Goal: Task Accomplishment & Management: Complete application form

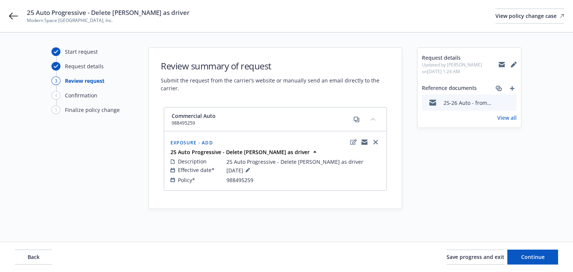
click at [508, 115] on link "View all" at bounding box center [506, 118] width 19 height 8
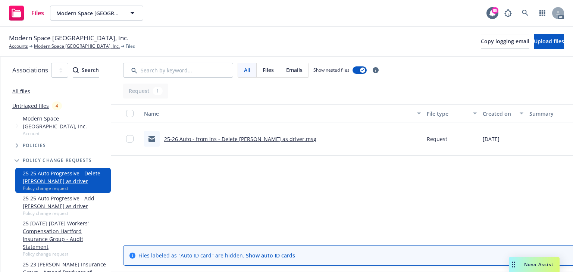
click at [227, 170] on div "Name File type Created on Summary Linked associations 25-26 Auto - from ins - D…" at bounding box center [393, 169] width 564 height 130
click at [237, 139] on link "25-26 Auto - from ins - Delete Jorge Castaneda as driver.msg" at bounding box center [240, 138] width 152 height 7
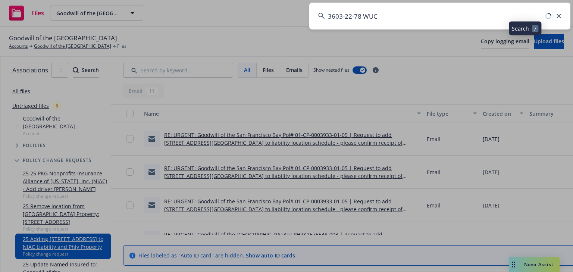
scroll to position [60, 0]
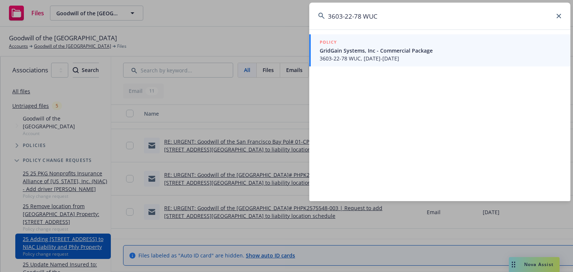
type input "3603-22-78 WUC"
click at [384, 61] on span "3603-22-78 WUC, 10/01/2025-10/01/2026" at bounding box center [440, 58] width 242 height 8
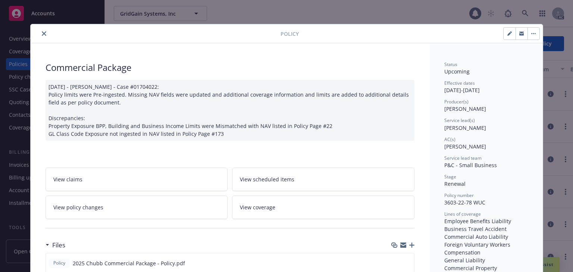
click at [42, 31] on icon "close" at bounding box center [44, 33] width 4 height 4
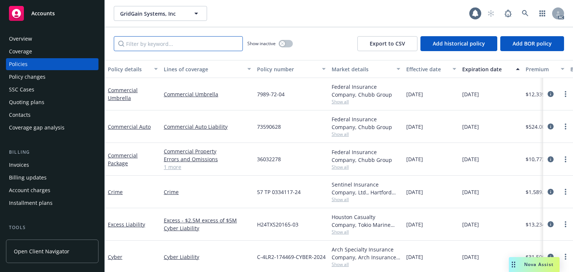
click at [198, 43] on input "Filter by keyword..." at bounding box center [178, 43] width 129 height 15
paste input "3603-22-78 WUC"
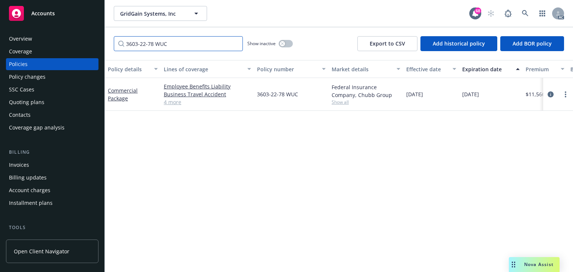
type input "3603-22-78 WUC"
click at [337, 106] on div "Federal Insurance Company, Chubb Group Show all" at bounding box center [365, 94] width 75 height 33
click at [338, 103] on span "Show all" at bounding box center [365, 102] width 69 height 6
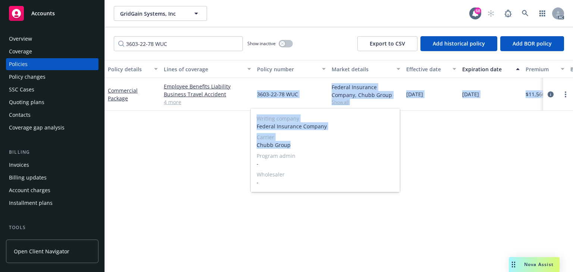
drag, startPoint x: 303, startPoint y: 146, endPoint x: 213, endPoint y: 143, distance: 89.9
click at [213, 143] on body "Accounts Overview Coverage Policies Policy changes SSC Cases Quoting plans Cont…" at bounding box center [286, 136] width 573 height 272
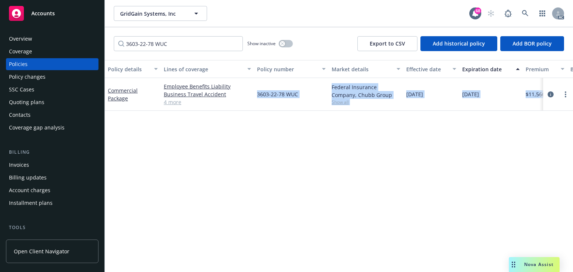
click at [186, 159] on div "Policy details Lines of coverage Policy number Market details Effective date Ex…" at bounding box center [339, 166] width 468 height 212
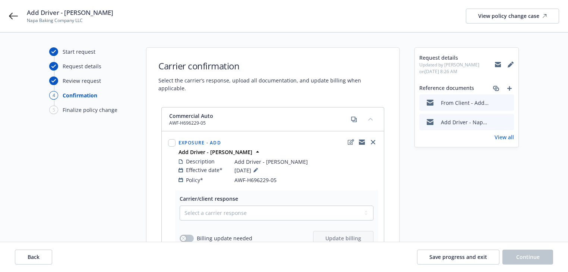
click at [501, 137] on link "View all" at bounding box center [504, 137] width 19 height 8
click at [10, 16] on icon at bounding box center [13, 16] width 9 height 7
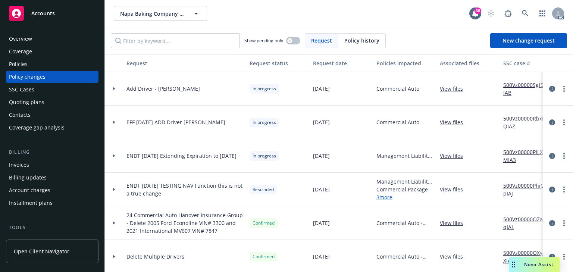
click at [15, 67] on div "Policies" at bounding box center [18, 64] width 19 height 12
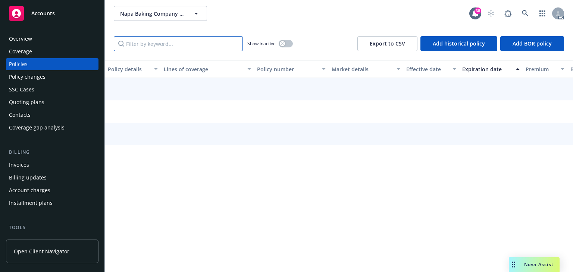
click at [168, 44] on input "Filter by keyword..." at bounding box center [178, 43] width 129 height 15
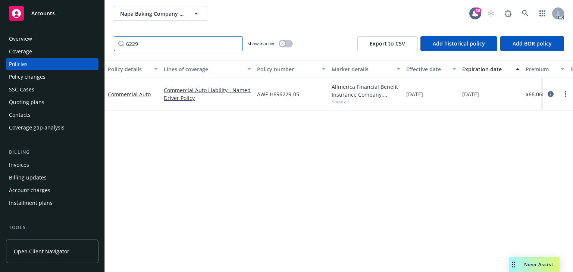
type input "6229"
click at [339, 105] on div "Allmerica Financial Benefit Insurance Company, Hanover Insurance Group Show all" at bounding box center [365, 94] width 75 height 32
click at [339, 103] on span "Show all" at bounding box center [365, 101] width 69 height 6
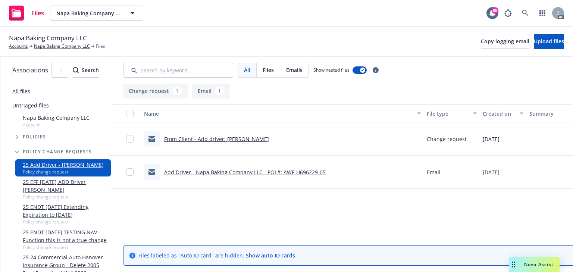
click at [273, 173] on link "Add Driver - Napa Baking Company LLC - POL#: AWF-H696229-05" at bounding box center [244, 171] width 161 height 7
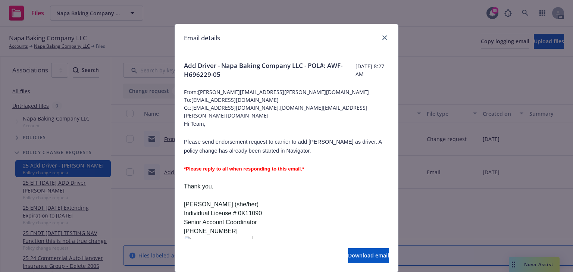
click at [321, 155] on p "Please send endorsement request to carrier to add [PERSON_NAME] as driver. A po…" at bounding box center [286, 146] width 205 height 18
click at [382, 37] on icon "close" at bounding box center [384, 37] width 4 height 4
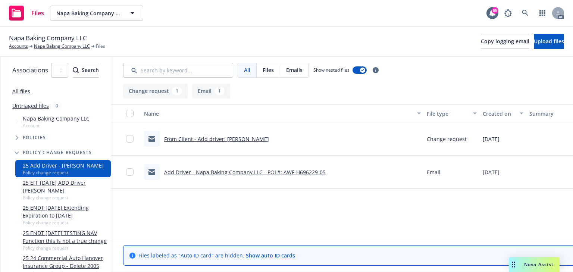
click at [265, 137] on link "From Client - Add driver: Ruben Curiel" at bounding box center [216, 138] width 105 height 7
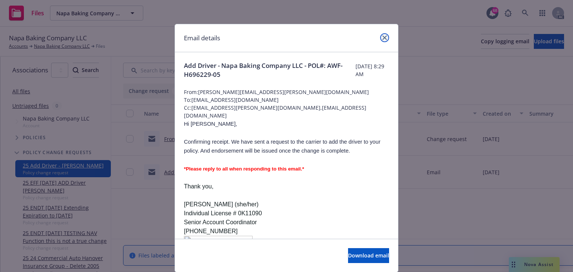
click at [383, 39] on icon "close" at bounding box center [384, 37] width 4 height 4
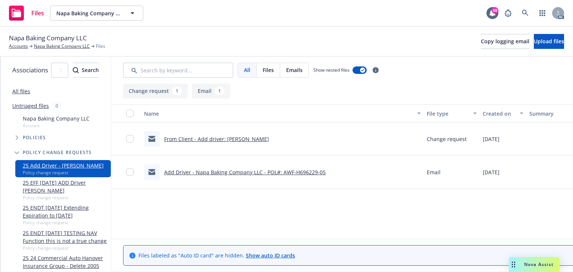
click at [262, 143] on div "From Client - Add driver: Ruben Curiel" at bounding box center [206, 139] width 125 height 16
click at [262, 141] on link "From Client - Add driver: Ruben Curiel" at bounding box center [216, 138] width 105 height 7
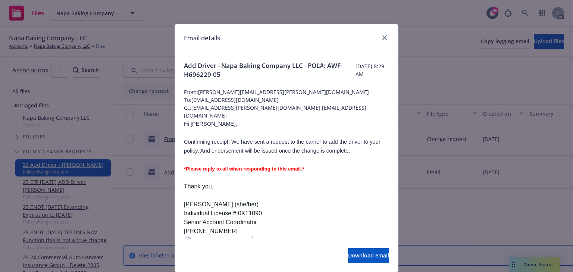
click at [287, 135] on p at bounding box center [286, 132] width 205 height 9
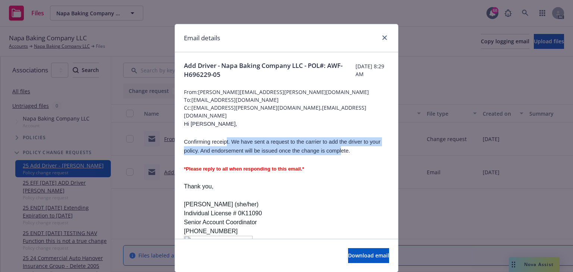
drag, startPoint x: 224, startPoint y: 142, endPoint x: 335, endPoint y: 153, distance: 112.0
click at [335, 153] on span "Confirming receipt. We have sent a request to the carrier to add the driver to …" at bounding box center [282, 146] width 196 height 15
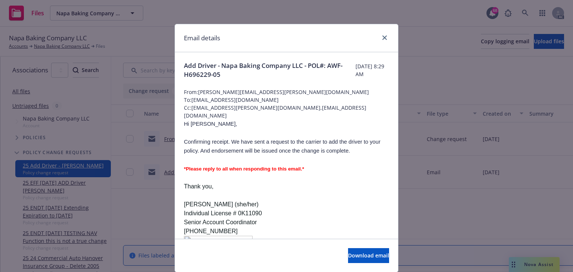
click at [338, 197] on p at bounding box center [286, 195] width 205 height 9
click at [385, 39] on link "close" at bounding box center [384, 37] width 9 height 9
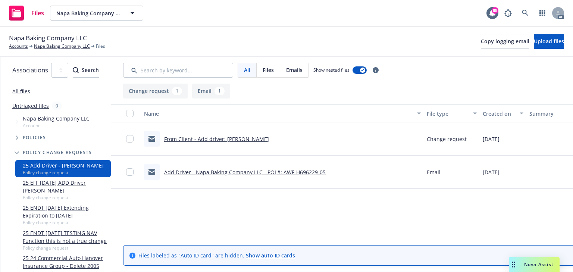
click at [305, 196] on div "Name File type Created on Summary Linked associations From Client - Add driver:…" at bounding box center [393, 169] width 564 height 130
click at [263, 140] on link "From Client - Add driver: Ruben Curiel" at bounding box center [216, 138] width 105 height 7
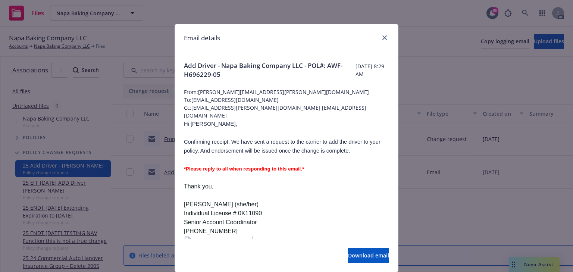
click at [335, 186] on p "Thank you," at bounding box center [286, 186] width 205 height 9
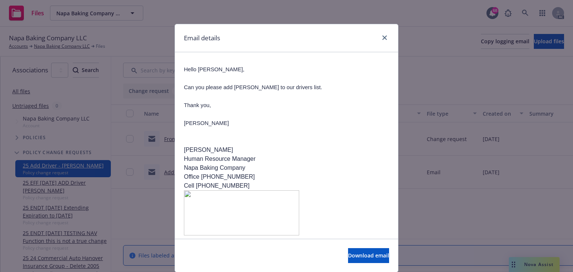
scroll to position [24, 0]
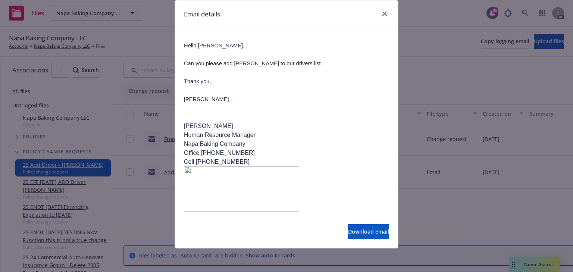
click at [297, 122] on p "Victoria Banales" at bounding box center [286, 126] width 205 height 9
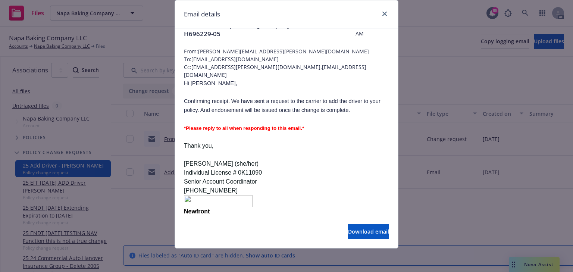
scroll to position [7, 0]
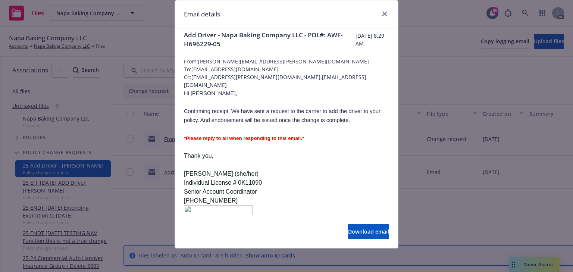
drag, startPoint x: 183, startPoint y: 109, endPoint x: 365, endPoint y: 118, distance: 181.8
click at [365, 118] on p "Confirming receipt. We have sent a request to the carrier to add the driver to …" at bounding box center [286, 116] width 205 height 18
copy span "Confirming receipt. We have sent a request to the carrier to add the driver to …"
click at [336, 151] on p at bounding box center [286, 146] width 205 height 9
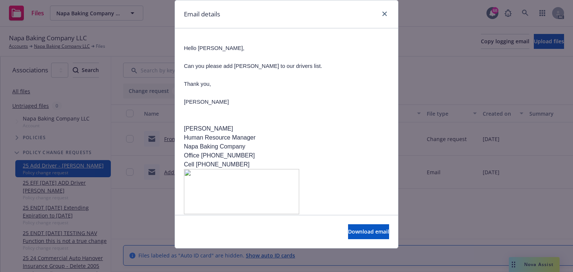
scroll to position [335, 0]
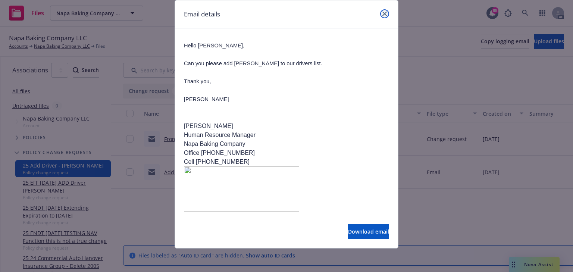
click at [383, 15] on icon "close" at bounding box center [384, 14] width 4 height 4
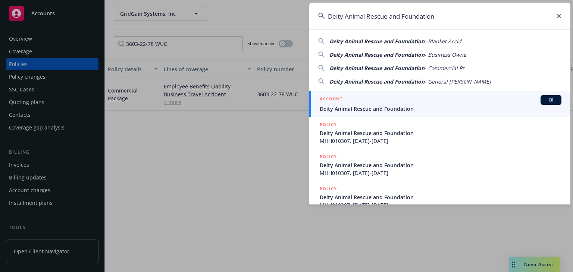
type input "Deity Animal Rescue and Foundation"
click at [352, 106] on span "Deity Animal Rescue and Foundation" at bounding box center [440, 109] width 242 height 8
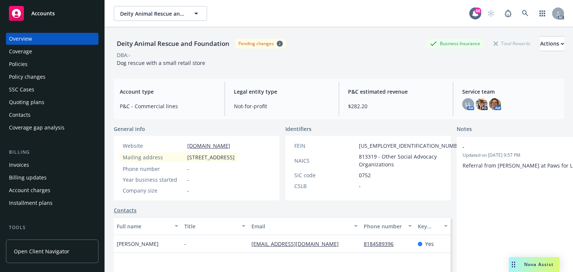
click at [22, 66] on div "Policies" at bounding box center [18, 64] width 19 height 12
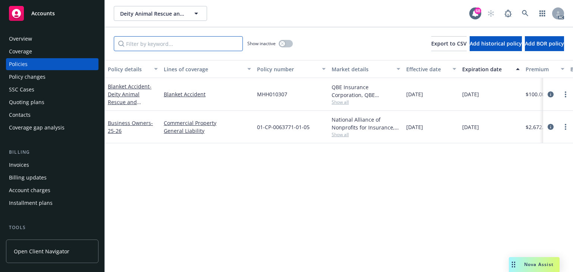
click at [197, 39] on input "Filter by keyword..." at bounding box center [178, 43] width 129 height 15
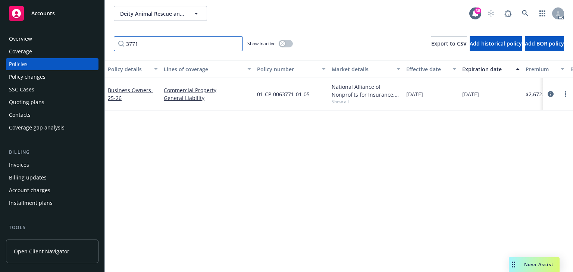
type input "3771"
click at [267, 169] on div "Policy details Lines of coverage Policy number Market details Effective date Ex…" at bounding box center [339, 166] width 468 height 212
click at [214, 176] on div "Policy details Lines of coverage Policy number Market details Effective date Ex…" at bounding box center [339, 166] width 468 height 212
drag, startPoint x: 549, startPoint y: 94, endPoint x: 209, endPoint y: 148, distance: 343.8
click at [549, 94] on icon "circleInformation" at bounding box center [550, 94] width 6 height 6
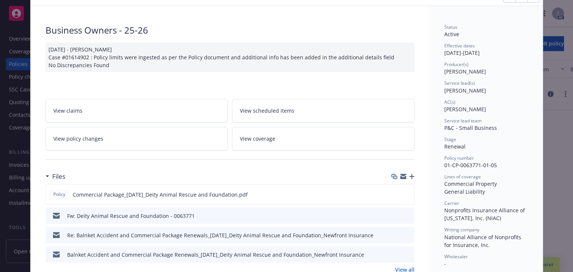
scroll to position [89, 0]
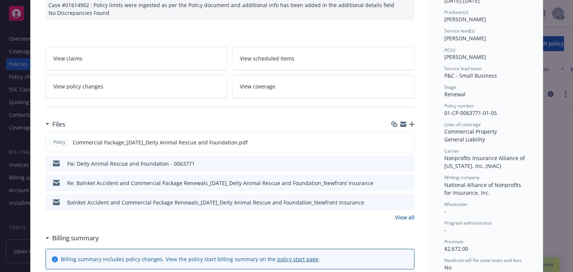
click at [140, 79] on link "View policy changes" at bounding box center [136, 86] width 182 height 23
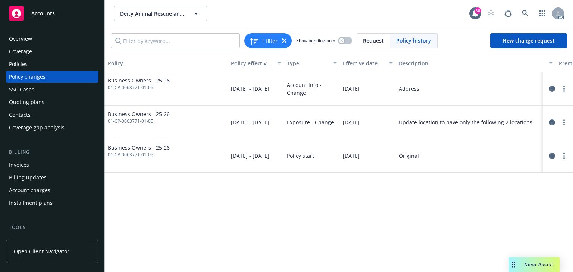
click at [278, 219] on div "Policy Policy effective dates Type Effective date Description Premium change An…" at bounding box center [339, 163] width 468 height 218
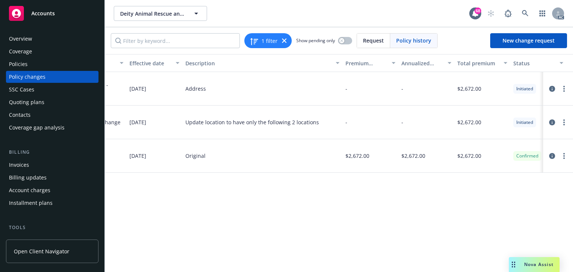
scroll to position [0, 236]
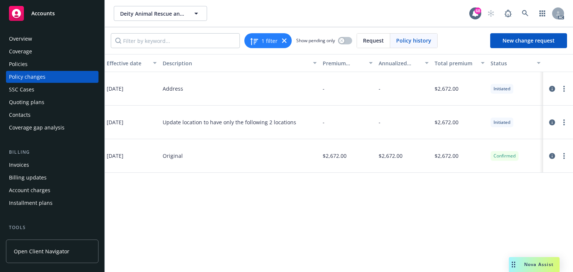
click at [476, 215] on div "Policy Policy effective dates Type Effective date Description Premium change An…" at bounding box center [339, 163] width 468 height 218
click at [551, 87] on icon "circleInformation" at bounding box center [552, 89] width 6 height 6
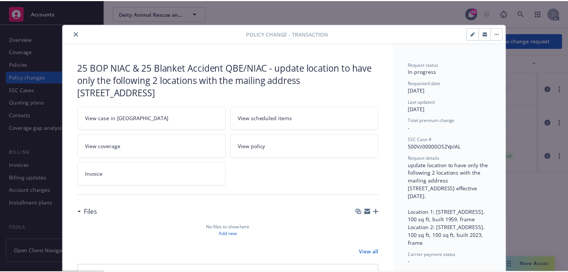
scroll to position [22, 0]
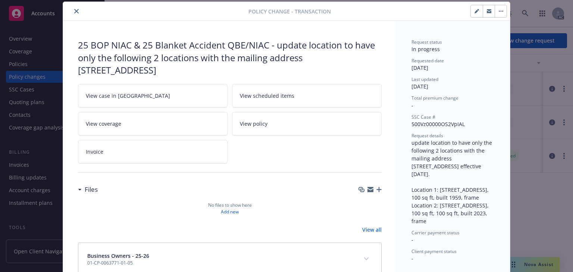
click at [160, 90] on link "View case in SSC" at bounding box center [152, 95] width 149 height 23
click at [74, 11] on icon "close" at bounding box center [76, 11] width 4 height 4
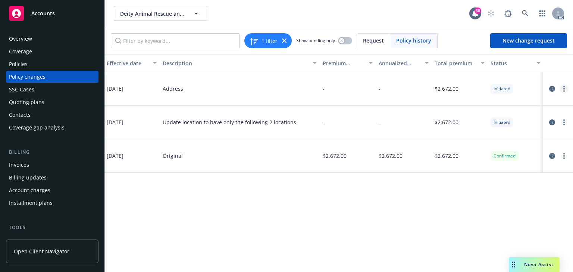
click at [561, 89] on link "more" at bounding box center [563, 88] width 9 height 9
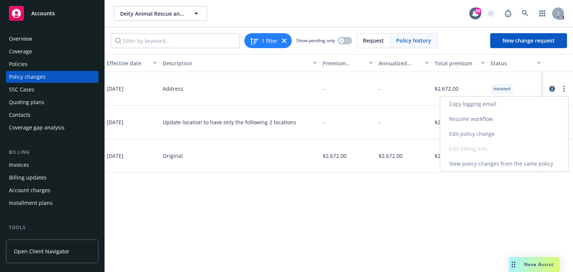
click at [458, 118] on link "Resume workflow" at bounding box center [504, 118] width 128 height 15
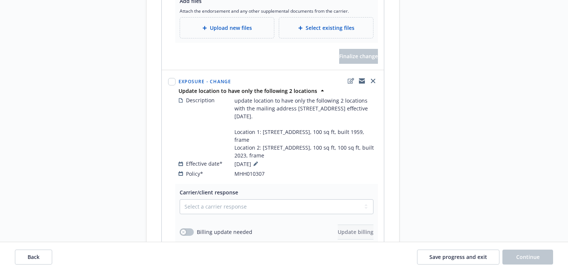
scroll to position [298, 0]
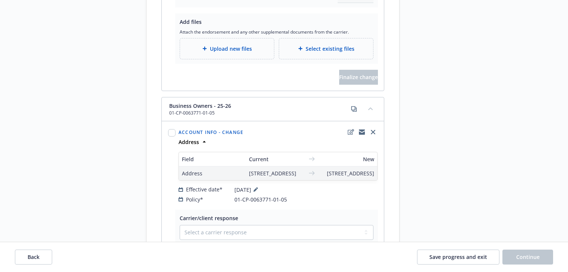
click at [435, 195] on div "Request details Updated by Alice Wang on 07/09/2025, 1:44 PM update location to…" at bounding box center [466, 73] width 104 height 1110
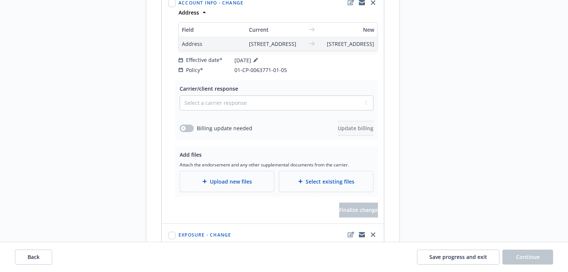
scroll to position [738, 0]
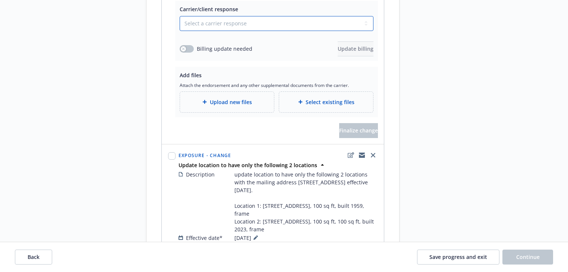
click at [250, 31] on select "Select a carrier response Accepted Accepted with revision No endorsement needed…" at bounding box center [277, 23] width 194 height 15
select select "ACCEPTED"
click at [180, 31] on select "Select a carrier response Accepted Accepted with revision No endorsement needed…" at bounding box center [277, 23] width 194 height 15
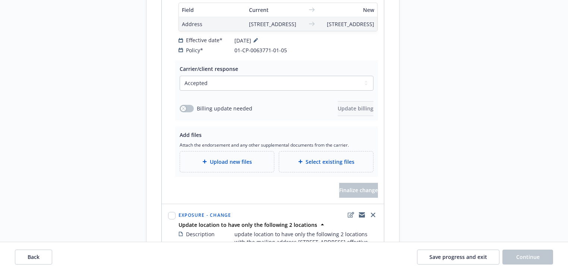
scroll to position [649, 0]
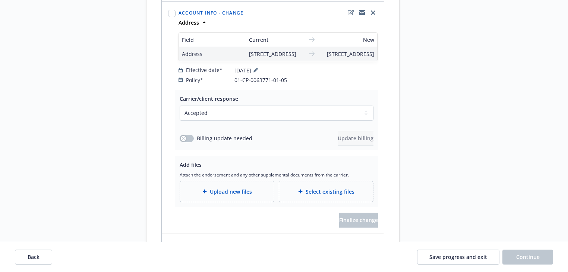
drag, startPoint x: 318, startPoint y: 73, endPoint x: 355, endPoint y: 95, distance: 43.2
click at [355, 61] on div "Address 120 S Topanga Canyon Blvd., Unit 211 Topanga, CA 90290, T, CA, 90290, U…" at bounding box center [278, 54] width 198 height 14
copy span "5746 Laramie Ave, Woodland Hills, CA, 91367, USA"
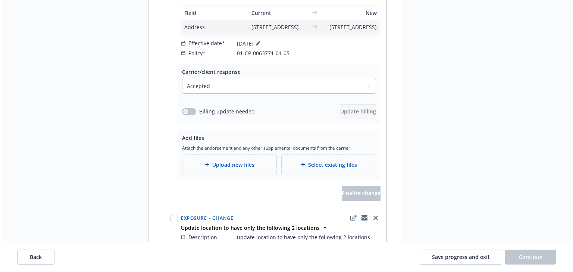
scroll to position [768, 0]
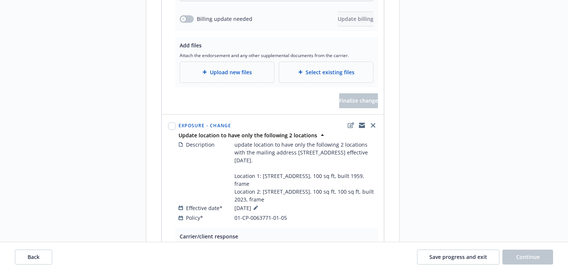
click at [240, 82] on div "Upload new files" at bounding box center [227, 72] width 94 height 21
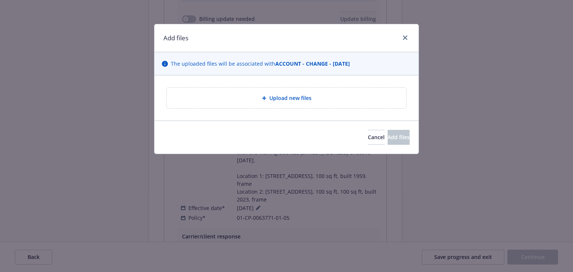
click at [252, 105] on div "Upload new files" at bounding box center [286, 98] width 239 height 21
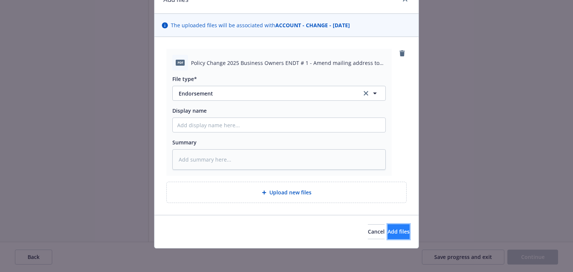
click at [387, 227] on button "Add files" at bounding box center [398, 231] width 22 height 15
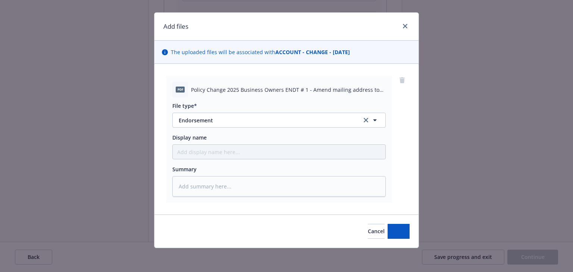
scroll to position [11, 0]
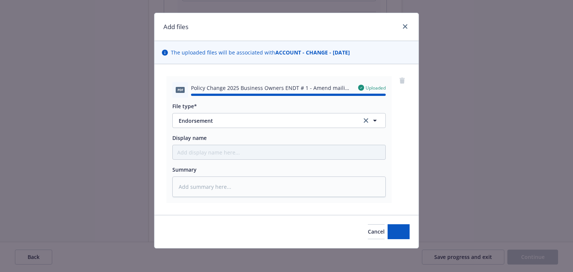
type textarea "x"
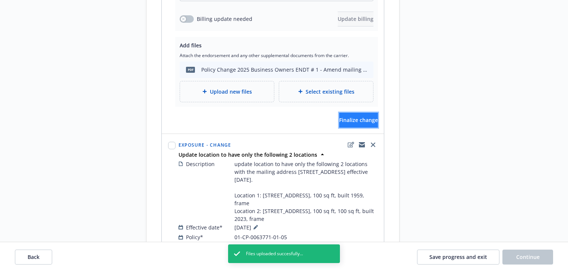
click at [359, 123] on span "Finalize change" at bounding box center [358, 119] width 39 height 7
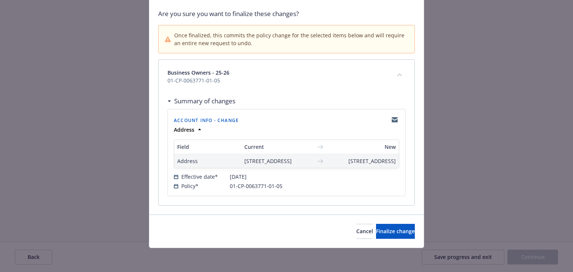
scroll to position [67, 0]
click at [385, 235] on button "Finalize change" at bounding box center [395, 231] width 39 height 15
select select "ACCEPTED"
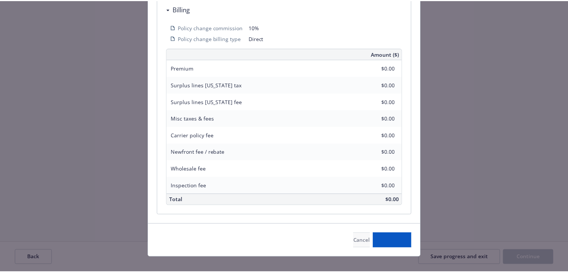
scroll to position [0, 0]
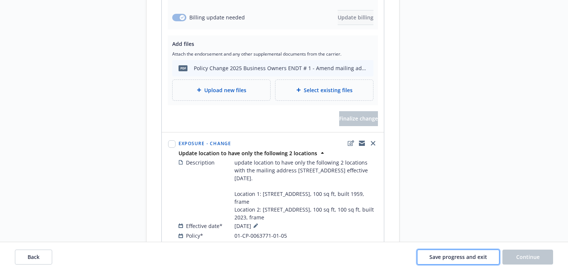
click at [452, 255] on span "Save progress and exit" at bounding box center [458, 256] width 58 height 7
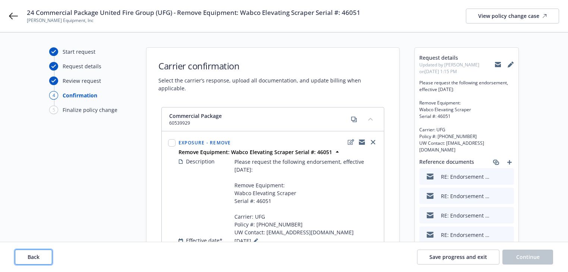
click at [36, 257] on span "Back" at bounding box center [34, 256] width 12 height 7
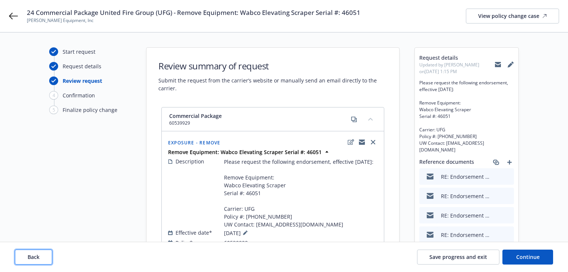
click at [36, 257] on span "Back" at bounding box center [34, 256] width 12 height 7
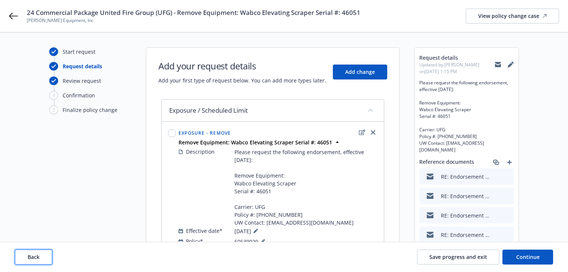
click at [36, 257] on span "Back" at bounding box center [34, 256] width 12 height 7
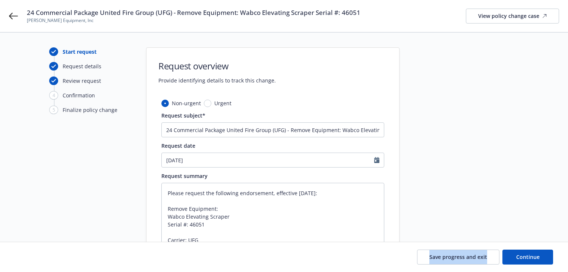
click at [36, 257] on div "Save progress and exit Continue" at bounding box center [284, 256] width 538 height 15
click at [445, 204] on div at bounding box center [466, 268] width 104 height 442
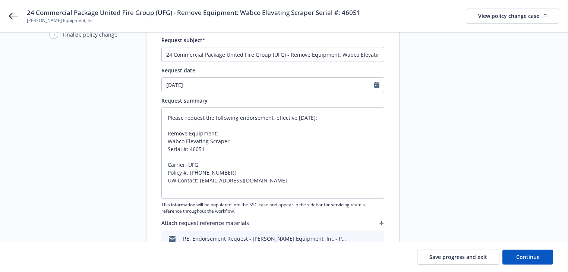
scroll to position [89, 0]
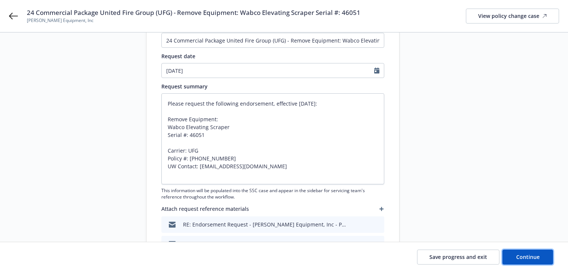
drag, startPoint x: 517, startPoint y: 257, endPoint x: 156, endPoint y: 161, distance: 373.5
click at [517, 257] on span "Continue" at bounding box center [527, 256] width 23 height 7
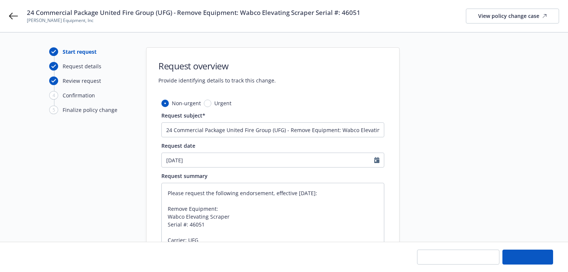
type textarea "x"
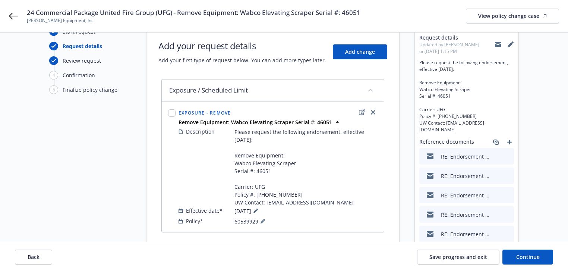
scroll to position [30, 0]
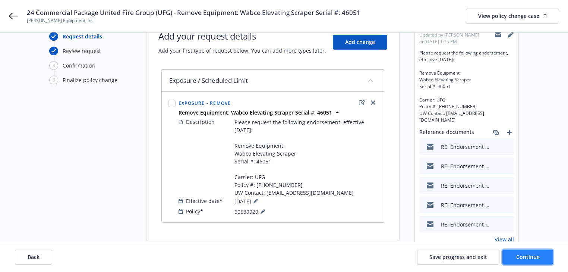
drag, startPoint x: 523, startPoint y: 260, endPoint x: 514, endPoint y: 258, distance: 9.1
click at [523, 260] on span "Continue" at bounding box center [527, 256] width 23 height 7
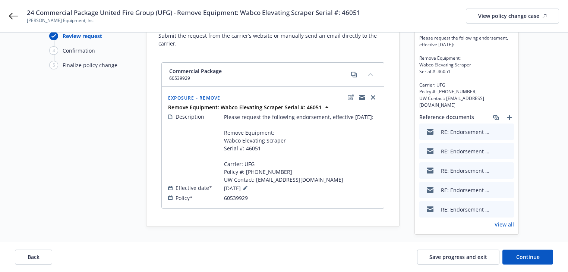
scroll to position [52, 0]
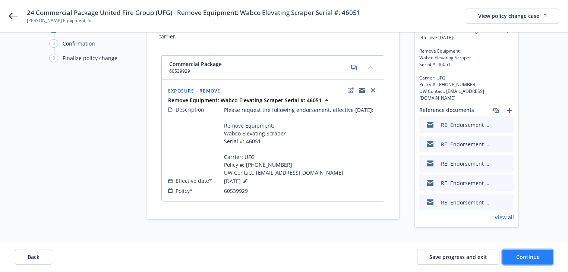
click at [526, 262] on button "Continue" at bounding box center [527, 256] width 51 height 15
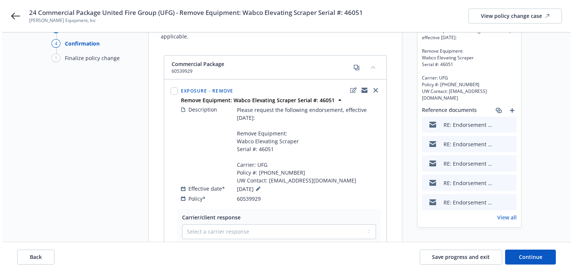
scroll to position [187, 0]
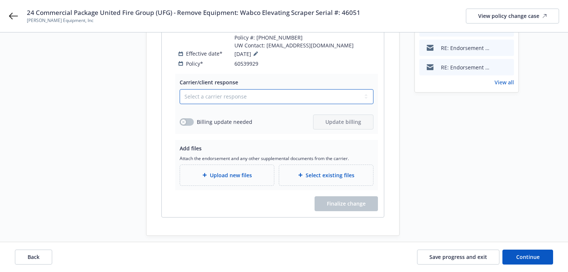
drag, startPoint x: 245, startPoint y: 86, endPoint x: 241, endPoint y: 92, distance: 7.0
click at [245, 89] on select "Select a carrier response Accepted Accepted with revision No endorsement needed…" at bounding box center [277, 96] width 194 height 15
select select "ACCEPTED"
click at [180, 89] on select "Select a carrier response Accepted Accepted with revision No endorsement needed…" at bounding box center [277, 96] width 194 height 15
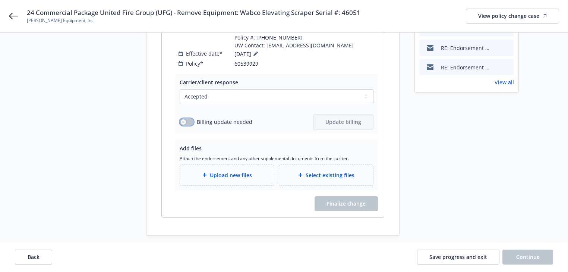
click at [187, 118] on button "button" at bounding box center [187, 121] width 14 height 7
click at [328, 118] on span "Update billing" at bounding box center [343, 121] width 36 height 7
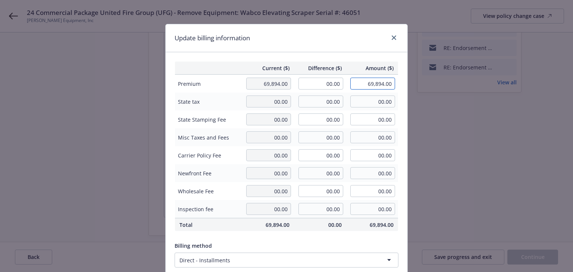
click at [356, 84] on input "69,894.00" at bounding box center [372, 84] width 45 height 12
drag, startPoint x: 338, startPoint y: 81, endPoint x: 354, endPoint y: 81, distance: 16.0
click at [354, 81] on tr "Premium 69,894.00 00.00 69,894.00" at bounding box center [286, 84] width 223 height 18
type input "-15.00"
type input "69,879.00"
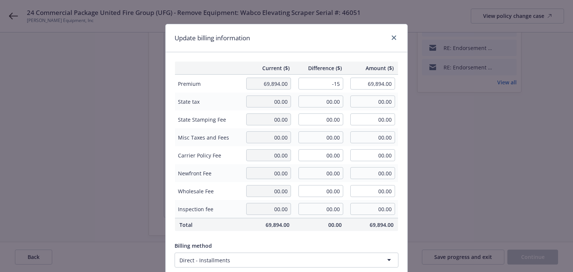
type input "-2.25"
click at [364, 55] on div "Current ($) Difference ($) Amount ($) Premium 69,894.00 -15.00 69,879.00 State …" at bounding box center [286, 180] width 242 height 257
click at [456, 180] on div "Update billing information Current ($) Difference ($) Amount ($) Premium 69,894…" at bounding box center [286, 136] width 573 height 272
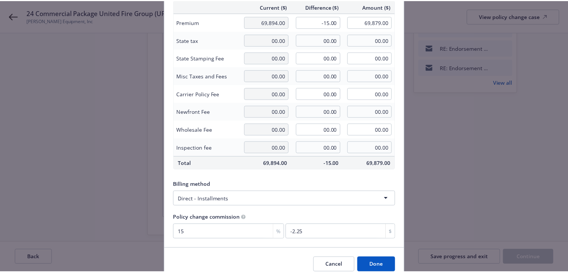
scroll to position [95, 0]
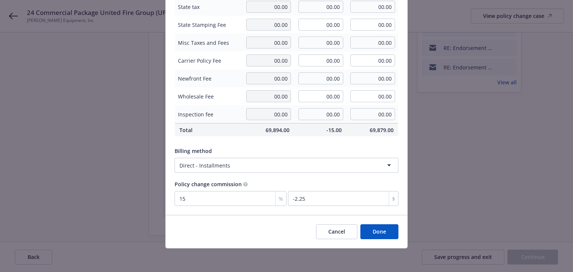
click at [376, 230] on button "Done" at bounding box center [379, 231] width 38 height 15
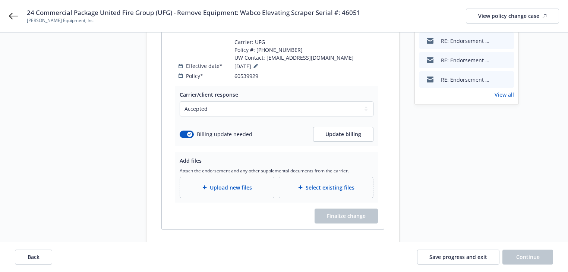
scroll to position [8, 0]
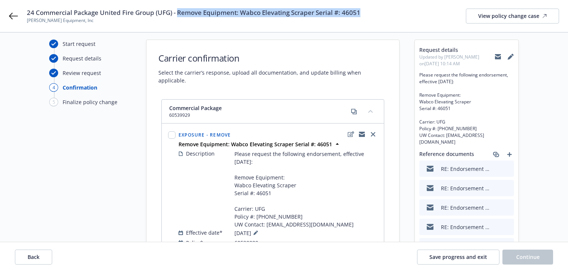
copy span "Remove Equipment: Wabco Elevating Scraper Serial #: 46051"
drag, startPoint x: 177, startPoint y: 13, endPoint x: 367, endPoint y: 14, distance: 189.7
click at [367, 14] on div "24 Commercial Package United Fire Group (UFG) - Remove Equipment: Wabco Elevati…" at bounding box center [293, 16] width 532 height 16
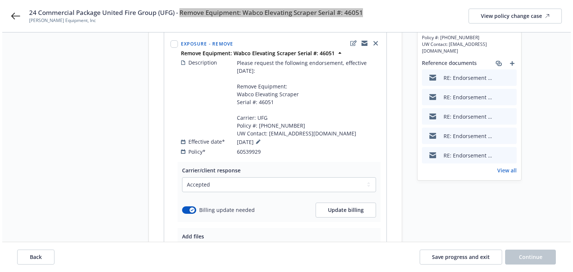
scroll to position [187, 0]
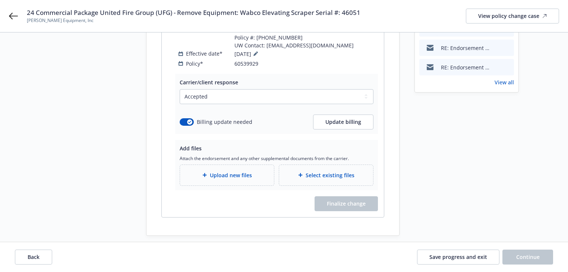
click at [252, 165] on div "Upload new files" at bounding box center [227, 175] width 94 height 21
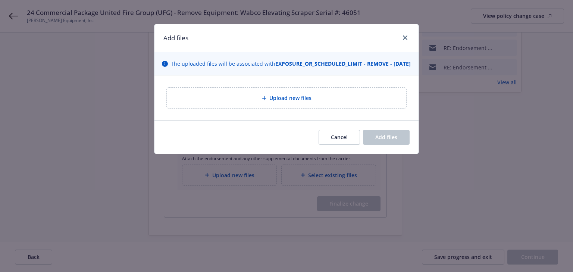
click at [301, 102] on span "Upload new files" at bounding box center [290, 98] width 42 height 8
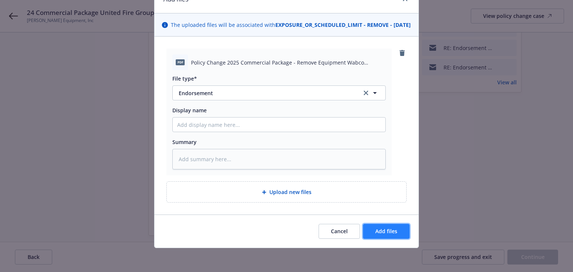
click at [383, 234] on span "Add files" at bounding box center [386, 230] width 22 height 7
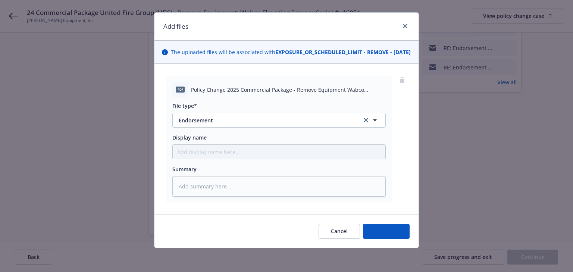
scroll to position [19, 0]
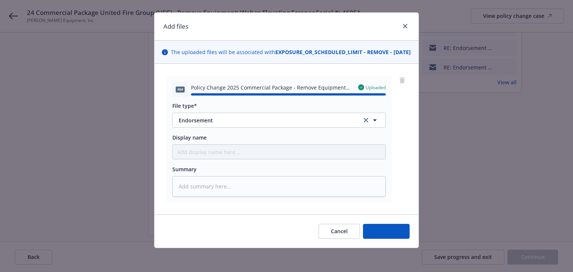
type textarea "x"
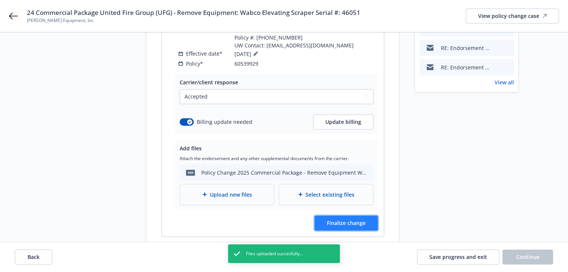
click at [366, 220] on button "Finalize change" at bounding box center [346, 222] width 63 height 15
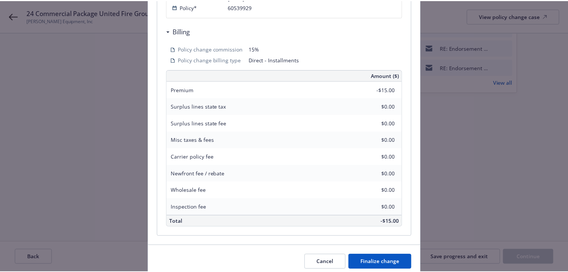
scroll to position [294, 0]
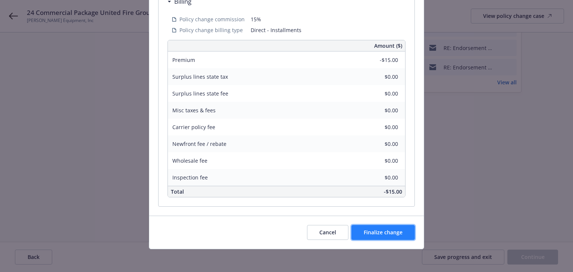
click at [391, 235] on button "Finalize change" at bounding box center [382, 232] width 63 height 15
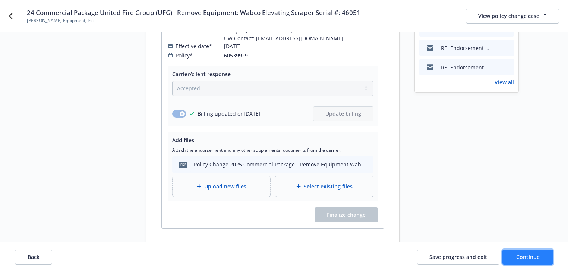
click at [534, 259] on span "Continue" at bounding box center [527, 256] width 23 height 7
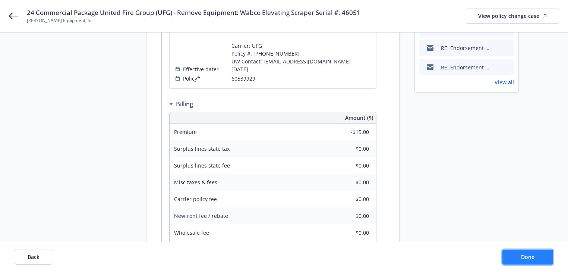
click at [534, 259] on button "Done" at bounding box center [527, 256] width 51 height 15
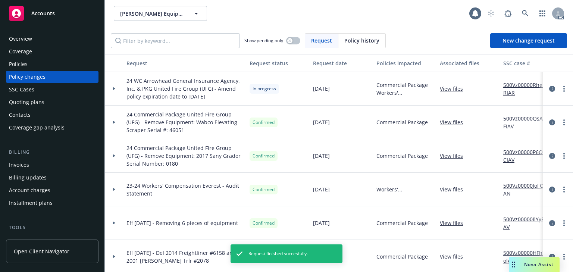
click at [49, 67] on div "Policies" at bounding box center [52, 64] width 86 height 12
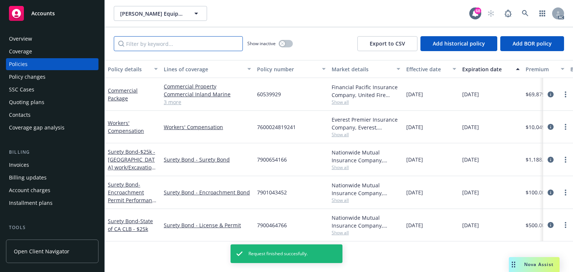
click at [191, 46] on input "Filter by keyword..." at bounding box center [178, 43] width 129 height 15
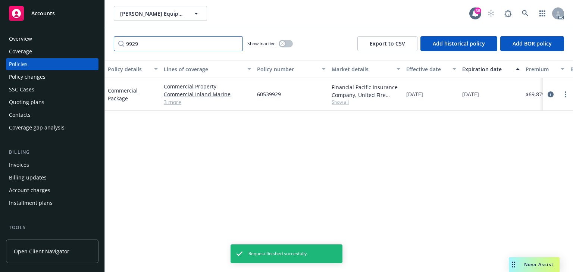
type input "9929"
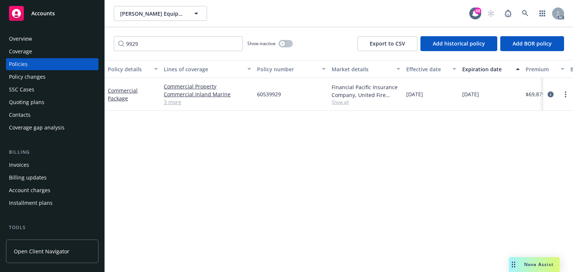
drag, startPoint x: 378, startPoint y: 202, endPoint x: 383, endPoint y: 243, distance: 41.7
click at [379, 209] on div "Policy details Lines of coverage Policy number Market details Effective date Ex…" at bounding box center [339, 166] width 468 height 212
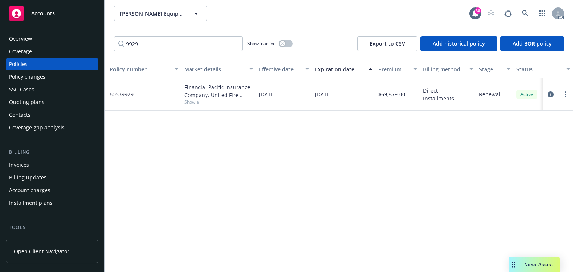
scroll to position [0, 145]
click at [551, 95] on icon "circleInformation" at bounding box center [550, 94] width 6 height 6
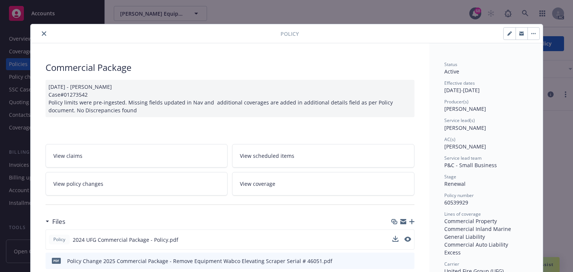
scroll to position [22, 0]
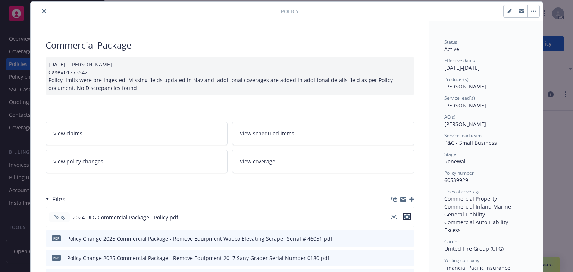
click at [405, 219] on icon "preview file" at bounding box center [406, 216] width 7 height 5
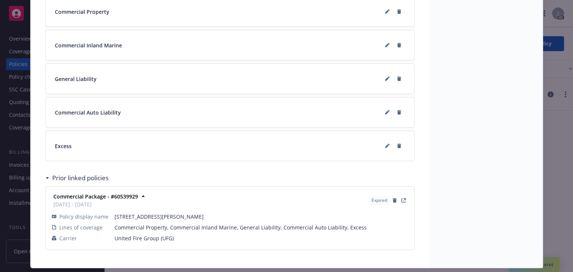
scroll to position [590, 0]
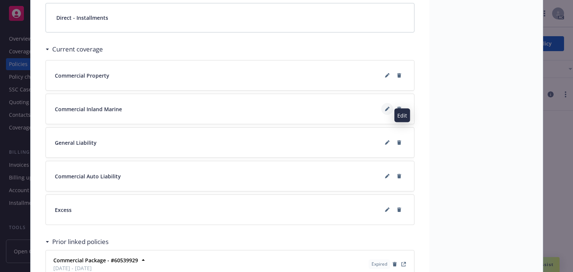
click at [382, 114] on button at bounding box center [387, 109] width 12 height 12
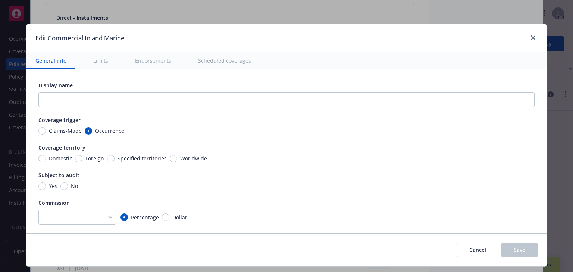
click at [227, 60] on button "Scheduled coverages" at bounding box center [224, 60] width 71 height 17
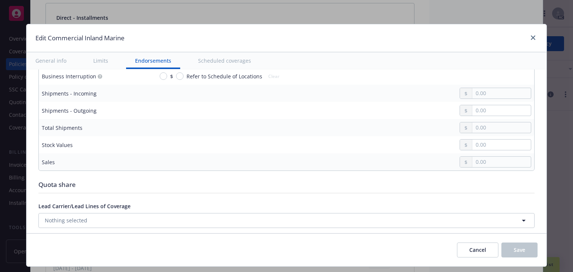
type textarea "x"
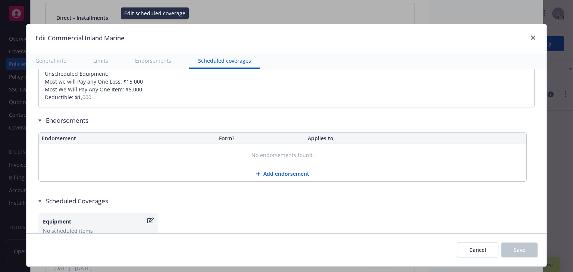
click at [147, 217] on icon "button" at bounding box center [150, 220] width 6 height 6
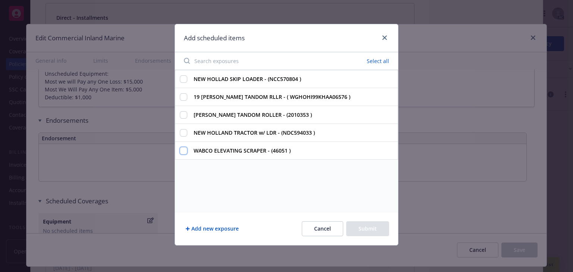
click at [183, 148] on input "WABCO ELEVATING SCRAPER - (46051 )" at bounding box center [183, 150] width 7 height 7
checkbox input "true"
click at [374, 228] on button "Submit" at bounding box center [367, 228] width 43 height 15
type textarea "x"
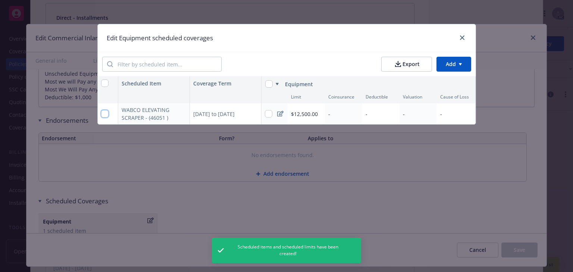
click at [107, 114] on input "checkbox" at bounding box center [104, 113] width 7 height 7
checkbox input "true"
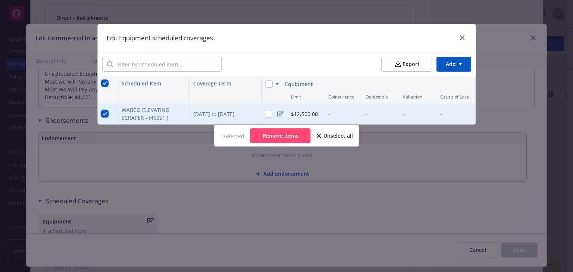
type textarea "x"
click at [420, 178] on div "Edit Equipment scheduled coverages Export Add Scheduled Item Coverage Term Equi…" at bounding box center [286, 136] width 573 height 272
click at [419, 179] on div "Edit Equipment scheduled coverages Export Add Scheduled Item Coverage Term Equi…" at bounding box center [286, 136] width 573 height 272
click at [447, 66] on html "Accounts Overview Coverage Policies Policy changes SSC Cases Quoting plans Cont…" at bounding box center [286, 136] width 573 height 272
click at [408, 159] on html "Accounts Overview Coverage Policies Policy changes SSC Cases Quoting plans Cont…" at bounding box center [286, 136] width 573 height 272
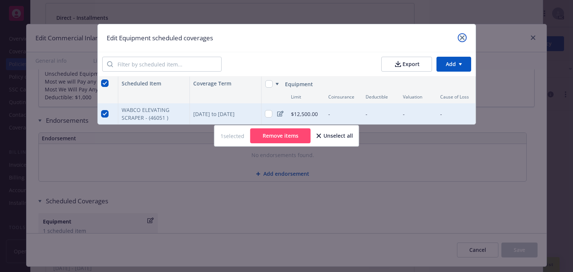
click at [462, 38] on icon "close" at bounding box center [462, 37] width 4 height 4
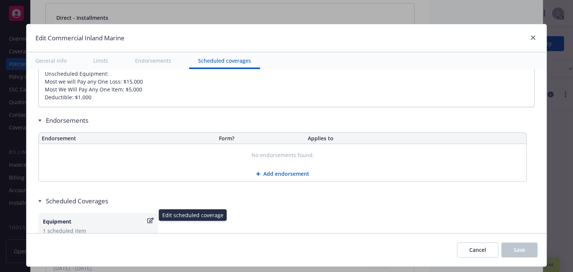
click at [148, 217] on icon "button" at bounding box center [150, 220] width 6 height 6
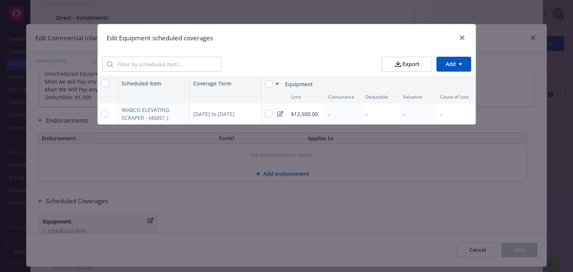
click at [239, 114] on div "10/01/2024 to 10/01/2025" at bounding box center [226, 113] width 72 height 21
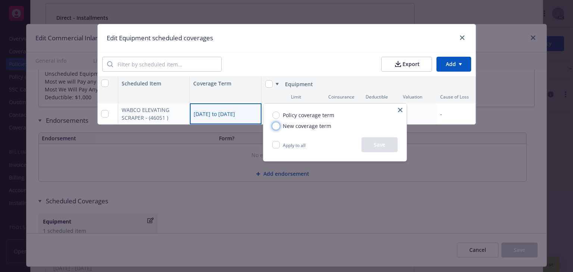
click at [277, 127] on input "New coverage term" at bounding box center [275, 125] width 7 height 7
radio input "true"
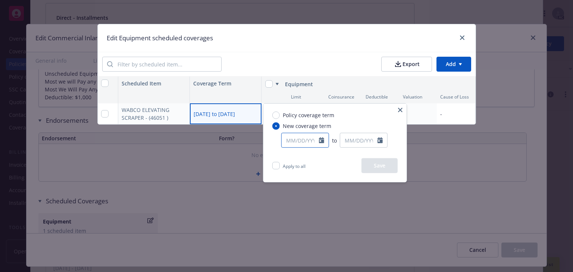
click at [300, 142] on input "text" at bounding box center [299, 140] width 37 height 14
select select "9"
type input "10/01/2024"
click at [379, 121] on div "Policy coverage term New coverage term 10/01/2024 January February March April …" at bounding box center [334, 131] width 143 height 54
select select "9"
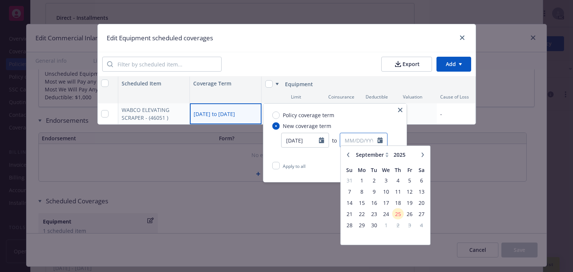
click at [361, 139] on input "text" at bounding box center [358, 140] width 37 height 14
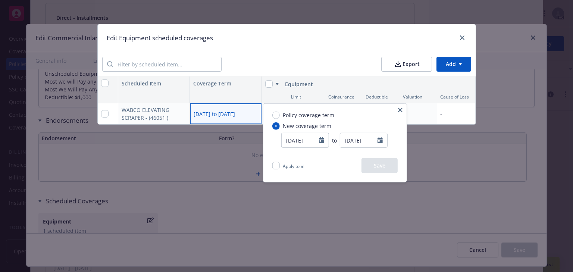
type input "08/12/2025"
click at [365, 125] on div "Policy coverage term New coverage term 10/01/2024 to 08/12/2025 January Februar…" at bounding box center [334, 131] width 143 height 54
click at [387, 165] on button "Save" at bounding box center [379, 165] width 36 height 15
type textarea "x"
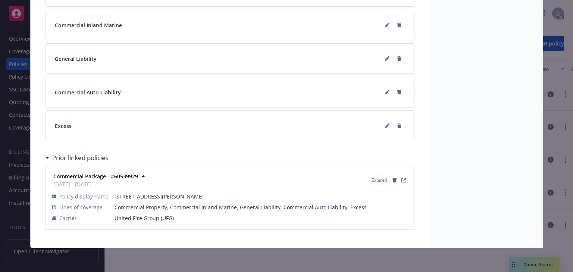
click at [23, 81] on div "Policy Commercial Package [DATE] - [PERSON_NAME] Case#01273542 Policy limits we…" at bounding box center [286, 136] width 573 height 272
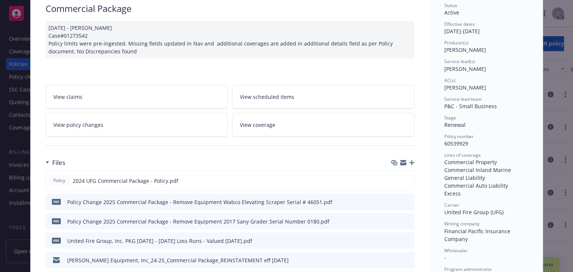
scroll to position [0, 0]
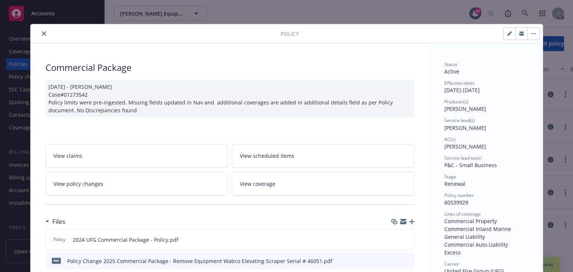
click at [42, 33] on icon "close" at bounding box center [44, 33] width 4 height 4
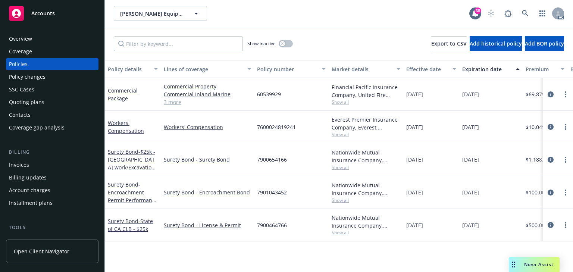
scroll to position [179, 0]
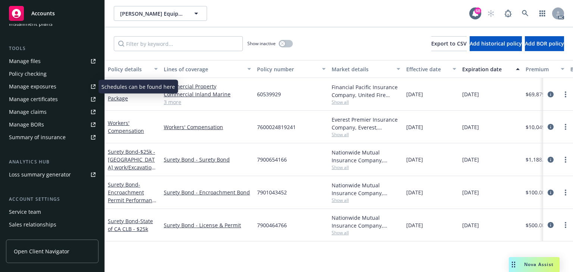
click at [42, 86] on div "Manage exposures" at bounding box center [32, 87] width 47 height 12
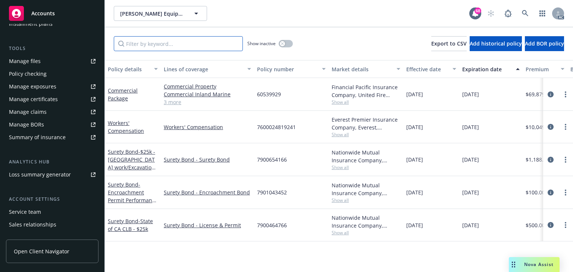
click at [150, 47] on input "Filter by keyword..." at bounding box center [178, 43] width 129 height 15
click at [170, 44] on input "Filter by keyword..." at bounding box center [178, 43] width 129 height 15
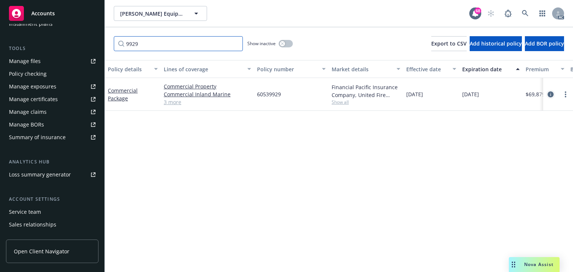
type input "9929"
click at [551, 93] on icon "circleInformation" at bounding box center [550, 94] width 6 height 6
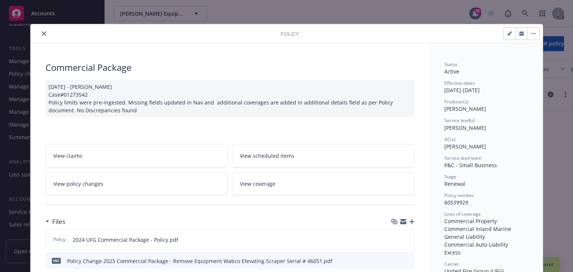
scroll to position [22, 0]
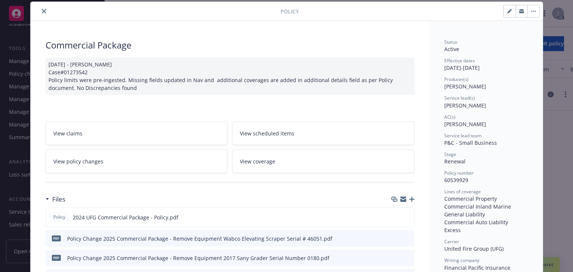
click at [124, 170] on link "View policy changes" at bounding box center [136, 160] width 182 height 23
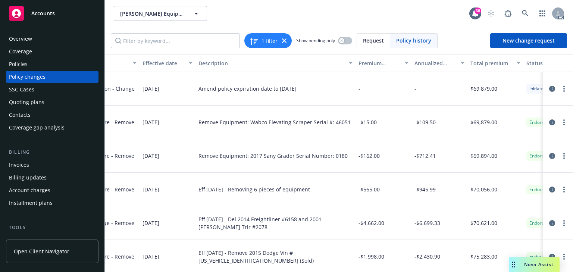
scroll to position [0, 240]
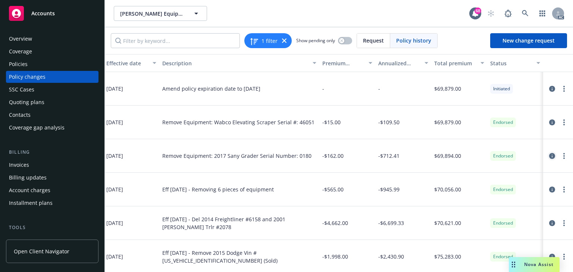
click at [549, 154] on icon "circleInformation" at bounding box center [552, 156] width 6 height 6
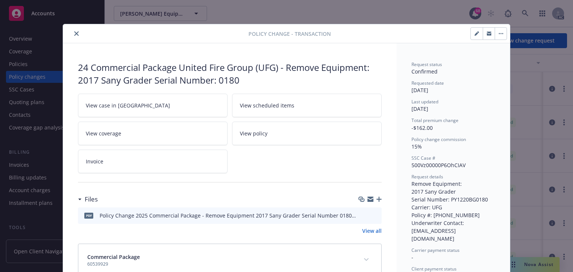
scroll to position [20, 0]
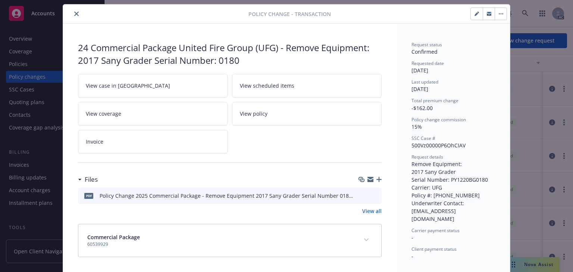
click at [372, 193] on icon "preview file" at bounding box center [374, 194] width 7 height 5
click at [159, 89] on link "View case in [GEOGRAPHIC_DATA]" at bounding box center [152, 85] width 149 height 23
click at [74, 14] on icon "close" at bounding box center [76, 14] width 4 height 4
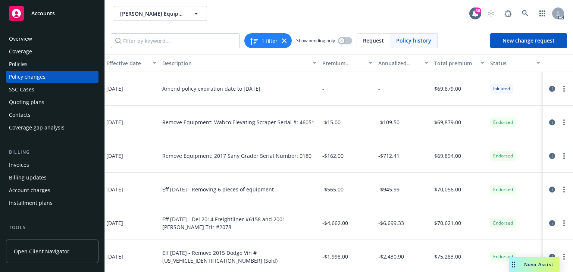
click at [30, 61] on div "Policies" at bounding box center [52, 64] width 86 height 12
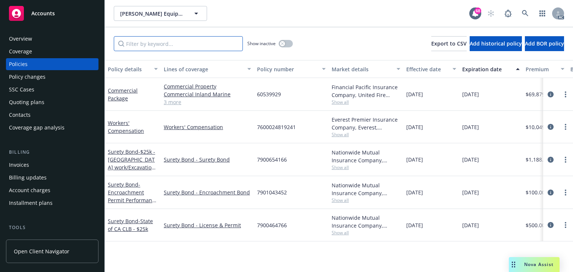
click at [199, 43] on input "Filter by keyword..." at bounding box center [178, 43] width 129 height 15
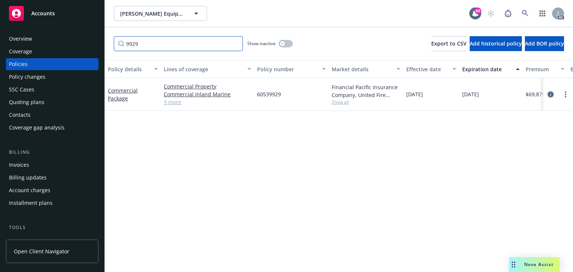
type input "9929"
click at [549, 93] on icon "circleInformation" at bounding box center [550, 94] width 6 height 6
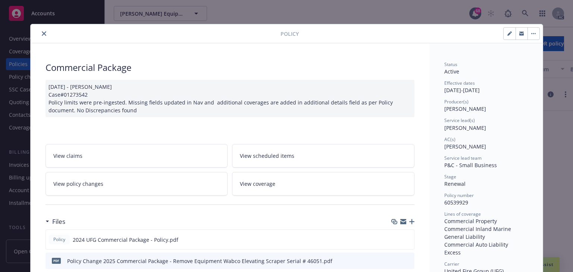
scroll to position [22, 0]
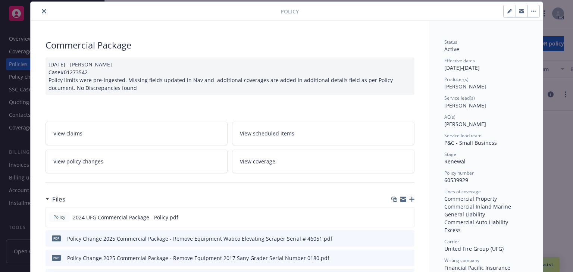
click at [447, 107] on span "[PERSON_NAME]" at bounding box center [465, 105] width 42 height 7
click at [447, 107] on span "Jennifer Martinez" at bounding box center [465, 105] width 42 height 7
copy span "Jennifer"
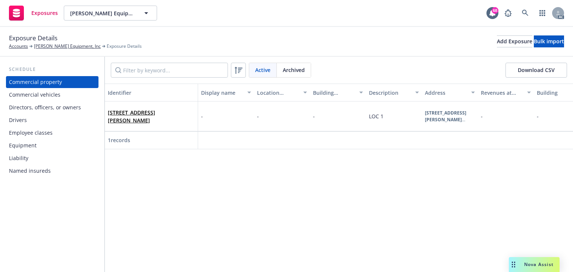
click at [30, 145] on div "Equipment" at bounding box center [23, 145] width 28 height 12
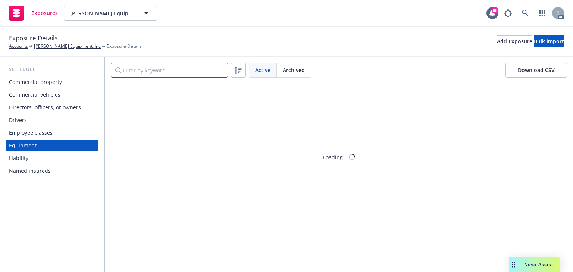
click at [170, 72] on input "Filter by keyword..." at bounding box center [169, 70] width 117 height 15
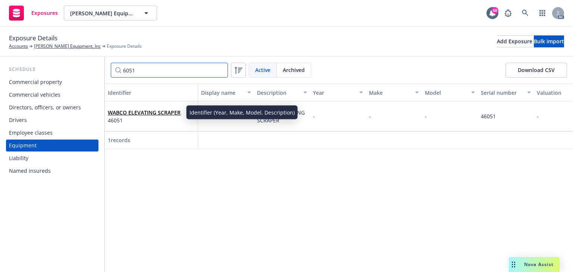
type input "6051"
click at [148, 112] on link "WABCO ELEVATING SCRAPER" at bounding box center [144, 112] width 73 height 7
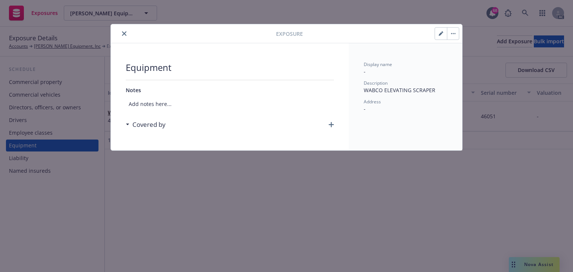
click at [454, 34] on button "button" at bounding box center [453, 34] width 12 height 12
click at [458, 52] on link "Archive" at bounding box center [468, 53] width 42 height 15
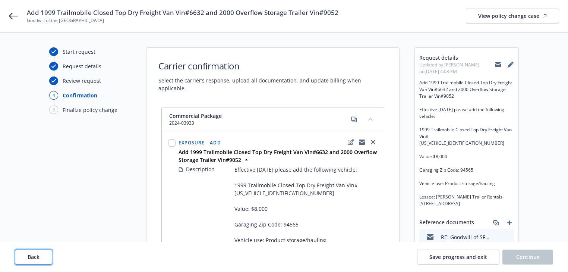
click at [36, 259] on span "Back" at bounding box center [34, 256] width 12 height 7
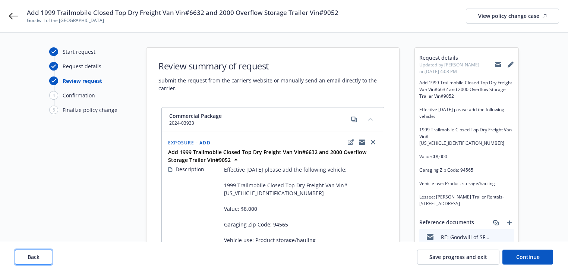
click at [36, 259] on span "Back" at bounding box center [34, 256] width 12 height 7
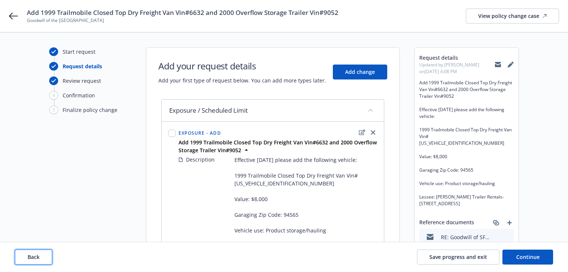
click at [36, 259] on span "Back" at bounding box center [34, 256] width 12 height 7
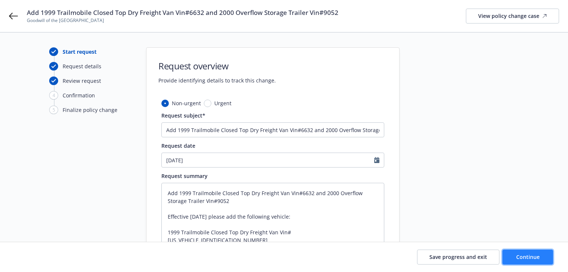
click at [547, 258] on button "Continue" at bounding box center [527, 256] width 51 height 15
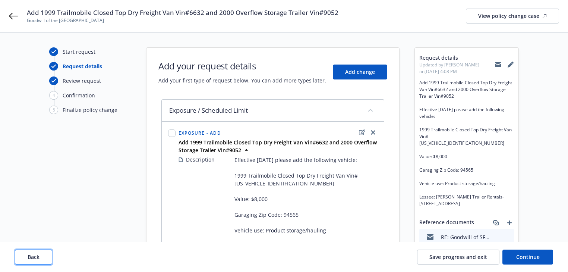
click at [37, 253] on span "Back" at bounding box center [34, 256] width 12 height 7
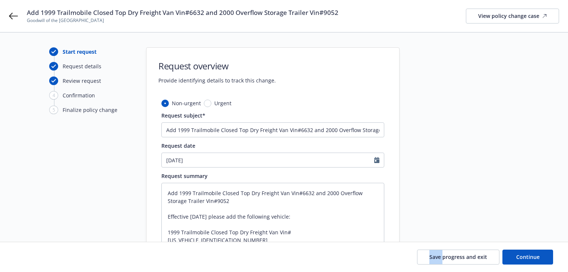
click at [37, 253] on div "Save progress and exit Continue" at bounding box center [284, 256] width 538 height 15
click at [539, 261] on button "Continue" at bounding box center [527, 256] width 51 height 15
type textarea "x"
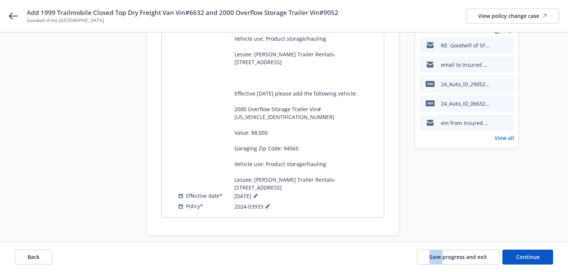
scroll to position [192, 0]
click at [267, 204] on icon at bounding box center [267, 206] width 4 height 4
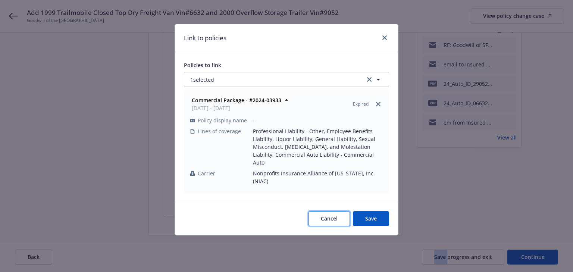
click at [323, 215] on span "Cancel" at bounding box center [329, 218] width 17 height 7
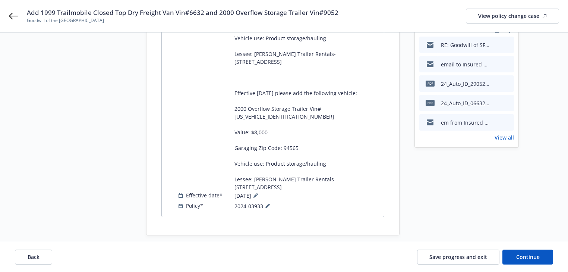
click at [277, 239] on div "Start request Request details Review request 4 Confirmation 5 Finalize policy c…" at bounding box center [284, 60] width 568 height 440
click at [265, 204] on icon at bounding box center [267, 206] width 4 height 4
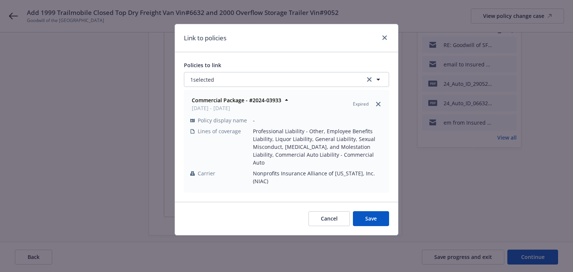
click at [265, 71] on div "Policies to link 1 selected Commercial Package - #2024-03933 [DATE] - [DATE] Ex…" at bounding box center [286, 127] width 205 height 132
click at [267, 75] on button "1 selected" at bounding box center [286, 79] width 205 height 15
select select "ACTIVE"
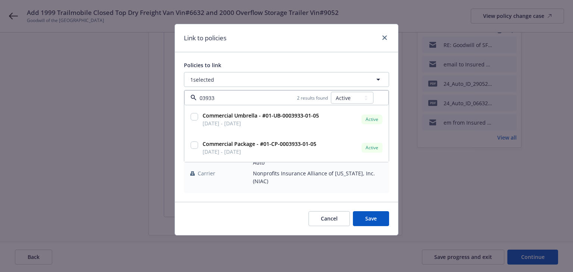
type input "03933"
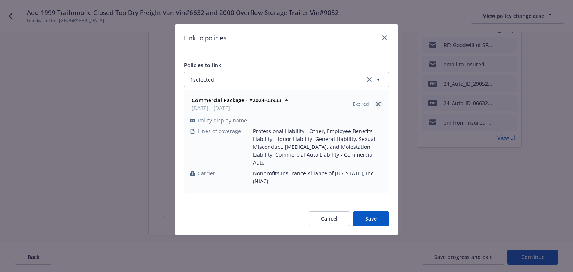
click at [377, 103] on icon "close" at bounding box center [378, 104] width 4 height 4
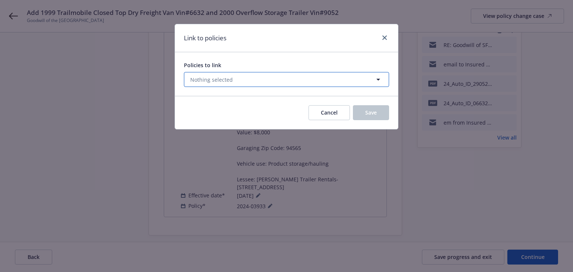
click at [247, 82] on button "Nothing selected" at bounding box center [286, 79] width 205 height 15
select select "ACTIVE"
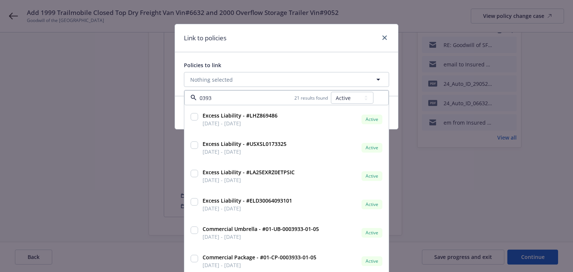
type input "03933"
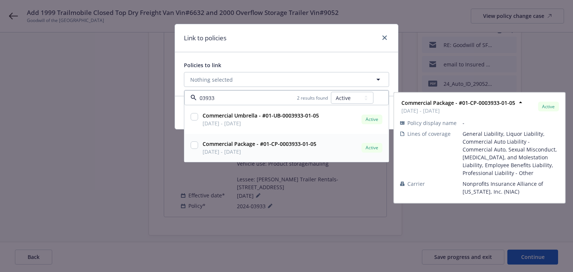
click at [196, 145] on input "checkbox" at bounding box center [193, 144] width 7 height 7
checkbox input "true"
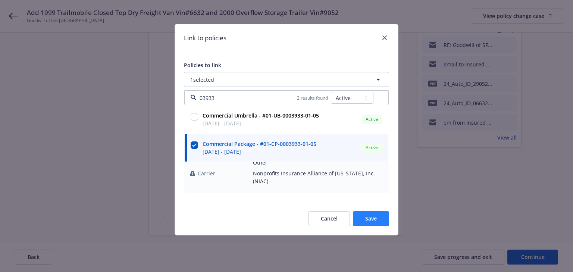
type input "03933"
click at [378, 211] on button "Save" at bounding box center [371, 218] width 36 height 15
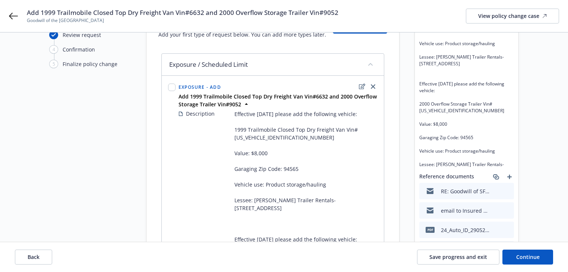
scroll to position [179, 0]
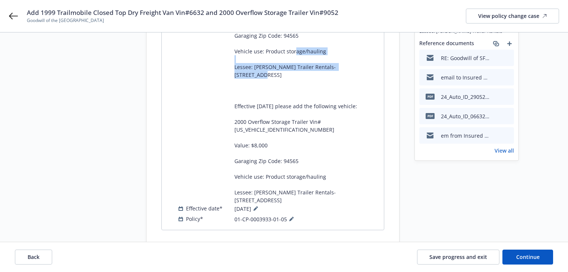
drag, startPoint x: 237, startPoint y: 67, endPoint x: 247, endPoint y: 76, distance: 13.7
click at [247, 76] on span "Effective [DATE] please add the following vehicle: 1999 Trailmobile Closed Top …" at bounding box center [305, 90] width 143 height 227
click at [425, 173] on div "Request details Updated by [PERSON_NAME] on [DATE] 4:08 PM Add 1999 Trailmobile…" at bounding box center [466, 58] width 104 height 380
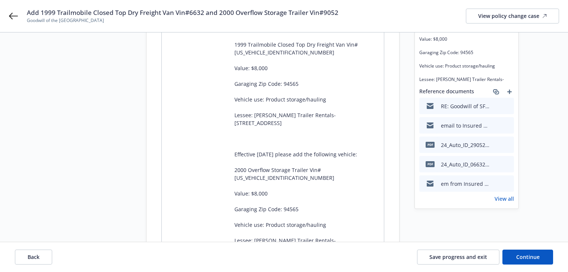
scroll to position [149, 0]
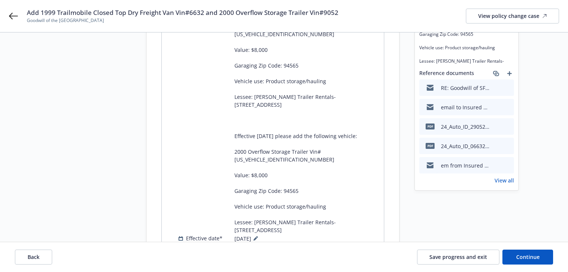
click at [174, 164] on div at bounding box center [172, 115] width 10 height 277
click at [113, 213] on div "Start request Request details Review request 4 Confirmation 5 Finalize policy c…" at bounding box center [90, 88] width 82 height 380
click at [45, 256] on button "Back" at bounding box center [33, 256] width 37 height 15
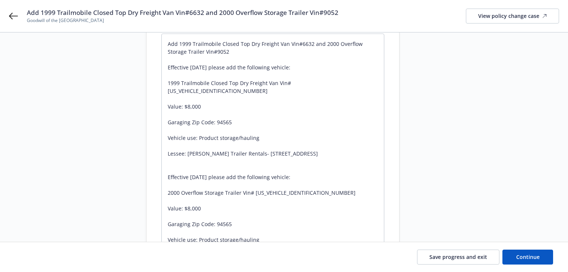
click at [441, 220] on div at bounding box center [466, 176] width 104 height 556
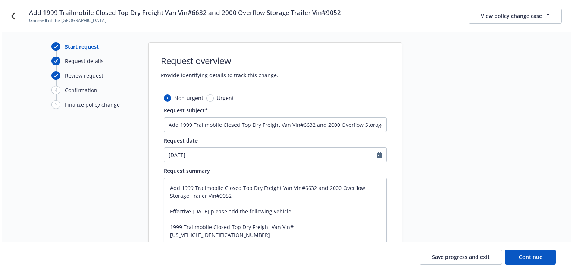
scroll to position [0, 0]
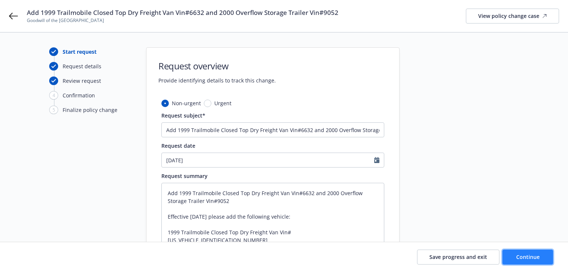
click at [523, 256] on span "Continue" at bounding box center [527, 256] width 23 height 7
type textarea "x"
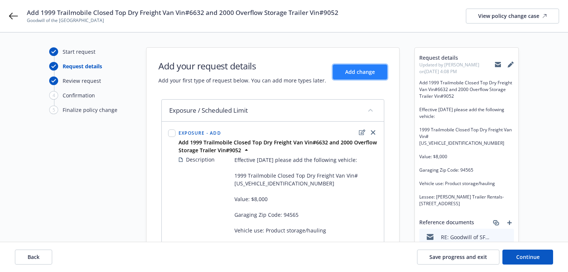
click at [367, 70] on span "Add change" at bounding box center [360, 71] width 30 height 7
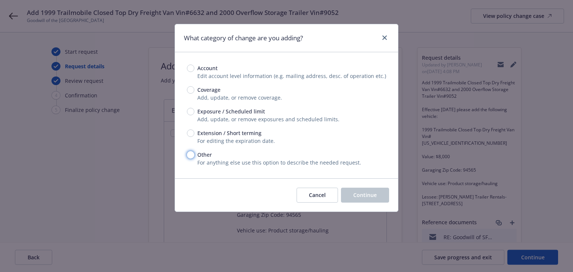
click at [192, 153] on input "Other" at bounding box center [190, 154] width 7 height 7
radio input "true"
click at [362, 201] on button "Continue" at bounding box center [365, 194] width 48 height 15
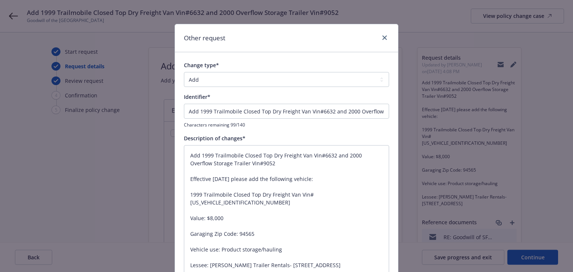
click at [287, 142] on div "Description of changes* Add 1999 Trailmobile Closed Top Dry Freight Van Vin#663…" at bounding box center [286, 251] width 205 height 235
click at [306, 130] on div "Change type* Add Audit Change Remove Identifier* Add 1999 Trailmobile Closed To…" at bounding box center [286, 215] width 205 height 308
click at [184, 109] on input "Add 1999 Trailmobile Closed Top Dry Freight Van Vin#6632 and 2000 Overflow Stor…" at bounding box center [286, 111] width 205 height 15
type textarea "x"
type input "EAdd 1999 Trailmobile Closed Top Dry Freight Van Vin#6632 and 2000 Overflow Sto…"
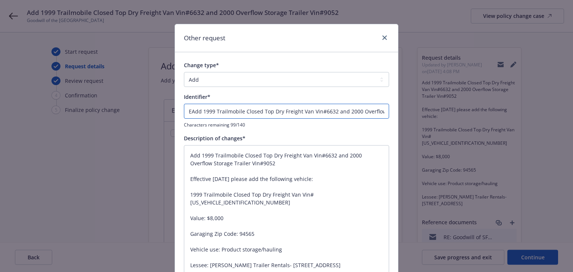
type textarea "x"
type input "ENAdd 1999 Trailmobile Closed Top Dry Freight Van Vin#6632 and 2000 Overflow St…"
type textarea "x"
type input "ENDAdd 1999 Trailmobile Closed Top Dry Freight Van Vin#6632 and 2000 Overflow S…"
type textarea "x"
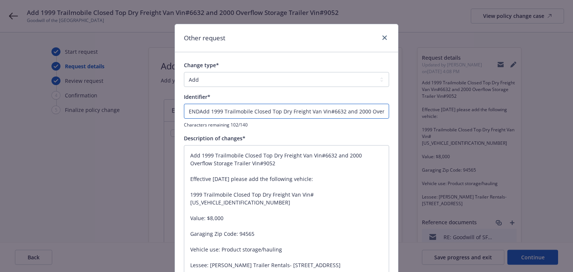
type input "ENDTAdd 1999 Trailmobile Closed Top Dry Freight Van Vin#6632 and 2000 Overflow …"
type textarea "x"
type input "ENDT#Add 1999 Trailmobile Closed Top Dry Freight Van Vin#6632 and 2000 Overflow…"
type textarea "x"
type input "ENDT#1Add 1999 Trailmobile Closed Top Dry Freight Van Vin#6632 and 2000 Overflo…"
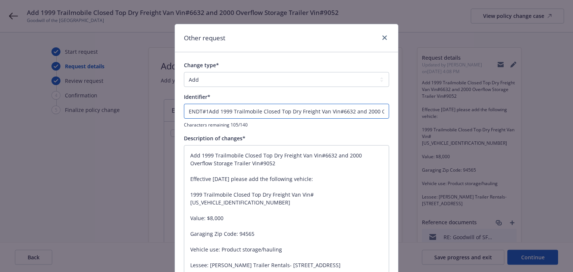
type textarea "x"
type input "ENDT#12Add 1999 Trailmobile Closed Top Dry Freight Van Vin#6632 and 2000 Overfl…"
type textarea "x"
type input "ENDT#122Add 1999 Trailmobile Closed Top Dry Freight Van Vin#6632 and 2000 Overf…"
type textarea "x"
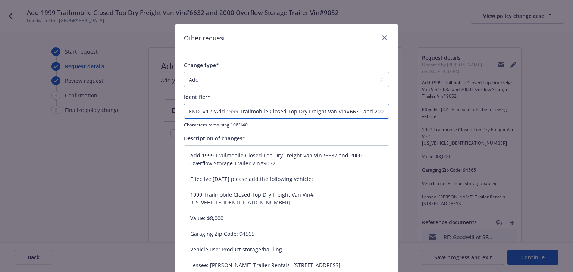
type input "ENDT#122 Add 1999 Trailmobile Closed Top Dry Freight Van Vin#6632 and 2000 Over…"
type textarea "x"
type input "ENDT#122 -Add 1999 Trailmobile Closed Top Dry Freight Van Vin#6632 and 2000 Ove…"
type textarea "x"
type input "ENDT#122 - Add 1999 Trailmobile Closed Top Dry Freight Van Vin#6632 and 2000 Ov…"
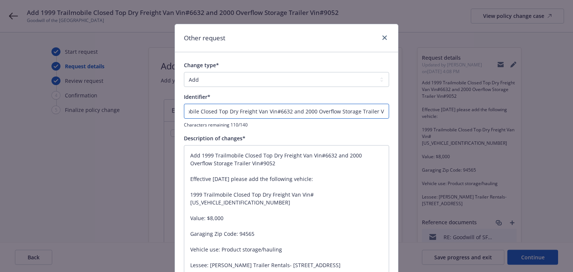
scroll to position [0, 86]
drag, startPoint x: 228, startPoint y: 112, endPoint x: 392, endPoint y: 121, distance: 164.6
click at [392, 121] on div "Change type* Add Audit Change Remove Identifier* ENDT#122 - Add 1999 Trailmobil…" at bounding box center [286, 214] width 223 height 325
type textarea "x"
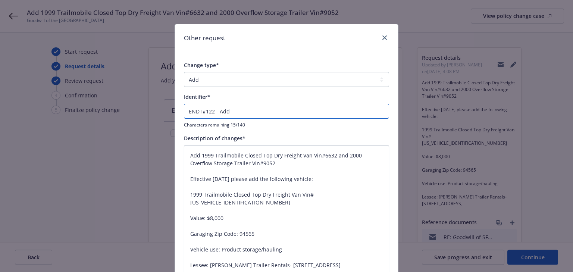
type input "ENDT#122 - Add"
click at [260, 107] on input "ENDT#122 - Add" at bounding box center [286, 111] width 205 height 15
type textarea "x"
type input "ENDT#122 - Add A"
type textarea "x"
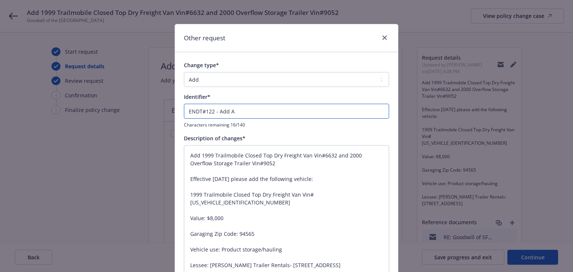
type input "ENDT#122 - Add AI"
type textarea "x"
type input "ENDT#122 - Add AI"
paste input "Goodwill of the [GEOGRAPHIC_DATA]"
type textarea "x"
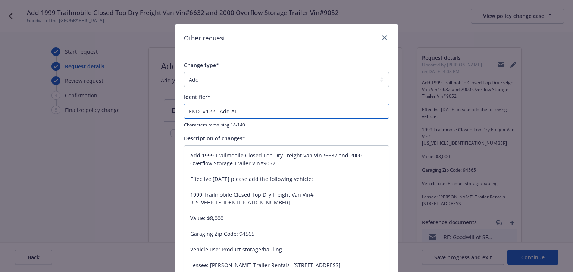
type input "ENDT#122 - Add AI Goodwill of the [GEOGRAPHIC_DATA]"
type textarea "x"
type input "ENDT#122 - Add AI Goodwill of the [GEOGRAPHIC_DATA]"
drag, startPoint x: 235, startPoint y: 111, endPoint x: 359, endPoint y: 115, distance: 124.5
click at [359, 115] on input "ENDT#122 - Add AI Goodwill of the [GEOGRAPHIC_DATA]" at bounding box center [286, 111] width 205 height 15
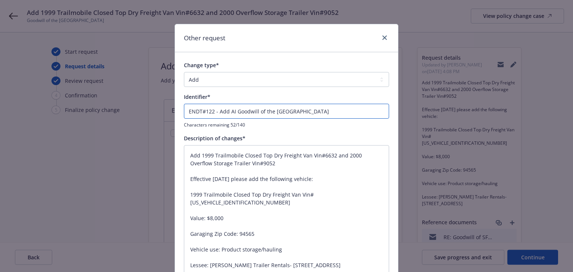
paste input "[PERSON_NAME] Trailer Rentals"
type textarea "x"
type input "ENDT#122 - Add [PERSON_NAME] Trailer Rentals"
type textarea "x"
type input "ENDT#122 - Add [PERSON_NAME] Trailer Rentals"
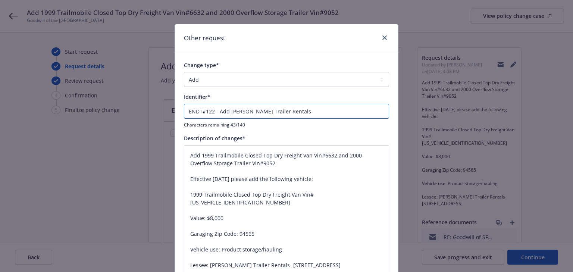
type textarea "x"
type input "ENDT#122 - Add [PERSON_NAME] Trailer Rentals fr"
type textarea "x"
type input "ENDT#122 - Add [PERSON_NAME] Trailer Rentals fro"
type textarea "x"
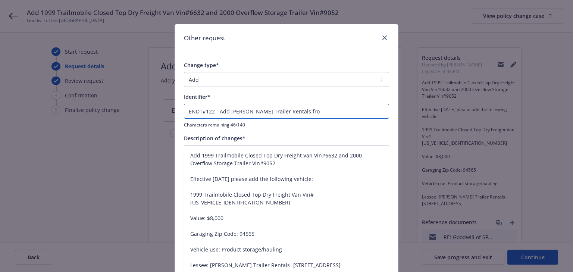
type input "ENDT#122 - Add [PERSON_NAME] Trailer Rentals fro"
type textarea "x"
type input "ENDT#122 - Add [PERSON_NAME] Trailer Rentals fro v"
type textarea "x"
type input "ENDT#122 - Add [PERSON_NAME] Trailer Rentals fro vi"
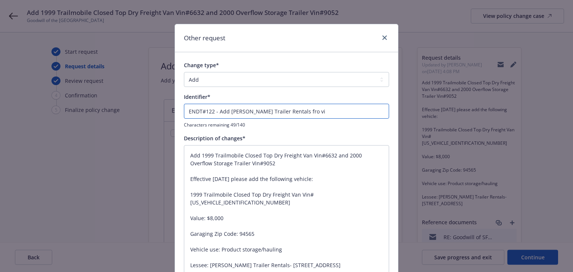
type textarea "x"
type input "ENDT#122 - Add [PERSON_NAME] Trailer Rentals fro vin"
type textarea "x"
type input "ENDT#122 - Add [PERSON_NAME] Trailer Rentals fro vin#"
type textarea "x"
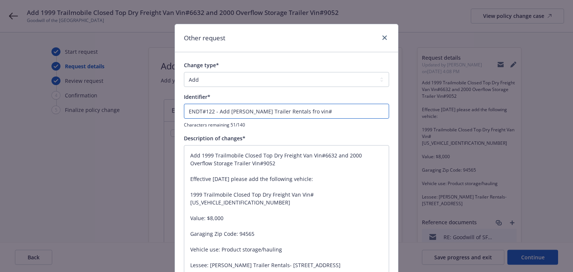
type input "ENDT#122 - Add [PERSON_NAME] Trailer Rentals fro vin#6"
type textarea "x"
type input "ENDT#122 - Add [PERSON_NAME] Trailer Rentals fro vin#66"
type textarea "x"
type input "ENDT#122 - Add [PERSON_NAME] Trailer Rentals fro vin#663"
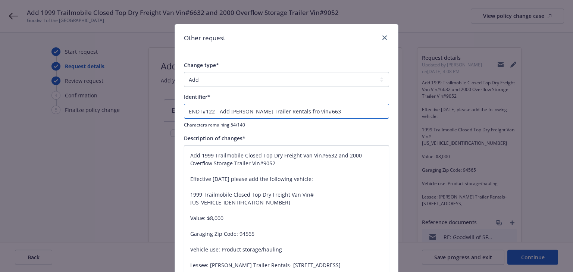
type textarea "x"
type input "ENDT#122 - Add [PERSON_NAME] Trailer Rentals fro vin#6632"
type textarea "x"
type input "ENDT#122 - Add [PERSON_NAME] Trailer Rentals fro vin#6632"
type textarea "x"
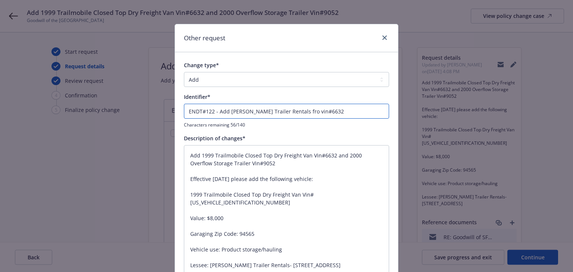
type input "ENDT#122 - Add [PERSON_NAME] Trailer Rentals fro vin#6632 &"
type textarea "x"
type input "ENDT#122 - Add [PERSON_NAME] Trailer Rentals fro vin#6632 &"
type textarea "x"
type input "ENDT#122 - Add [PERSON_NAME] Trailer Rentals fro vin#6632 & v"
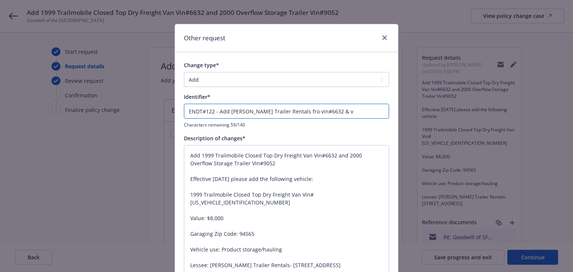
type textarea "x"
type input "ENDT#122 - Add [PERSON_NAME] Trailer Rentals fro vin#6632 & vi"
type textarea "x"
type input "ENDT#122 - Add [PERSON_NAME] Trailer Rentals fro vin#6632 & vin"
type textarea "x"
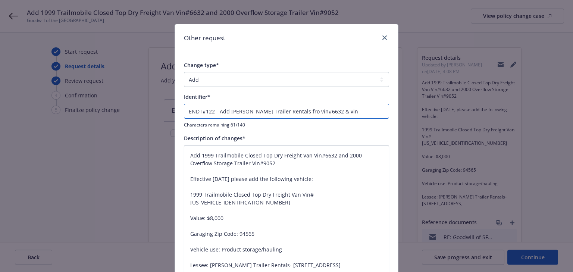
type input "ENDT#122 - Add [PERSON_NAME] Trailer Rentals fro vin#6632 & vin#"
type textarea "x"
type input "ENDT#122 - Add [PERSON_NAME] Trailer Rentals fro vin#6632 & vin#9"
type textarea "x"
type input "ENDT#122 - Add [PERSON_NAME] Trailer Rentals fro vin#6632 & vin#90"
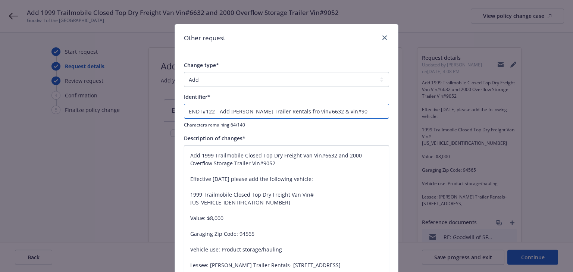
type textarea "x"
type input "ENDT#122 - Add [PERSON_NAME] Trailer Rentals fro vin#6632 & vin#905"
type textarea "x"
type input "ENDT#122 - Add [PERSON_NAME] Trailer Rentals fro vin#6632 & vin#9052"
click at [297, 110] on input "ENDT#122 - Add [PERSON_NAME] Trailer Rentals fro vin#6632 & vin#9052" at bounding box center [286, 111] width 205 height 15
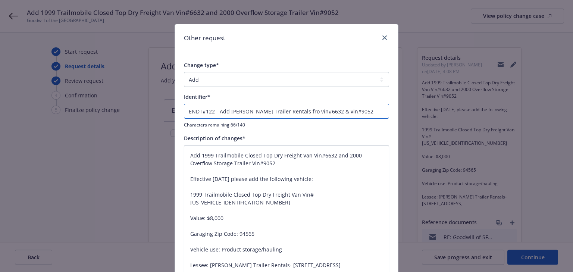
type textarea "x"
type input "ENDT#122 - Add [PERSON_NAME] Trailer Rentals fo vin#6632 & vin#9052"
type textarea "x"
type input "ENDT#122 - Add [PERSON_NAME] Trailer Rentals f vin#6632 & vin#9052"
type textarea "x"
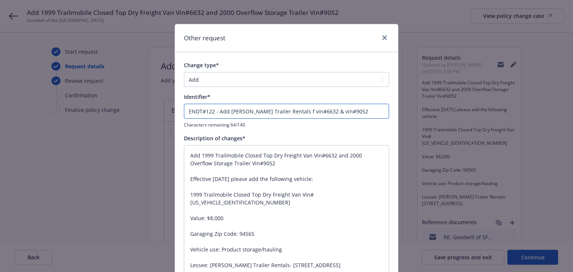
type input "ENDT#122 - Add [PERSON_NAME] Trailer Rentals fo vin#6632 & vin#9052"
type textarea "x"
type input "ENDT#122 - Add [PERSON_NAME] Trailer Rentals for vin#6632 & vin#9052"
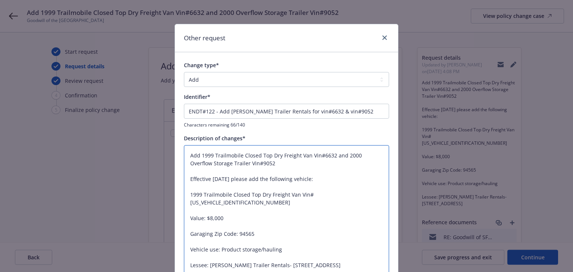
click at [318, 166] on textarea "Add 1999 Trailmobile Closed Top Dry Freight Van Vin#6632 and 2000 Overflow Stor…" at bounding box center [286, 257] width 205 height 224
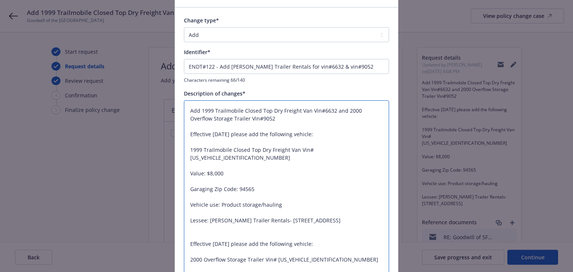
scroll to position [60, 0]
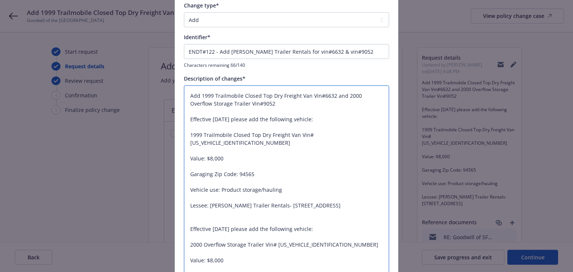
drag, startPoint x: 291, startPoint y: 183, endPoint x: 200, endPoint y: 97, distance: 125.0
click at [200, 97] on textarea "Add 1999 Trailmobile Closed Top Dry Freight Van Vin#6632 and 2000 Overflow Stor…" at bounding box center [286, 197] width 205 height 224
drag, startPoint x: 198, startPoint y: 95, endPoint x: 318, endPoint y: 181, distance: 147.5
click at [318, 181] on textarea "Add 1999 Trailmobile Closed Top Dry Freight Van Vin#6632 and 2000 Overflow Stor…" at bounding box center [286, 197] width 205 height 224
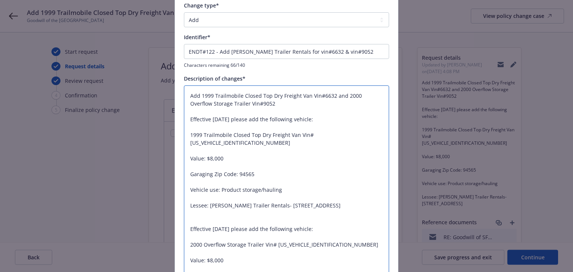
type textarea "x"
type textarea "Add Lessee: [PERSON_NAME] Trailer Rentals- [STREET_ADDRESS] Effective [DATE] pl…"
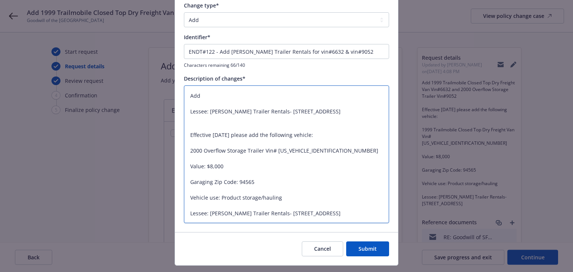
type textarea "x"
type textarea "Add Lessee: [PERSON_NAME] Trailer Rentals- [STREET_ADDRESS] Effective [DATE] pl…"
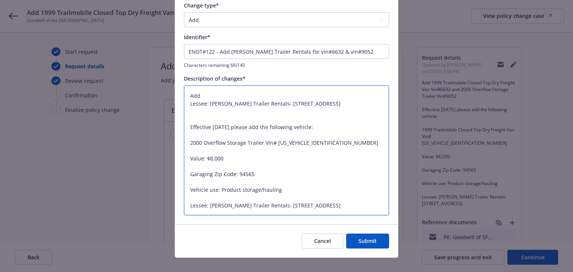
type textarea "x"
type textarea "AddLessee: [PERSON_NAME] Trailer Rentals- [STREET_ADDRESS] Effective [DATE] ple…"
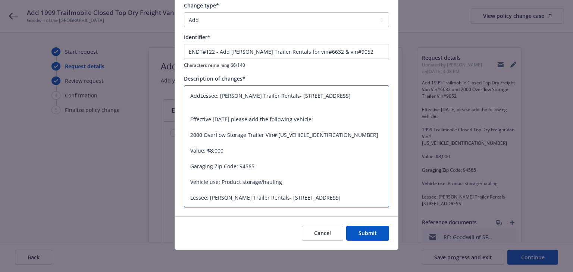
type textarea "x"
type textarea "Add Lessee: [PERSON_NAME] Trailer Rentals- [STREET_ADDRESS] Effective [DATE] pl…"
drag, startPoint x: 188, startPoint y: 116, endPoint x: 375, endPoint y: 233, distance: 220.4
click at [375, 233] on div "Other request Change type* Add Audit Change Remove Identifier* ENDT#122 - Add […" at bounding box center [286, 107] width 224 height 286
type textarea "x"
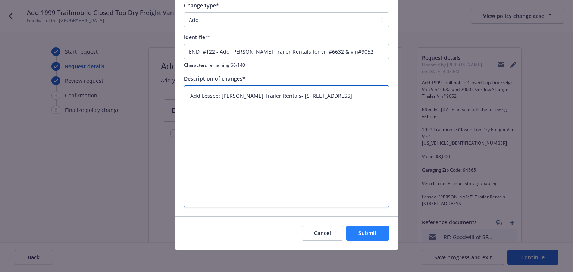
scroll to position [0, 0]
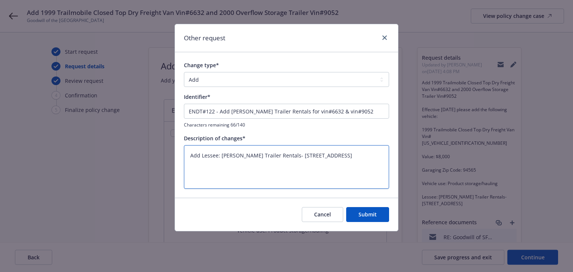
type textarea "Add Lessee: [PERSON_NAME] Trailer Rentals- [STREET_ADDRESS]"
click at [364, 202] on div "Cancel Submit" at bounding box center [286, 214] width 223 height 33
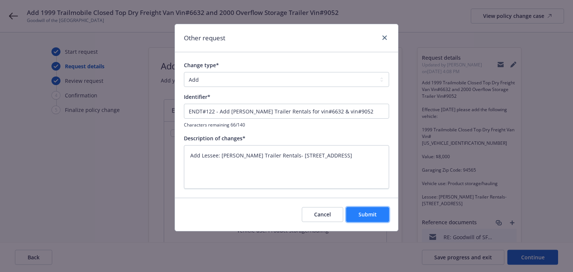
click at [367, 211] on span "Submit" at bounding box center [367, 214] width 18 height 7
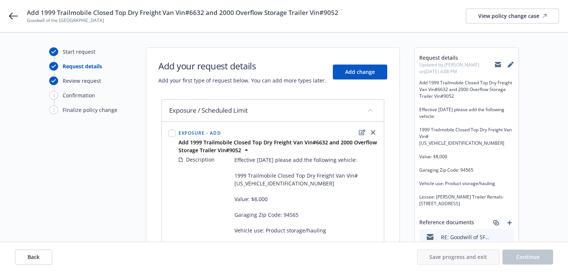
click at [358, 130] on link "edit" at bounding box center [361, 132] width 9 height 9
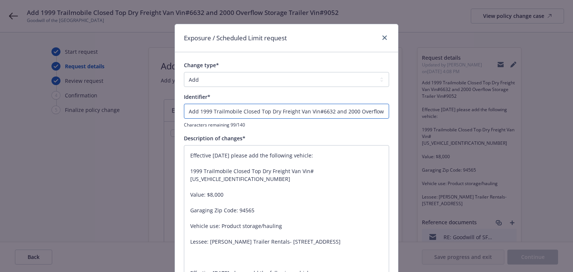
click at [186, 108] on input "Add 1999 Trailmobile Closed Top Dry Freight Van Vin#6632 and 2000 Overflow Stor…" at bounding box center [286, 111] width 205 height 15
type textarea "x"
type input "EAdd 1999 Trailmobile Closed Top Dry Freight Van Vin#6632 and 2000 Overflow Sto…"
type textarea "x"
type input "ENAdd 1999 Trailmobile Closed Top Dry Freight Van Vin#6632 and 2000 Overflow St…"
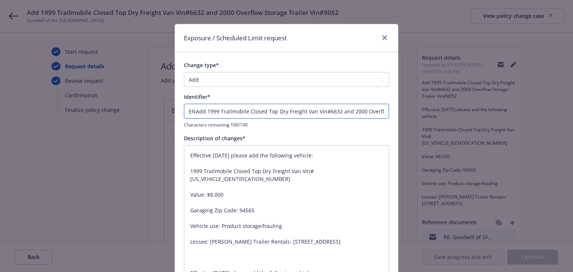
type textarea "x"
type input "ENDAdd 1999 Trailmobile Closed Top Dry Freight Van Vin#6632 and 2000 Overflow S…"
type textarea "x"
type input "ENDTAdd 1999 Trailmobile Closed Top Dry Freight Van Vin#6632 and 2000 Overflow …"
type textarea "x"
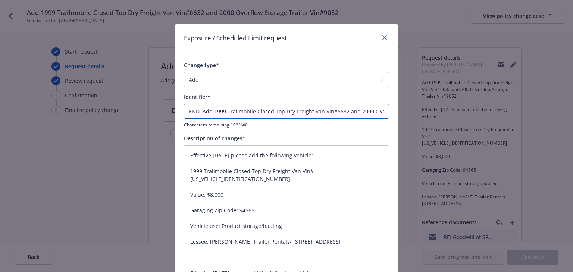
type input "ENDT#Add 1999 Trailmobile Closed Top Dry Freight Van Vin#6632 and 2000 Overflow…"
type textarea "x"
type input "ENDT#1Add 1999 Trailmobile Closed Top Dry Freight Van Vin#6632 and 2000 Overflo…"
type textarea "x"
type input "ENDT#12Add 1999 Trailmobile Closed Top Dry Freight Van Vin#6632 and 2000 Overfl…"
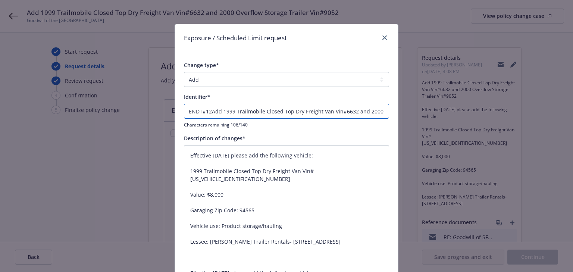
type textarea "x"
type input "ENDT#121Add 1999 Trailmobile Closed Top Dry Freight Van Vin#6632 and 2000 Overf…"
type textarea "x"
type input "ENDT#121 Add 1999 Trailmobile Closed Top Dry Freight Van Vin#6632 and 2000 Over…"
type textarea "x"
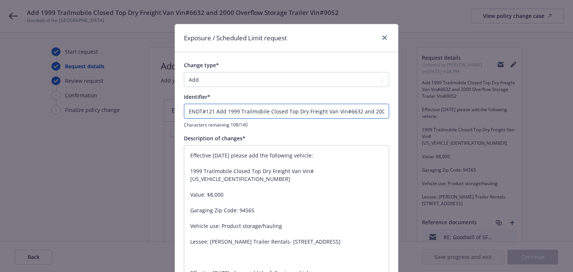
type input "ENDT#121 -Add 1999 Trailmobile Closed Top Dry Freight Van Vin#6632 and 2000 Ove…"
type textarea "x"
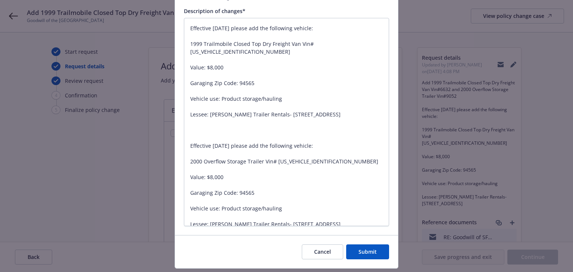
scroll to position [147, 0]
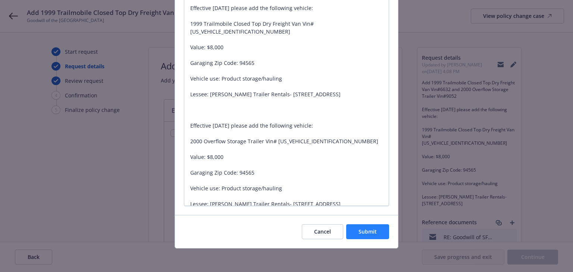
type input "ENDT#121 - Add 1999 Trailmobile Closed Top Dry Freight Van Vin#6632 and 2000 Ov…"
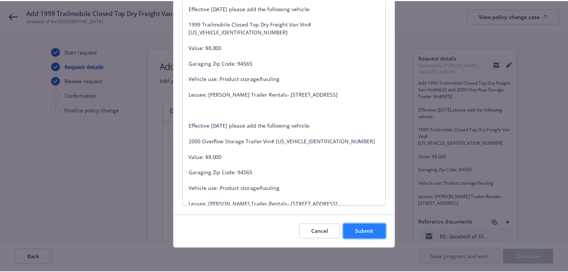
scroll to position [0, 0]
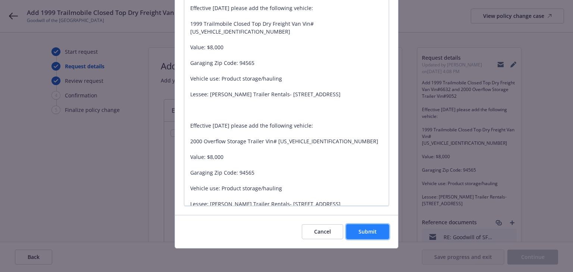
click at [363, 234] on button "Submit" at bounding box center [367, 231] width 43 height 15
type textarea "x"
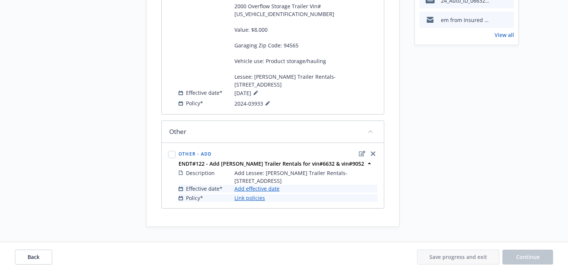
scroll to position [298, 0]
click at [257, 192] on link "Add effective date" at bounding box center [256, 189] width 45 height 8
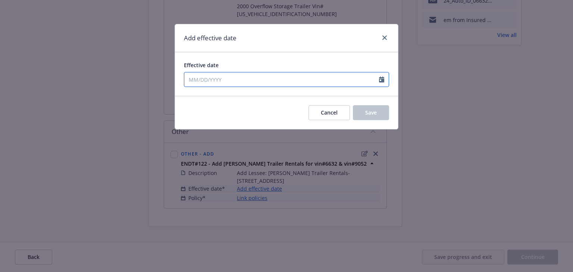
click at [240, 79] on input "Effective date" at bounding box center [281, 79] width 195 height 14
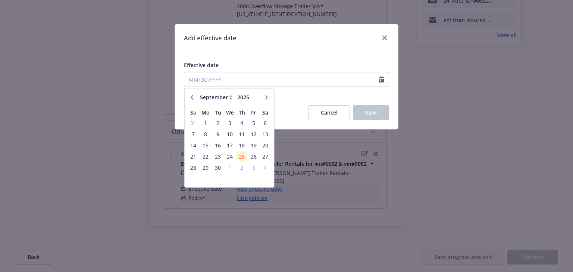
click at [191, 98] on icon "button" at bounding box center [192, 97] width 4 height 4
select select "7"
click at [232, 167] on span "30" at bounding box center [229, 167] width 11 height 9
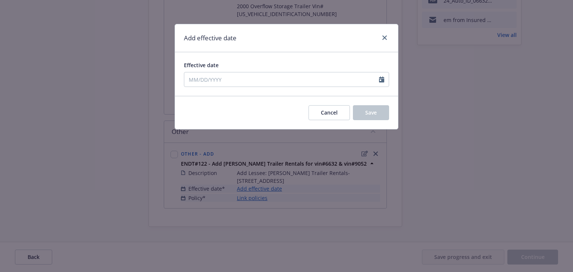
type input "07/30/2025"
click at [386, 110] on button "Save" at bounding box center [371, 112] width 36 height 15
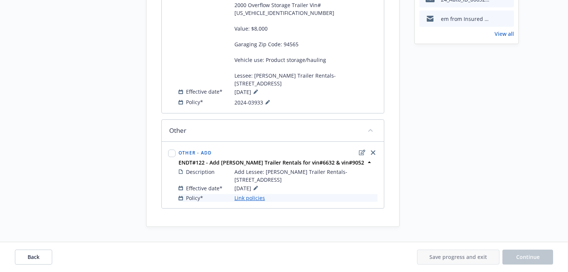
click at [257, 202] on link "Link policies" at bounding box center [249, 198] width 31 height 8
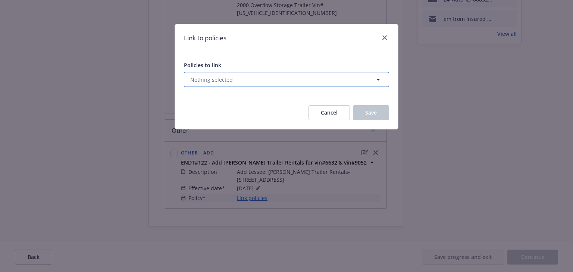
click at [236, 81] on button "Nothing selected" at bounding box center [286, 79] width 205 height 15
select select "ACTIVE"
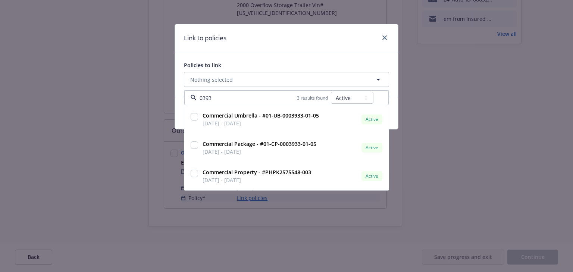
type input "03933"
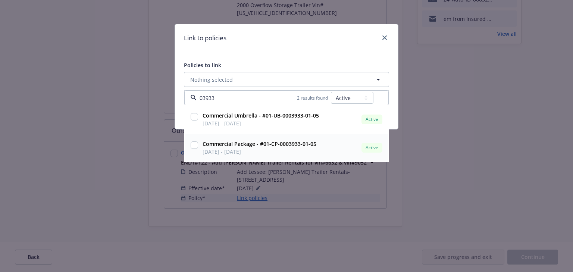
click at [192, 146] on input "checkbox" at bounding box center [193, 144] width 7 height 7
checkbox input "true"
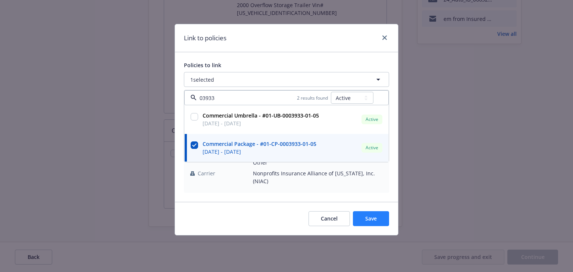
type input "03933"
click at [359, 211] on button "Save" at bounding box center [371, 218] width 36 height 15
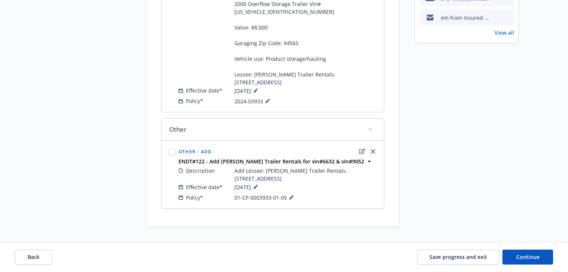
click at [533, 253] on span "Continue" at bounding box center [527, 256] width 23 height 7
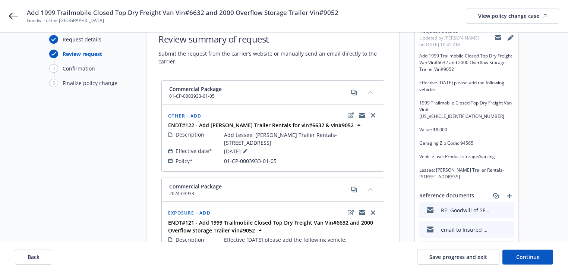
scroll to position [0, 0]
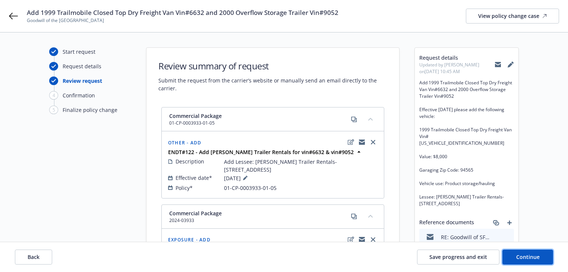
drag, startPoint x: 535, startPoint y: 259, endPoint x: 544, endPoint y: 243, distance: 18.5
click at [535, 259] on span "Continue" at bounding box center [527, 256] width 23 height 7
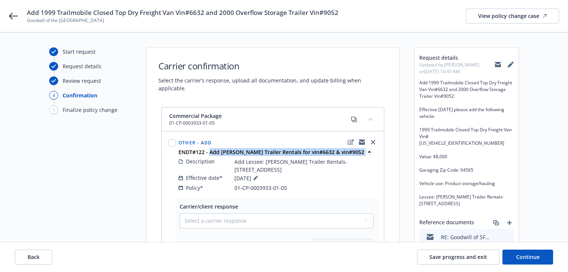
drag, startPoint x: 208, startPoint y: 142, endPoint x: 356, endPoint y: 144, distance: 148.0
click at [356, 148] on span "ENDT#122 - Add AI Mckinney Trailer Rentals for vin#6632 & vin#9052" at bounding box center [272, 152] width 186 height 8
copy div "Add AI Mckinney Trailer Rentals for vin#6632 & vin#9052"
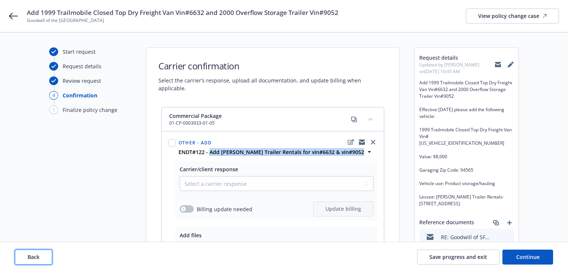
click at [34, 259] on span "Back" at bounding box center [34, 256] width 12 height 7
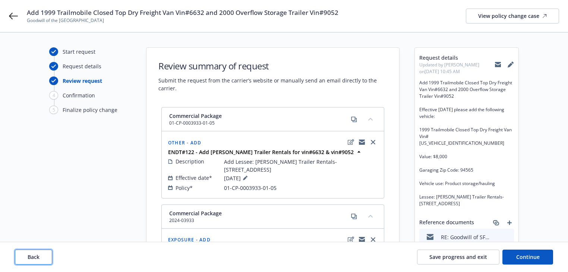
click at [34, 259] on span "Back" at bounding box center [34, 256] width 12 height 7
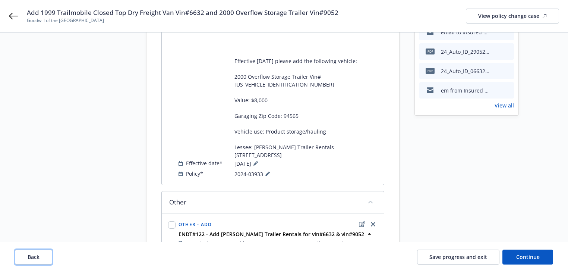
scroll to position [298, 0]
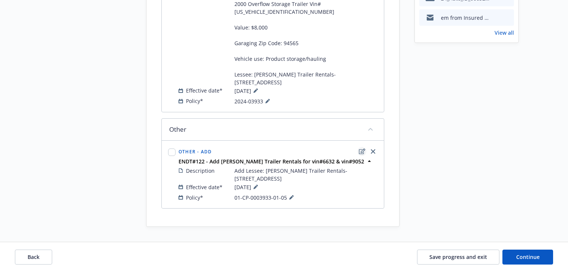
click at [360, 148] on icon "edit" at bounding box center [362, 151] width 6 height 6
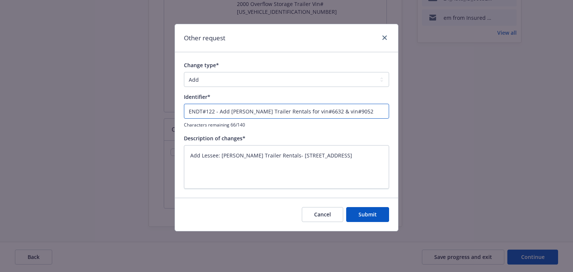
click at [231, 110] on input "ENDT#122 - Add AI Mckinney Trailer Rentals for vin#6632 & vin#9052" at bounding box center [286, 111] width 205 height 15
type textarea "x"
type input "ENDT#122 - Add LMckinney Trailer Rentals for vin#6632 & vin#9052"
type textarea "x"
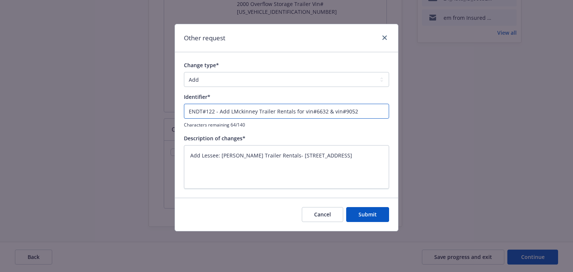
type input "ENDT#122 - Add LPMckinney Trailer Rentals for vin#6632 & vin#9052"
type textarea "x"
type input "ENDT#122 - Add LP Mckinney Trailer Rentals for vin#6632 & vin#9052"
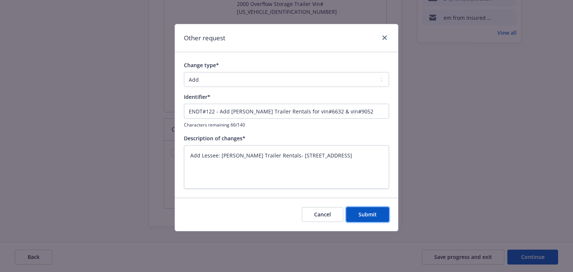
drag, startPoint x: 380, startPoint y: 215, endPoint x: 393, endPoint y: 218, distance: 13.8
click at [380, 215] on button "Submit" at bounding box center [367, 214] width 43 height 15
type textarea "x"
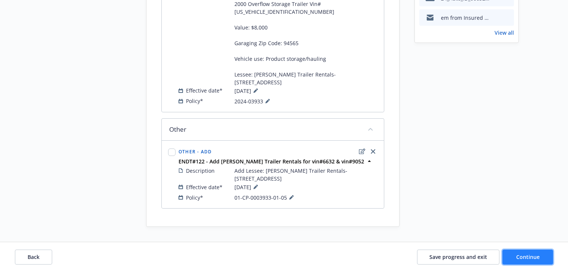
click at [538, 255] on span "Continue" at bounding box center [527, 256] width 23 height 7
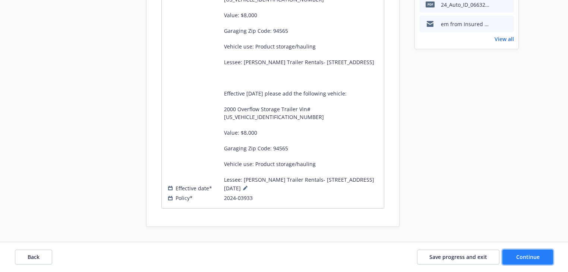
click at [538, 255] on span "Continue" at bounding box center [527, 256] width 23 height 7
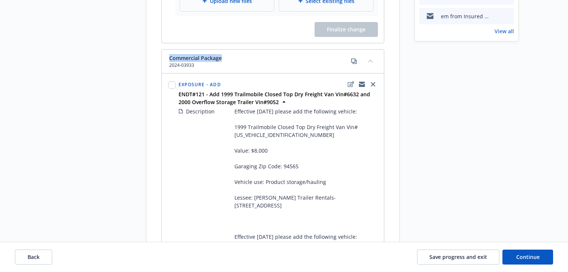
drag, startPoint x: 233, startPoint y: 64, endPoint x: 161, endPoint y: 60, distance: 71.7
click at [161, 60] on div "Commercial Package 01-CP-0003933-01-05 Other - Add ENDT#122 - Add LP Mckinney T…" at bounding box center [272, 165] width 253 height 712
copy span "Commercial Package"
click at [405, 163] on div "Start request Request details Review request 4 Confirmation 5 Finalize policy c…" at bounding box center [284, 135] width 550 height 772
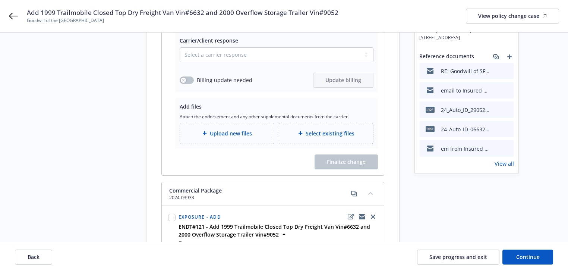
scroll to position [89, 0]
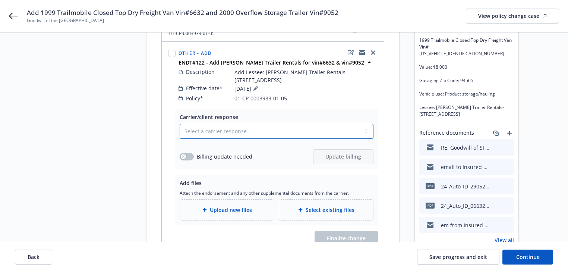
click at [215, 136] on select "Select a carrier response Accepted Accepted with revision No endorsement needed…" at bounding box center [277, 131] width 194 height 15
select select "ACCEPTED"
click at [180, 131] on select "Select a carrier response Accepted Accepted with revision No endorsement needed…" at bounding box center [277, 131] width 194 height 15
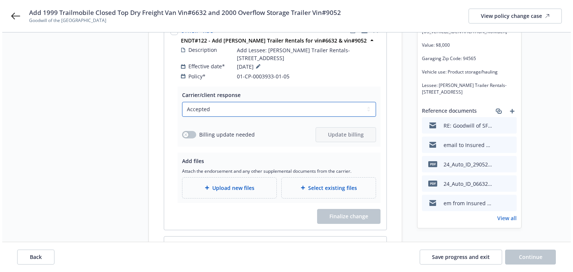
scroll to position [179, 0]
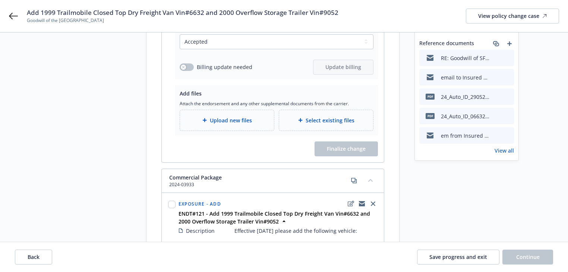
click at [227, 124] on span "Upload new files" at bounding box center [231, 120] width 42 height 8
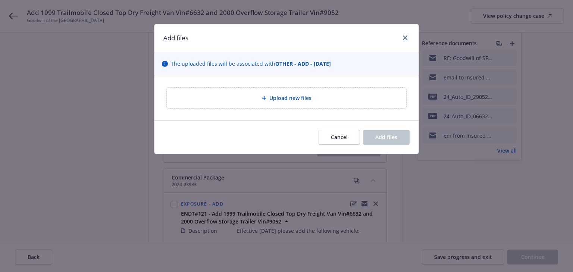
click at [269, 106] on div "Upload new files" at bounding box center [286, 98] width 239 height 21
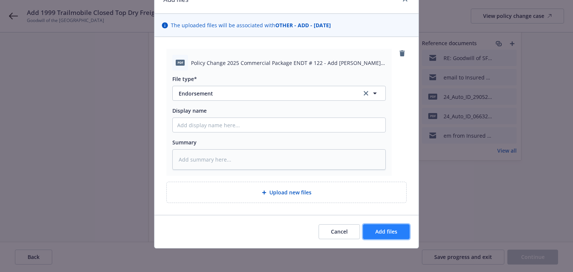
click at [391, 228] on span "Add files" at bounding box center [386, 231] width 22 height 7
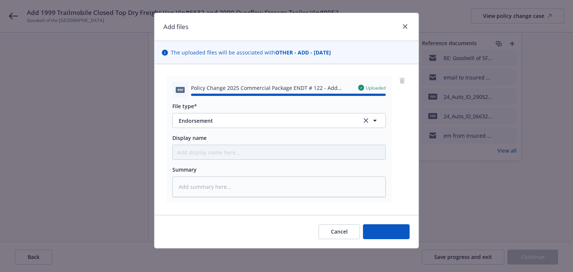
type textarea "x"
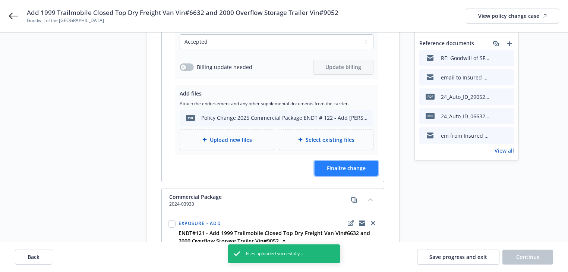
click at [366, 176] on button "Finalize change" at bounding box center [346, 168] width 63 height 15
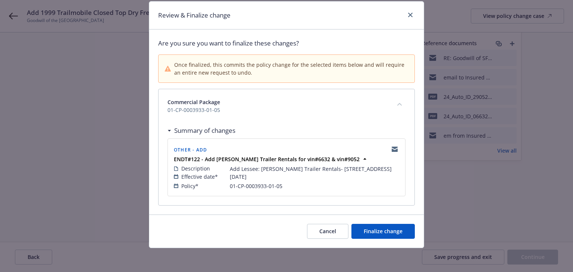
scroll to position [37, 0]
click at [380, 232] on span "Finalize change" at bounding box center [382, 230] width 39 height 7
select select "ACCEPTED"
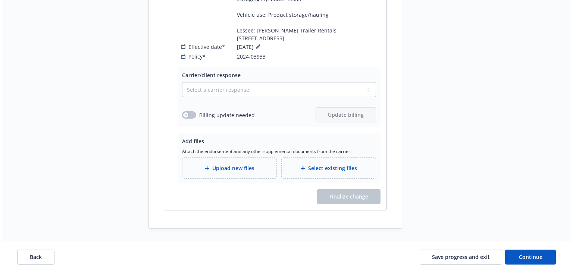
scroll to position [610, 0]
drag, startPoint x: 258, startPoint y: 83, endPoint x: 256, endPoint y: 87, distance: 3.8
click at [258, 83] on select "Select a carrier response Accepted Accepted with revision No endorsement needed…" at bounding box center [277, 89] width 194 height 15
select select "ACCEPTED"
click at [180, 82] on select "Select a carrier response Accepted Accepted with revision No endorsement needed…" at bounding box center [277, 89] width 194 height 15
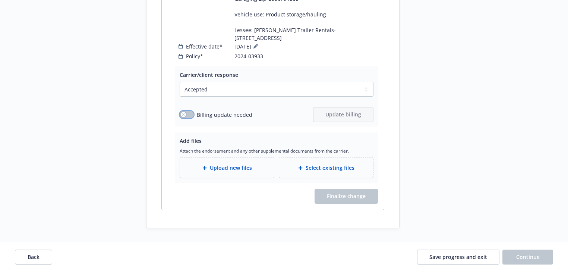
click at [187, 114] on button "button" at bounding box center [187, 114] width 14 height 7
click at [343, 122] on div "Carrier/client response Select a carrier response Accepted Accepted with revisi…" at bounding box center [276, 96] width 203 height 60
click at [342, 116] on span "Update billing" at bounding box center [343, 114] width 36 height 7
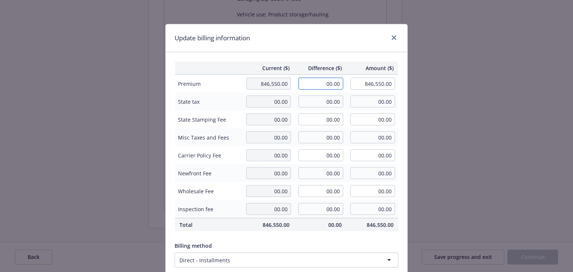
drag, startPoint x: 328, startPoint y: 86, endPoint x: 352, endPoint y: 83, distance: 24.0
click at [351, 83] on tr "Premium 846,550.00 00.00 846,550.00" at bounding box center [286, 84] width 223 height 18
type input "46.00"
type input "846,596.00"
type input "6.9"
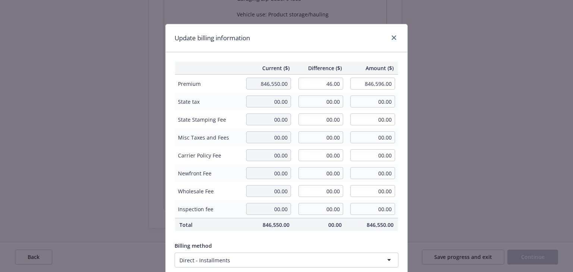
click at [365, 43] on div "Update billing information" at bounding box center [286, 38] width 242 height 28
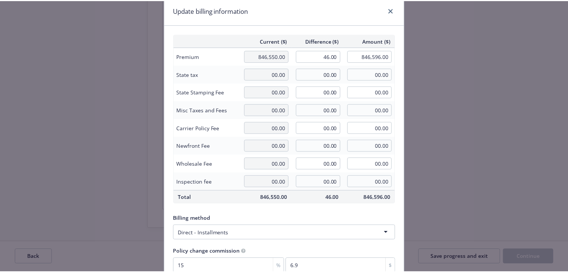
scroll to position [95, 0]
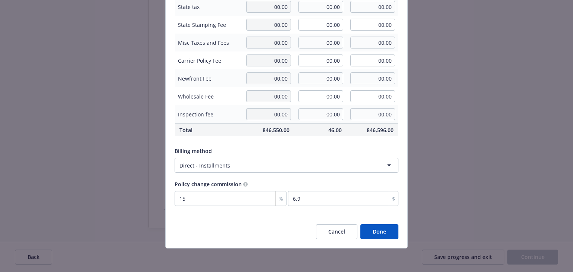
click at [383, 233] on button "Done" at bounding box center [379, 231] width 38 height 15
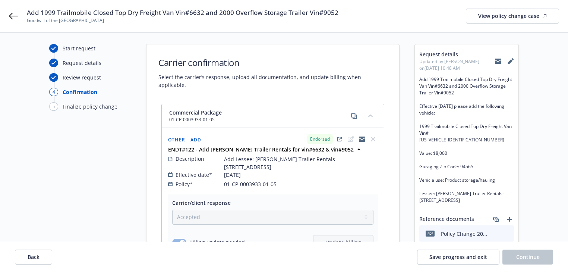
scroll to position [0, 0]
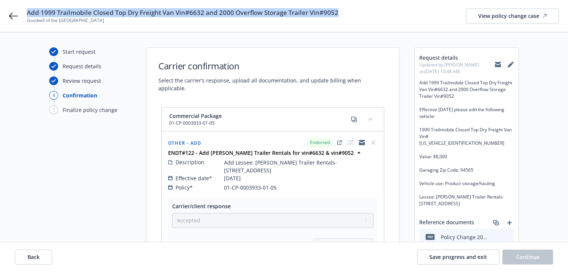
copy span "Add 1999 Trailmobile Closed Top Dry Freight Van Vin#6632 and 2000 Overflow Stor…"
drag, startPoint x: 38, startPoint y: 12, endPoint x: 352, endPoint y: 15, distance: 313.8
click at [352, 15] on div "Add 1999 Trailmobile Closed Top Dry Freight Van Vin#6632 and 2000 Overflow Stor…" at bounding box center [284, 16] width 568 height 32
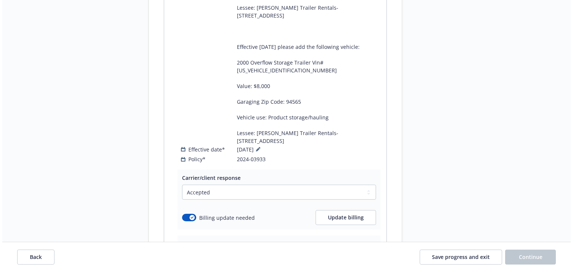
scroll to position [610, 0]
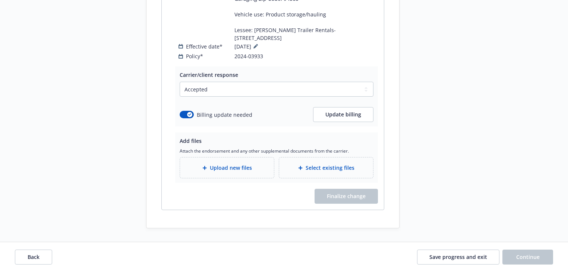
click at [222, 167] on span "Upload new files" at bounding box center [231, 168] width 42 height 8
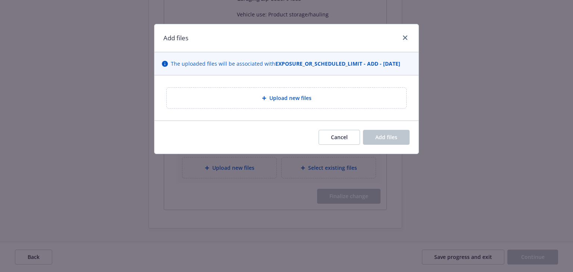
click at [269, 94] on span "Upload new files" at bounding box center [290, 98] width 42 height 8
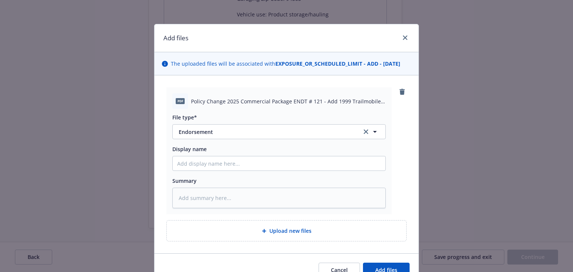
scroll to position [38, 0]
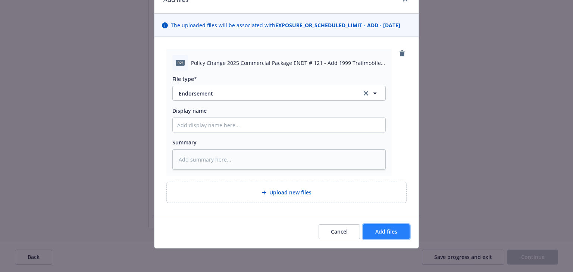
click at [397, 231] on button "Add files" at bounding box center [386, 231] width 47 height 15
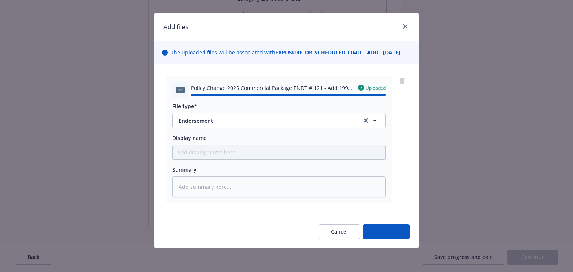
type textarea "x"
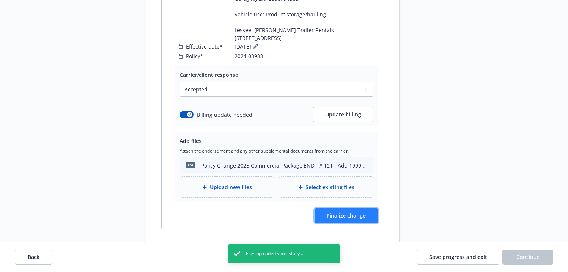
click at [373, 215] on button "Finalize change" at bounding box center [346, 215] width 63 height 15
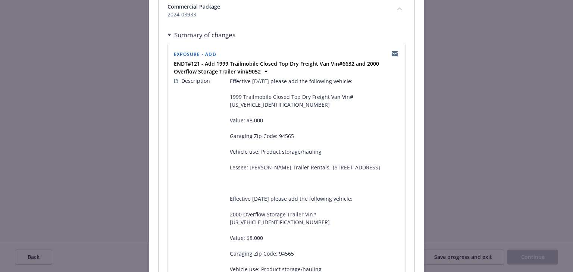
scroll to position [119, 0]
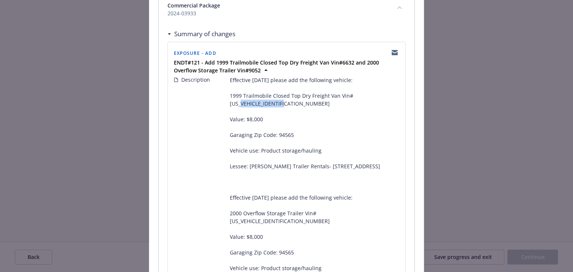
drag, startPoint x: 228, startPoint y: 103, endPoint x: 298, endPoint y: 105, distance: 69.7
click at [298, 105] on span "Effective 7/30/2025 please add the following vehicle: 1999 Trailmobile Closed T…" at bounding box center [314, 181] width 169 height 211
click at [261, 110] on span "Effective 7/30/2025 please add the following vehicle: 1999 Trailmobile Closed T…" at bounding box center [314, 181] width 169 height 211
drag, startPoint x: 228, startPoint y: 102, endPoint x: 290, endPoint y: 102, distance: 62.2
click at [290, 102] on span "Effective 7/30/2025 please add the following vehicle: 1999 Trailmobile Closed T…" at bounding box center [314, 181] width 169 height 211
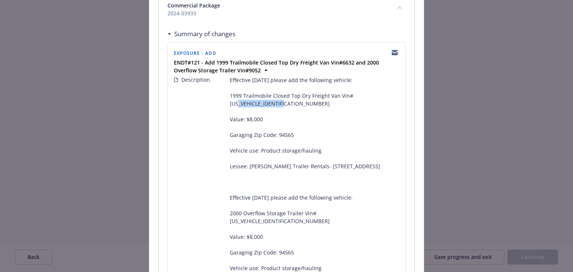
copy span "1PT01JAH3X9006632"
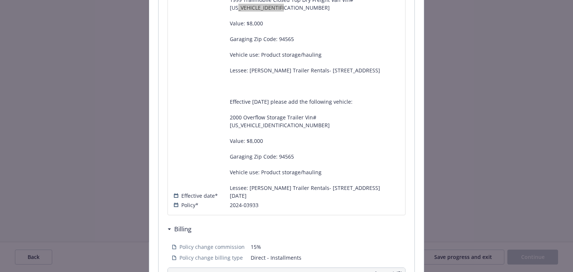
scroll to position [239, 0]
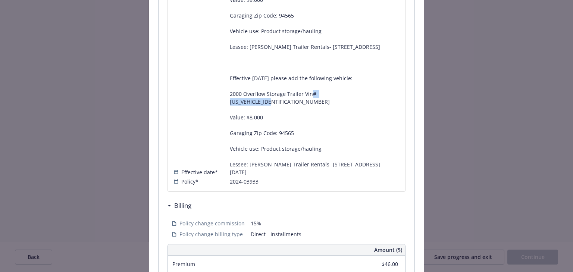
drag, startPoint x: 314, startPoint y: 94, endPoint x: 390, endPoint y: 94, distance: 75.7
click at [390, 94] on span "Effective 7/30/2025 please add the following vehicle: 1999 Trailmobile Closed T…" at bounding box center [314, 62] width 169 height 211
copy span "1PNV482B2YK229052"
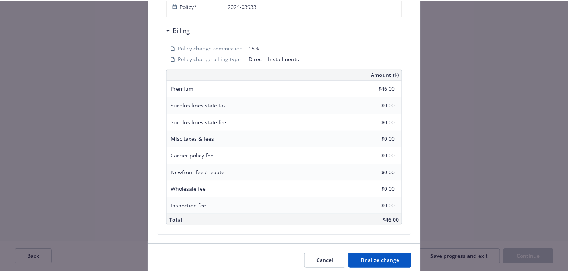
scroll to position [417, 0]
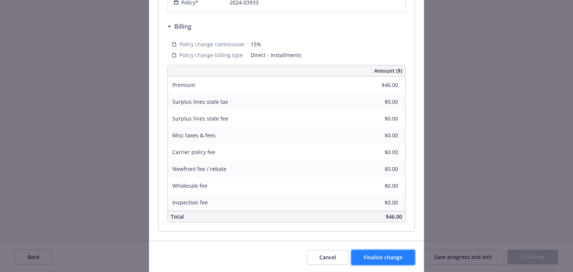
click at [387, 253] on span "Finalize change" at bounding box center [382, 256] width 39 height 7
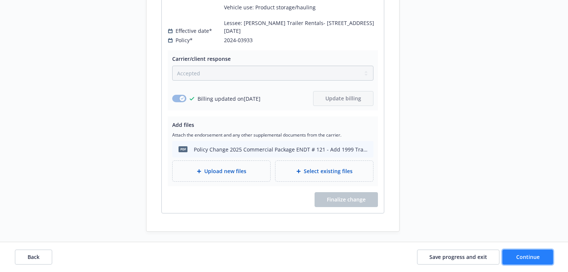
click at [537, 261] on button "Continue" at bounding box center [527, 256] width 51 height 15
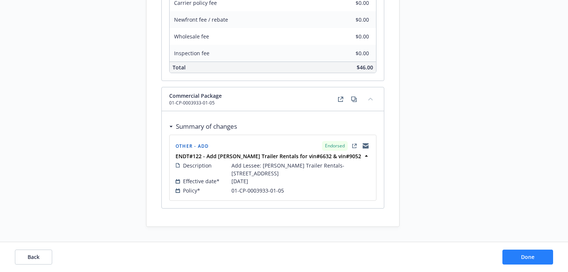
scroll to position [546, 0]
click at [537, 261] on button "Done" at bounding box center [527, 256] width 51 height 15
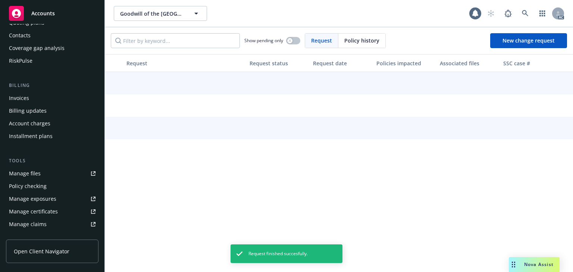
scroll to position [179, 0]
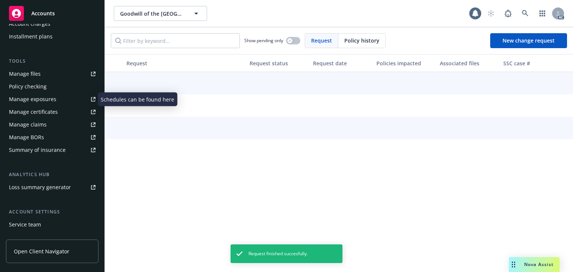
click at [51, 102] on div "Manage exposures" at bounding box center [32, 99] width 47 height 12
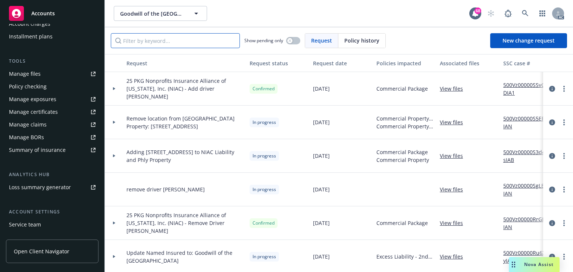
click at [175, 47] on input "Filter by keyword..." at bounding box center [175, 40] width 129 height 15
paste input "Add 1999 Trailmobile Closed Top Dry Freight Van Vin#6632 and 2000 Overflow Stor…"
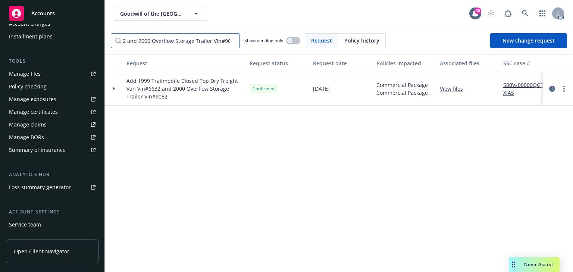
type input "Add 1999 Trailmobile Closed Top Dry Freight Van Vin#6632 and 2000 Overflow Stor…"
click at [456, 87] on link "View files" at bounding box center [453, 89] width 29 height 8
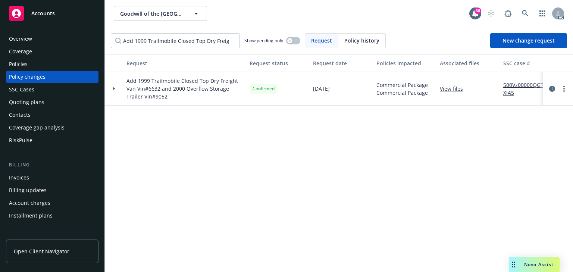
click at [116, 88] on div at bounding box center [114, 88] width 13 height 3
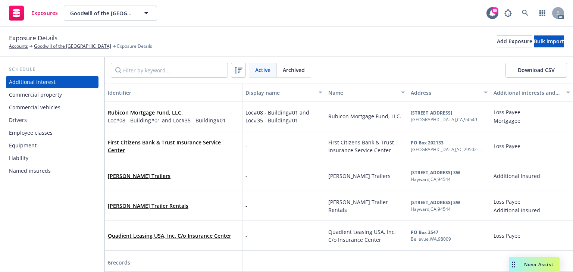
click at [32, 110] on div "Commercial vehicles" at bounding box center [34, 107] width 51 height 12
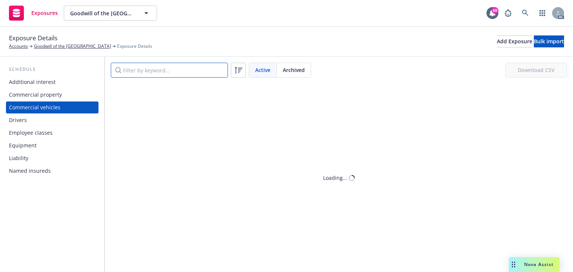
click at [177, 69] on input "Filter by keyword..." at bounding box center [169, 70] width 117 height 15
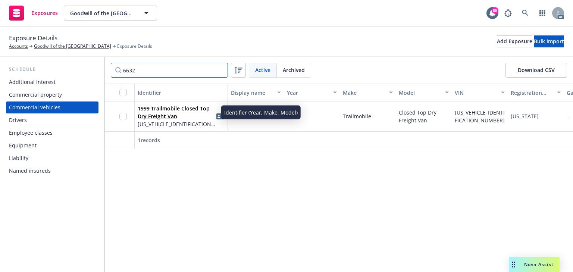
type input "6632"
click at [179, 110] on link "1999 Trailmobile Closed Top Dry Freight Van" at bounding box center [174, 112] width 72 height 15
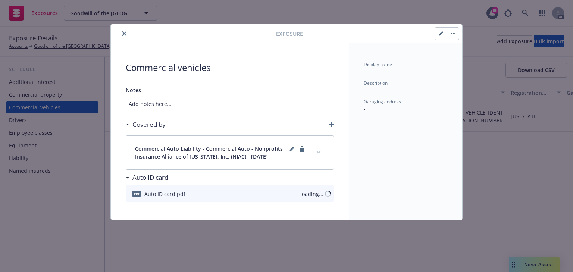
click at [437, 33] on button "button" at bounding box center [441, 34] width 12 height 12
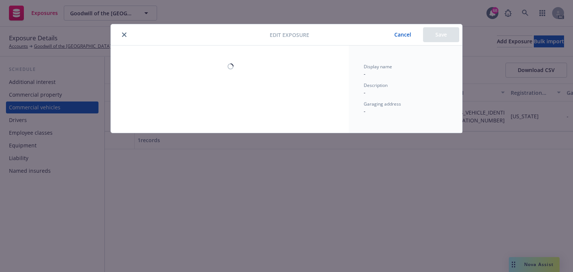
select select "CA"
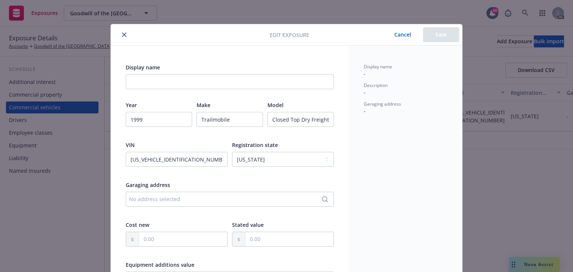
click at [397, 148] on div "Display name - Description - Garaging address -" at bounding box center [405, 263] width 113 height 436
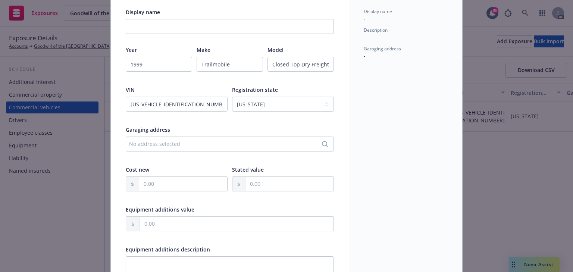
scroll to position [60, 0]
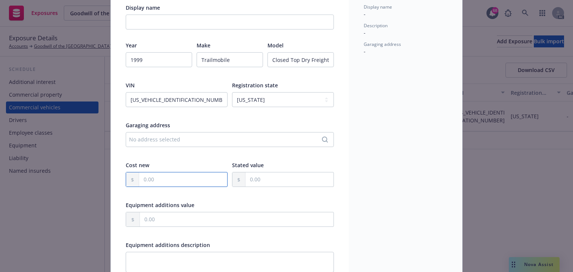
click at [157, 177] on input "text" at bounding box center [183, 179] width 88 height 14
type input "8,000.00"
click at [369, 170] on div "Display name - Description - Garaging address -" at bounding box center [405, 204] width 113 height 436
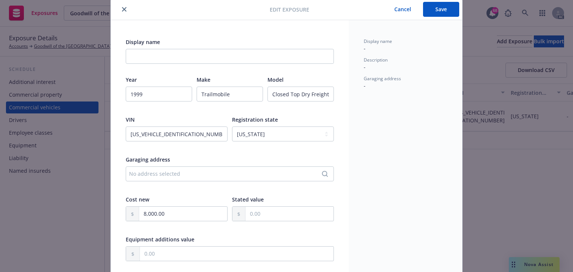
scroll to position [0, 0]
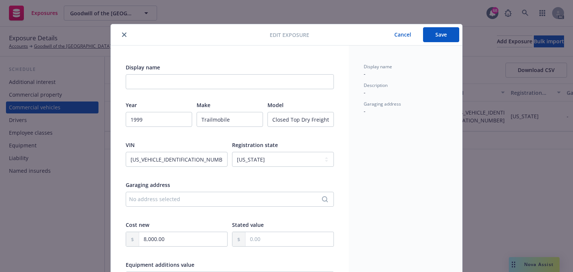
click at [431, 36] on button "Save" at bounding box center [441, 34] width 36 height 15
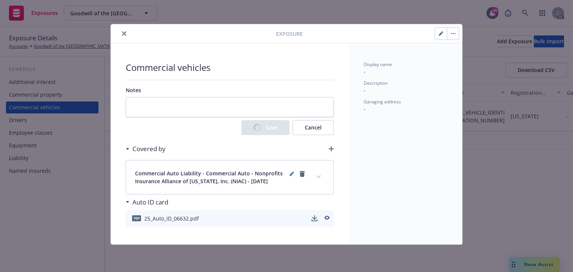
click at [319, 179] on button "expand content" at bounding box center [318, 177] width 12 height 12
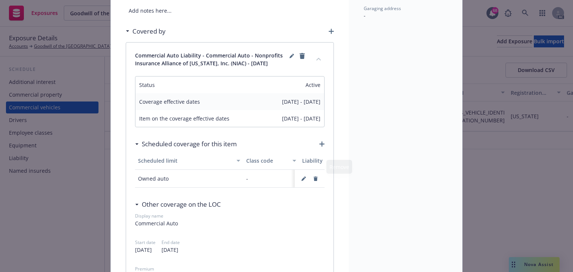
scroll to position [119, 0]
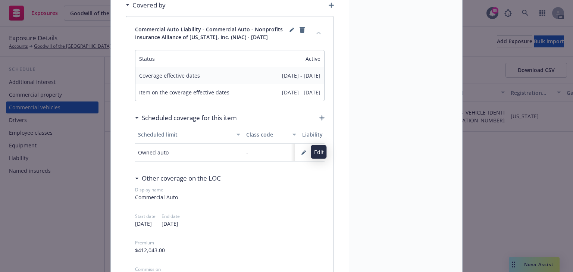
click at [303, 152] on icon "button" at bounding box center [303, 152] width 4 height 4
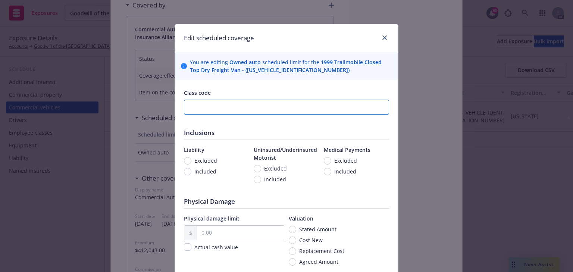
click at [204, 103] on input "number" at bounding box center [286, 107] width 205 height 15
click at [208, 110] on input "number" at bounding box center [286, 107] width 205 height 15
type input "67499"
click at [185, 171] on input "Included" at bounding box center [187, 171] width 7 height 7
radio input "true"
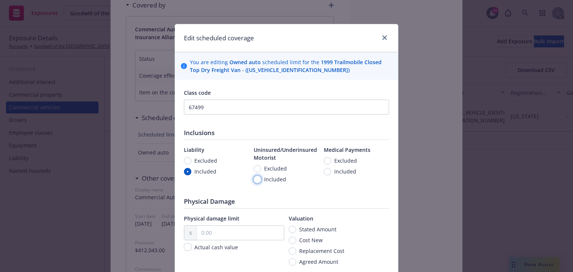
click at [256, 176] on input "Included" at bounding box center [256, 179] width 7 height 7
radio input "true"
click at [338, 174] on span "Included" at bounding box center [345, 171] width 22 height 8
click at [331, 174] on input "Included" at bounding box center [327, 171] width 7 height 7
radio input "true"
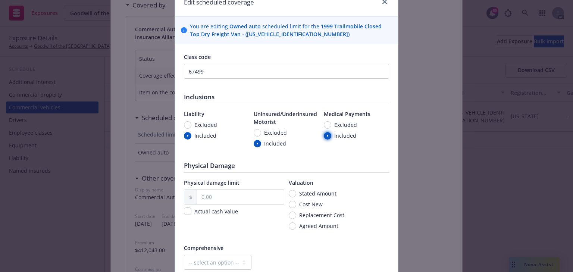
scroll to position [89, 0]
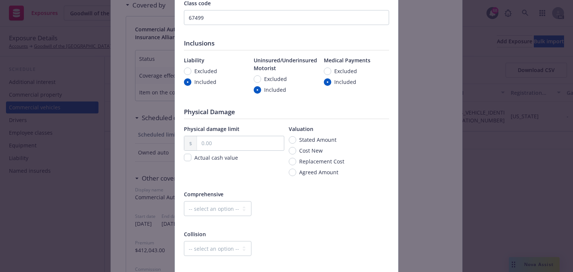
click at [309, 151] on span "Cost New" at bounding box center [310, 150] width 23 height 8
click at [296, 151] on input "Cost New" at bounding box center [291, 150] width 7 height 7
radio input "true"
click at [232, 145] on input "text" at bounding box center [240, 143] width 87 height 14
type input "8,000.00"
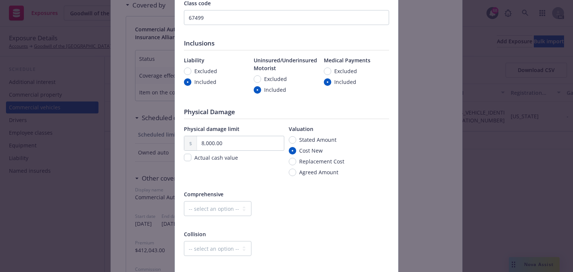
click at [315, 219] on div at bounding box center [286, 222] width 205 height 7
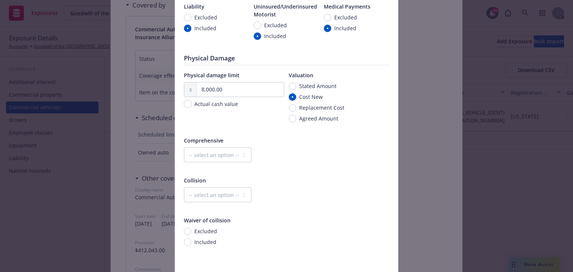
scroll to position [149, 0]
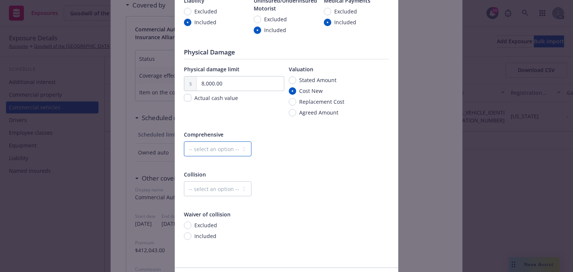
click at [206, 145] on select "-- select an option -- Dollar amount Percentage" at bounding box center [217, 148] width 67 height 15
select select "MONETARY"
click at [184, 141] on select "-- select an option -- Dollar amount Percentage" at bounding box center [217, 148] width 67 height 15
click at [271, 151] on input "text" at bounding box center [305, 149] width 70 height 14
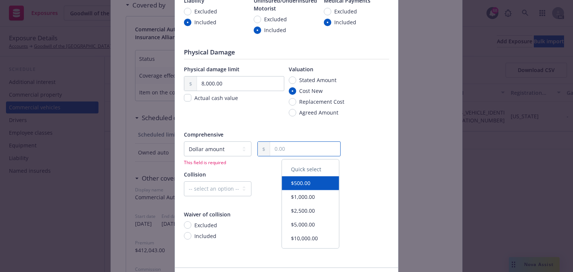
type input "2,500.00"
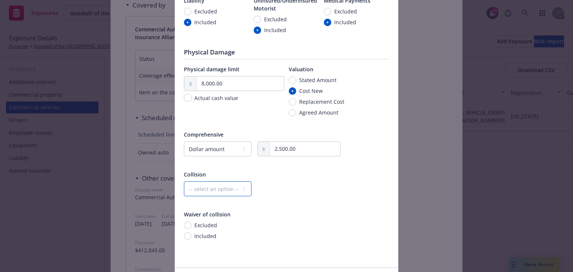
click at [219, 185] on select "-- select an option -- Dollar amount Percentage" at bounding box center [217, 188] width 67 height 15
select select "MONETARY"
click at [184, 181] on select "-- select an option -- Dollar amount Percentage" at bounding box center [217, 188] width 67 height 15
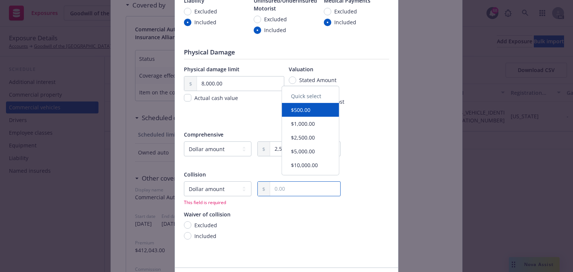
click at [291, 188] on input "text" at bounding box center [305, 189] width 70 height 14
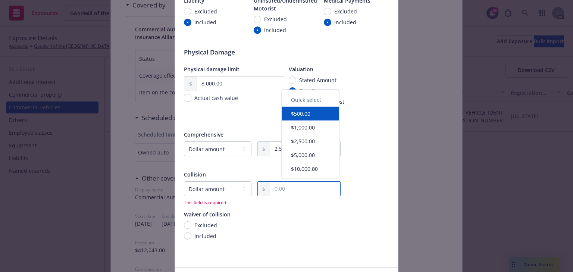
type input "2,500.00"
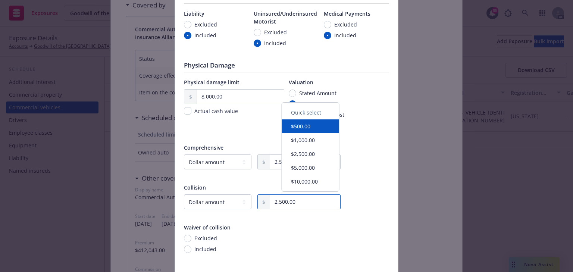
scroll to position [202, 0]
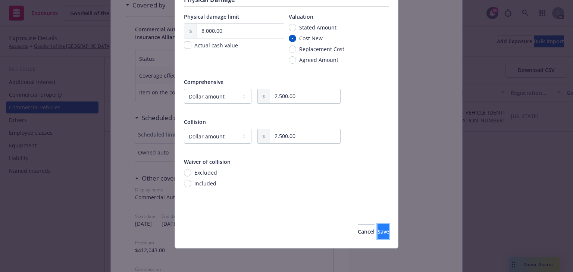
click at [377, 234] on button "Save" at bounding box center [383, 231] width 12 height 15
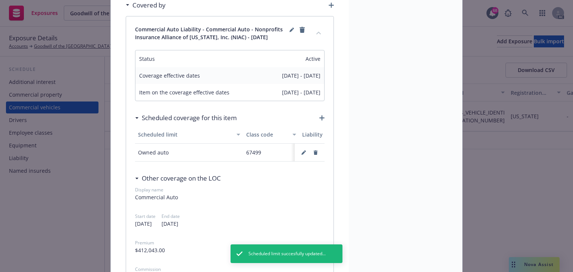
click at [316, 33] on icon "collapse content" at bounding box center [318, 32] width 4 height 3
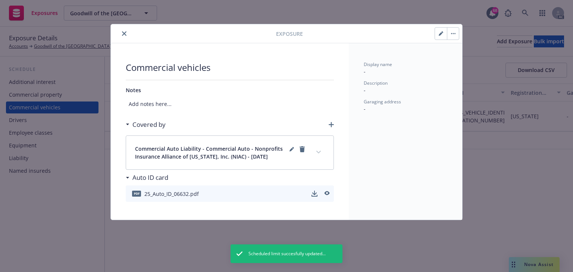
scroll to position [0, 0]
click at [312, 195] on icon "download" at bounding box center [314, 193] width 6 height 6
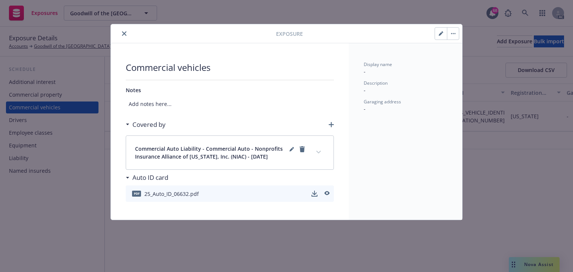
click at [124, 32] on icon "close" at bounding box center [124, 33] width 4 height 4
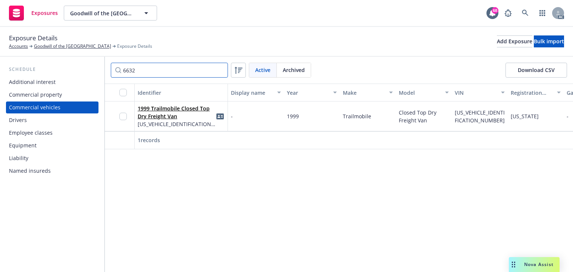
drag, startPoint x: 154, startPoint y: 71, endPoint x: 51, endPoint y: 66, distance: 103.0
click at [51, 66] on div "Schedule Additional interest Commercial property Commercial vehicles Drivers Em…" at bounding box center [286, 164] width 573 height 215
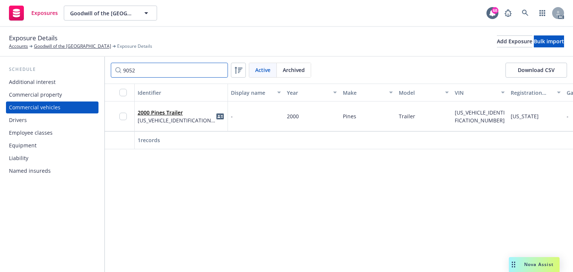
type input "9052"
click at [181, 113] on link "2000 Pines Trailer" at bounding box center [160, 112] width 45 height 7
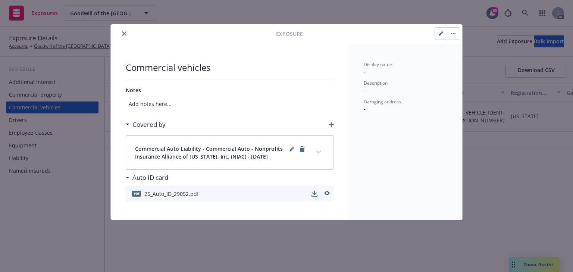
click at [441, 28] on button "button" at bounding box center [441, 34] width 12 height 12
select select "CA"
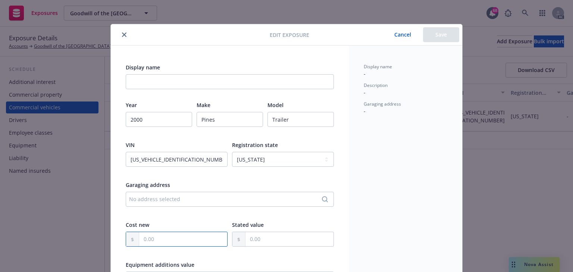
click at [162, 238] on input "text" at bounding box center [183, 239] width 88 height 14
type input "8,000.00"
click at [352, 214] on div "Display name - Description - Garaging address -" at bounding box center [405, 263] width 113 height 436
click at [440, 33] on button "Save" at bounding box center [441, 34] width 36 height 15
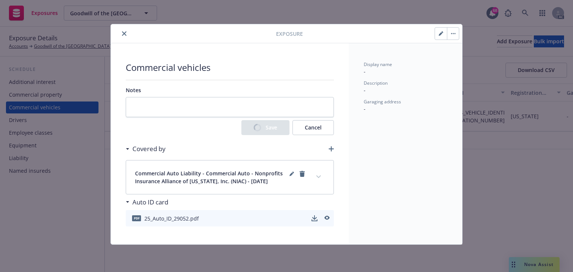
click at [319, 172] on button "expand content" at bounding box center [318, 177] width 12 height 12
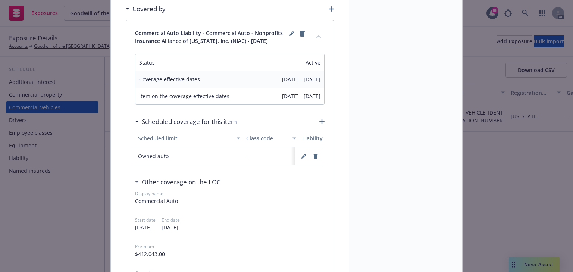
scroll to position [119, 0]
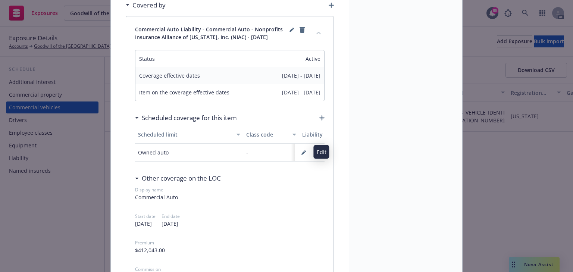
click at [301, 150] on icon "button" at bounding box center [303, 152] width 4 height 4
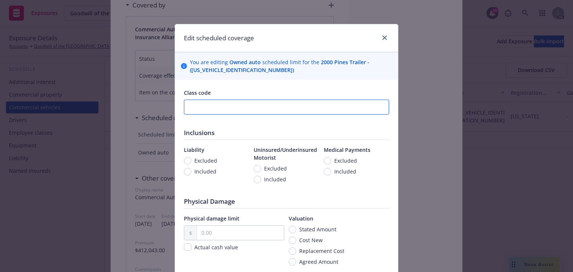
click at [226, 110] on input "number" at bounding box center [286, 107] width 205 height 15
type input "67499"
click at [206, 170] on span "Included" at bounding box center [205, 171] width 22 height 8
click at [191, 170] on input "Included" at bounding box center [187, 171] width 7 height 7
radio input "true"
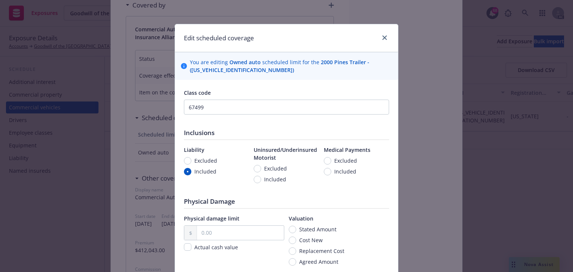
click at [275, 179] on span "Included" at bounding box center [275, 179] width 22 height 8
click at [261, 179] on input "Included" at bounding box center [256, 179] width 7 height 7
radio input "true"
click at [339, 168] on span "Included" at bounding box center [345, 171] width 22 height 8
click at [331, 168] on input "Included" at bounding box center [327, 171] width 7 height 7
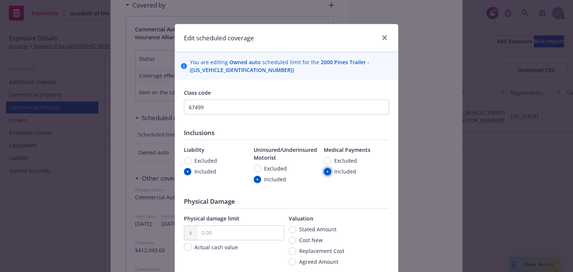
radio input "true"
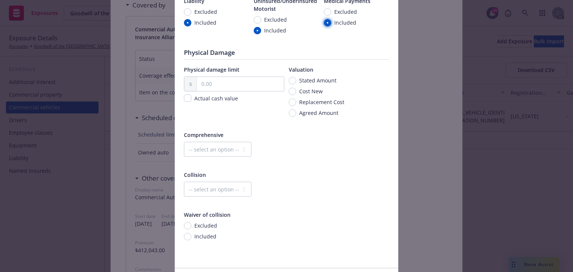
scroll to position [179, 0]
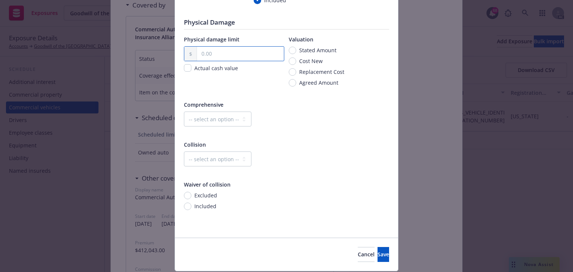
click at [214, 50] on input "text" at bounding box center [240, 54] width 87 height 14
type input "8,000.00"
click at [316, 62] on span "Cost New" at bounding box center [310, 61] width 23 height 8
click at [296, 62] on input "Cost New" at bounding box center [291, 60] width 7 height 7
radio input "true"
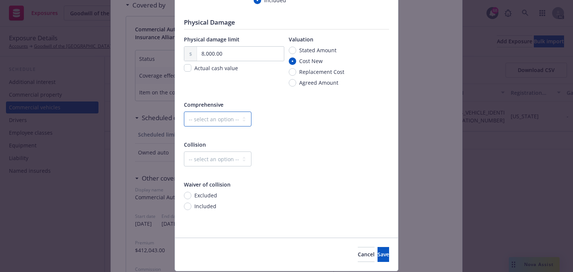
click at [230, 119] on select "-- select an option -- Dollar amount Percentage" at bounding box center [217, 118] width 67 height 15
select select "MONETARY"
click at [184, 111] on select "-- select an option -- Dollar amount Percentage" at bounding box center [217, 118] width 67 height 15
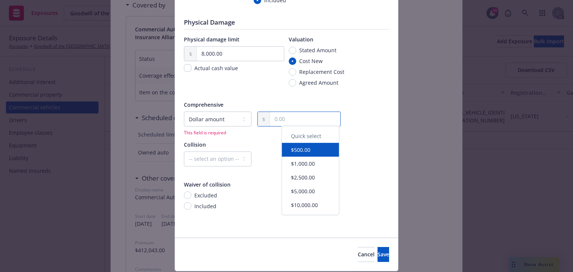
click at [291, 120] on input "text" at bounding box center [305, 119] width 70 height 14
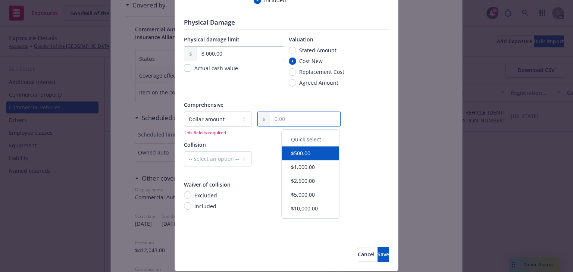
type input "2,500.00"
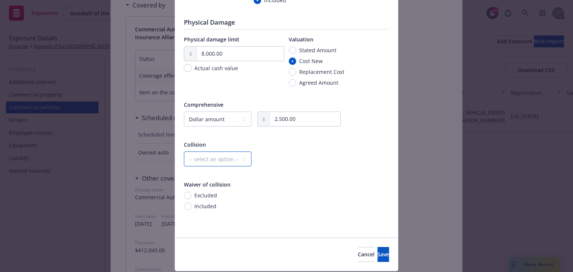
drag, startPoint x: 211, startPoint y: 158, endPoint x: 215, endPoint y: 163, distance: 6.2
click at [211, 158] on select "-- select an option -- Dollar amount Percentage" at bounding box center [217, 158] width 67 height 15
select select "MONETARY"
click at [184, 151] on select "-- select an option -- Dollar amount Percentage" at bounding box center [217, 158] width 67 height 15
click at [291, 161] on input "text" at bounding box center [305, 159] width 70 height 14
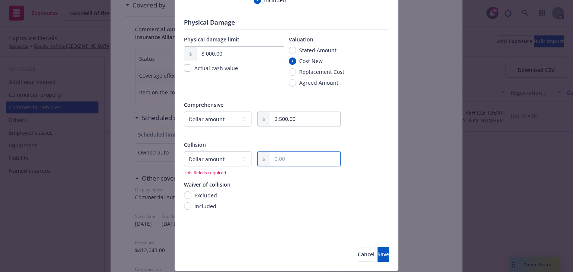
type input "2,500.00"
click at [377, 249] on button "Save" at bounding box center [383, 254] width 12 height 15
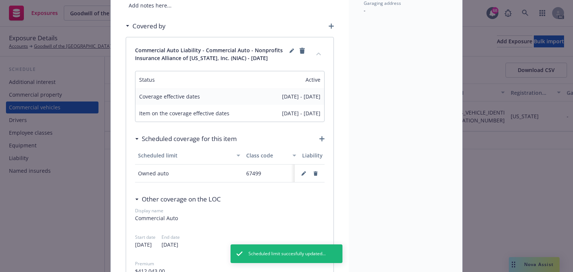
scroll to position [89, 0]
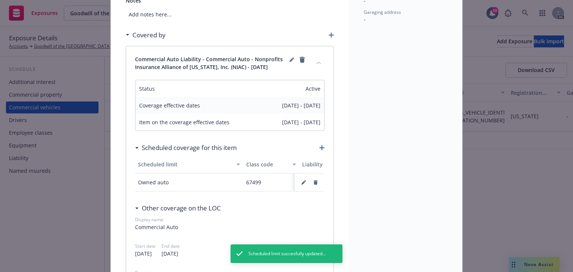
click at [312, 62] on button "collapse content" at bounding box center [318, 63] width 12 height 12
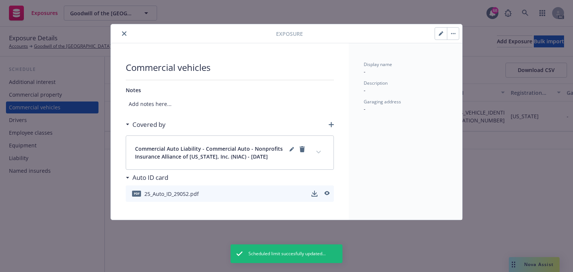
scroll to position [0, 0]
click at [315, 193] on icon "download" at bounding box center [314, 192] width 5 height 4
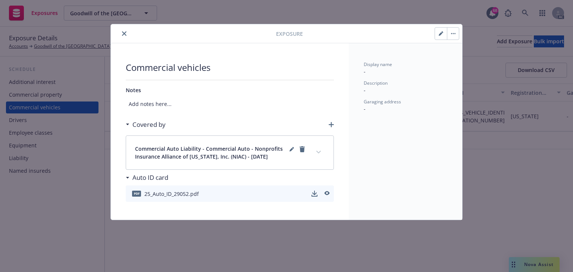
click at [124, 32] on icon "close" at bounding box center [124, 33] width 4 height 4
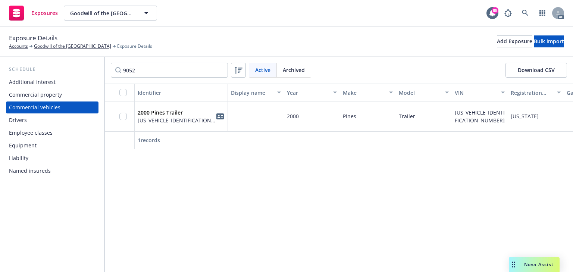
click at [42, 85] on div "Additional interest" at bounding box center [32, 82] width 47 height 12
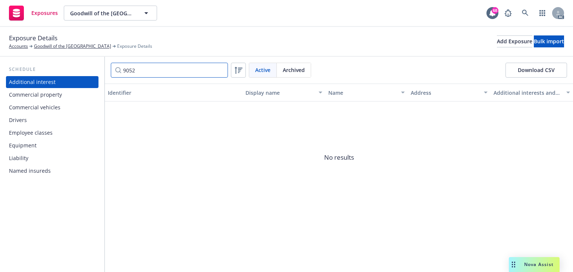
drag, startPoint x: 145, startPoint y: 68, endPoint x: 67, endPoint y: 69, distance: 78.3
click at [70, 67] on div "Schedule Additional interest Commercial property Commercial vehicles Drivers Em…" at bounding box center [286, 164] width 573 height 215
paste input "Mckinney Trailer Rentals"
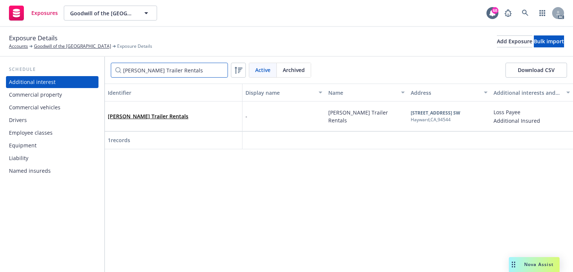
type input "Mckinney Trailer Rentals"
click at [137, 116] on link "McKinney Trailer Rentals" at bounding box center [148, 116] width 81 height 7
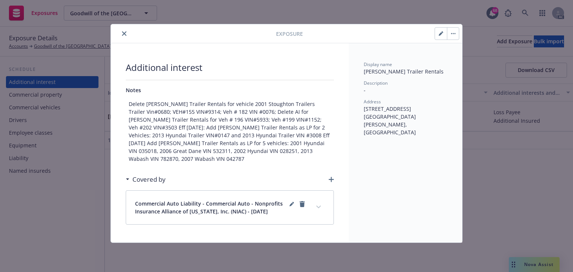
click at [443, 31] on icon "button" at bounding box center [440, 33] width 4 height 4
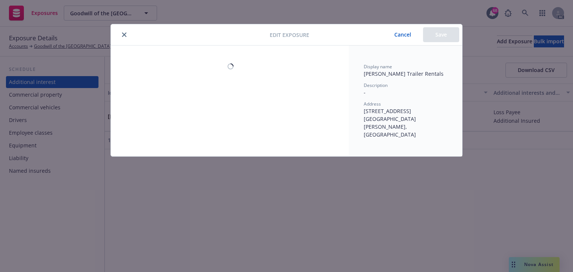
type textarea "x"
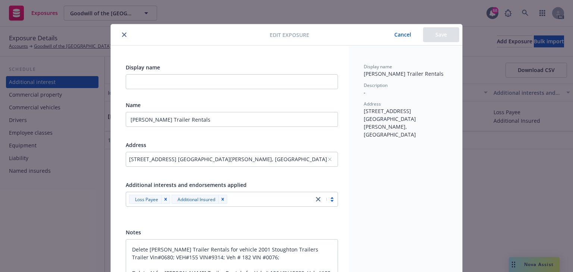
click at [122, 32] on icon "close" at bounding box center [124, 34] width 4 height 4
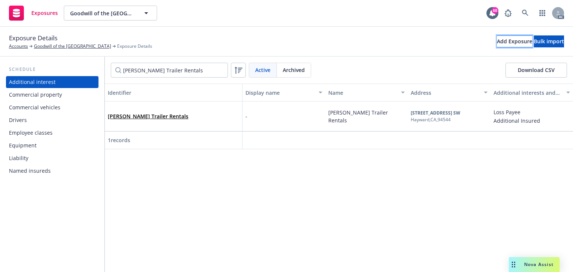
click at [496, 40] on div "Add Exposure" at bounding box center [513, 41] width 35 height 11
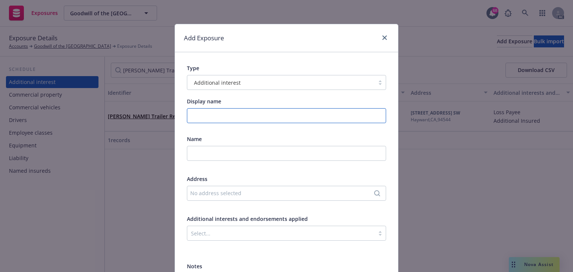
click at [211, 108] on input "Display name" at bounding box center [286, 115] width 199 height 15
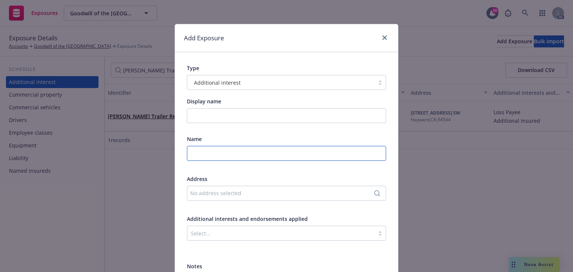
click at [197, 148] on input "text" at bounding box center [286, 153] width 199 height 15
paste input "Mckinney Trailer Rentals"
type input "Mckinney Trailer Rentals"
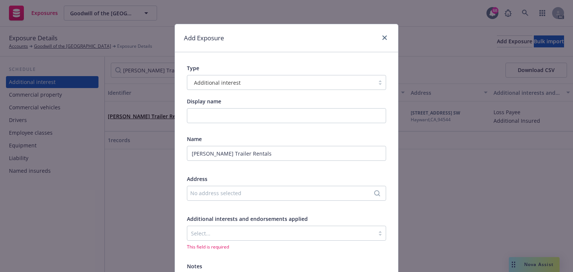
click at [243, 193] on div "No address selected" at bounding box center [282, 193] width 185 height 8
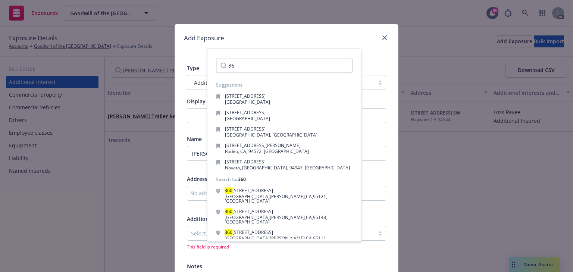
type input "3"
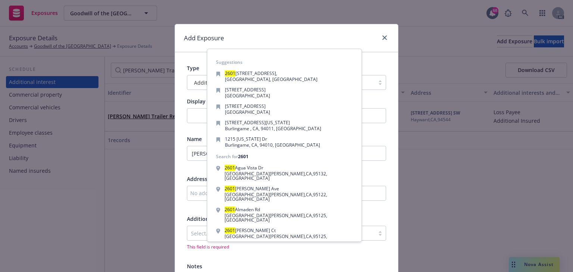
scroll to position [53, 0]
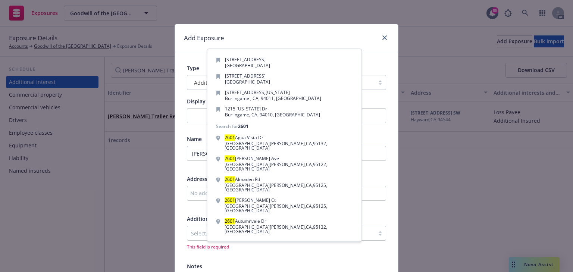
type input "2601"
click at [280, 242] on div "Add custom address" at bounding box center [283, 249] width 139 height 15
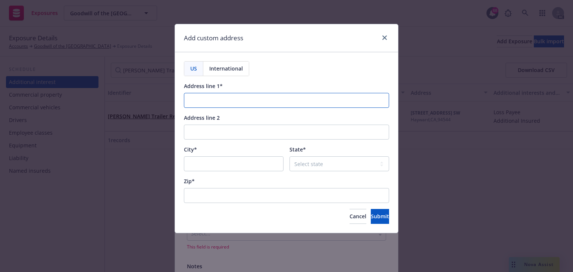
click at [245, 100] on input "Address line 1*" at bounding box center [286, 100] width 205 height 15
paste input "2601 Saturn St"
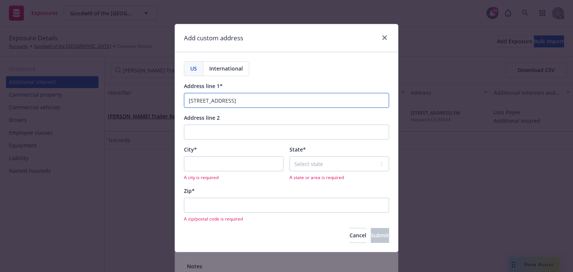
type input "2601 Saturn St"
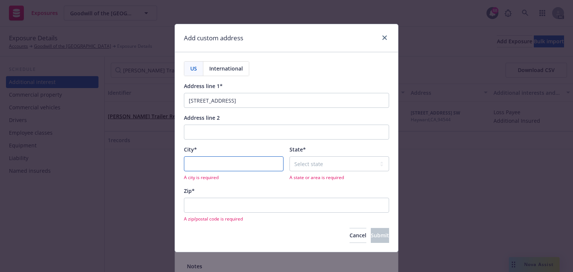
click at [191, 164] on input "City*" at bounding box center [234, 163] width 100 height 15
paste input "Brea"
type input "Brea"
click at [324, 166] on select "Select state Alabama Alaska American Samoa Arizona Arkansas Baker Island Califo…" at bounding box center [339, 163] width 100 height 15
click at [289, 156] on select "Select state Alabama Alaska American Samoa Arizona Arkansas Baker Island Califo…" at bounding box center [339, 163] width 100 height 15
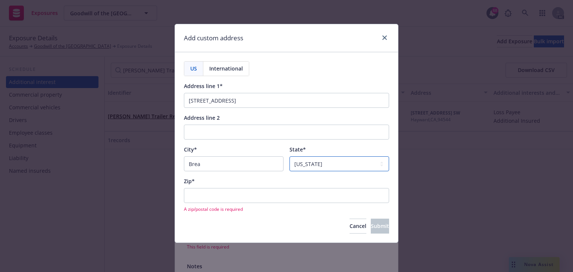
click at [329, 158] on select "Select state Alabama Alaska American Samoa Arizona Arkansas Baker Island Califo…" at bounding box center [339, 163] width 100 height 15
select select "CA"
click at [289, 156] on select "Select state Alabama Alaska American Samoa Arizona Arkansas Baker Island Califo…" at bounding box center [339, 163] width 100 height 15
click at [216, 196] on input "Zip*" at bounding box center [286, 195] width 205 height 15
paste input "92821"
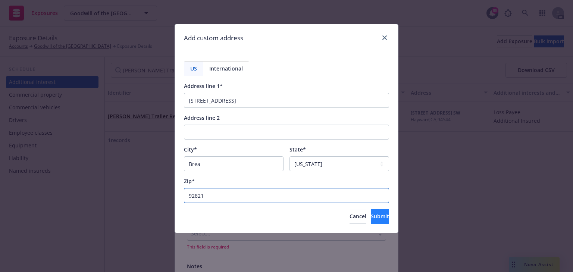
type input "92821"
click at [372, 212] on span "Submit" at bounding box center [379, 215] width 18 height 7
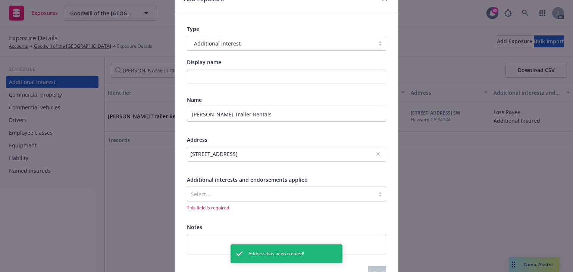
scroll to position [84, 0]
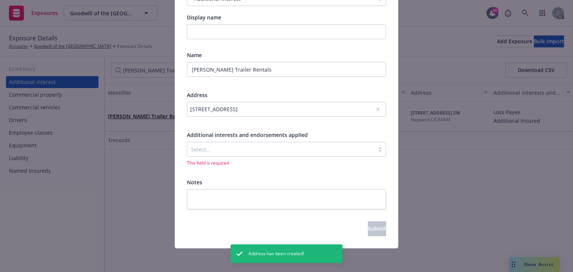
click at [235, 149] on div at bounding box center [281, 149] width 180 height 9
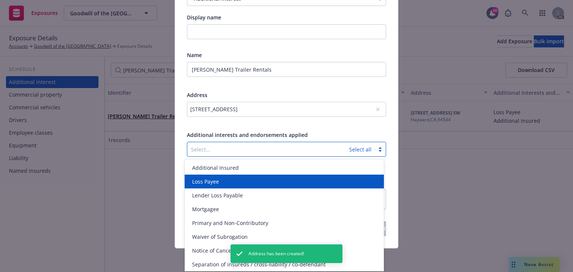
click at [221, 182] on div "Loss Payee" at bounding box center [284, 181] width 190 height 8
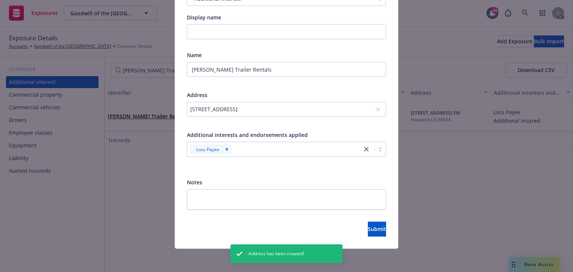
click at [364, 121] on div at bounding box center [286, 123] width 199 height 7
click at [371, 227] on span "Submit" at bounding box center [377, 228] width 18 height 7
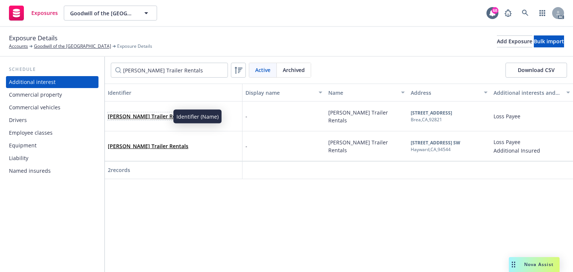
click at [156, 117] on link "Mckinney Trailer Rentals" at bounding box center [148, 116] width 81 height 7
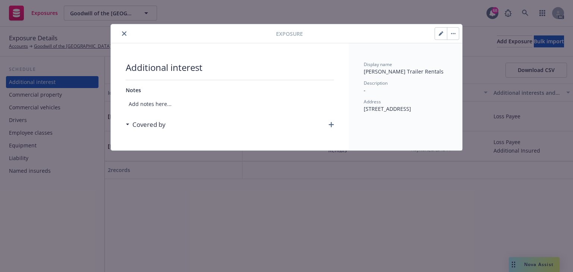
click at [332, 127] on div "Covered by" at bounding box center [230, 125] width 208 height 16
click at [331, 123] on icon "button" at bounding box center [330, 124] width 5 height 5
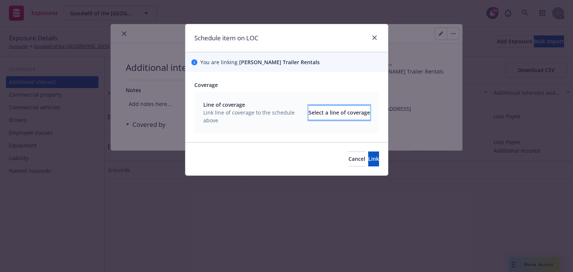
click at [308, 115] on div "Select a line of coverage" at bounding box center [339, 112] width 62 height 14
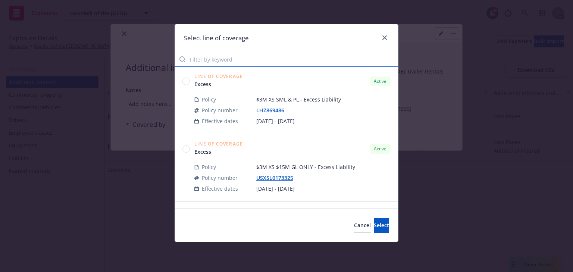
click at [223, 60] on input "Filter by keyword" at bounding box center [286, 59] width 223 height 15
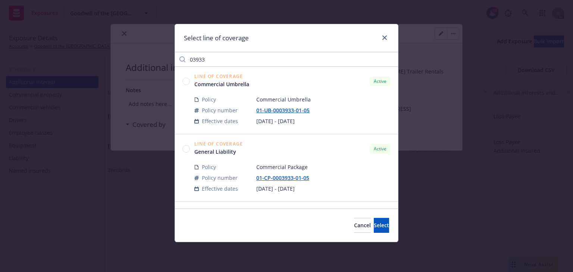
click at [186, 148] on circle at bounding box center [186, 148] width 7 height 7
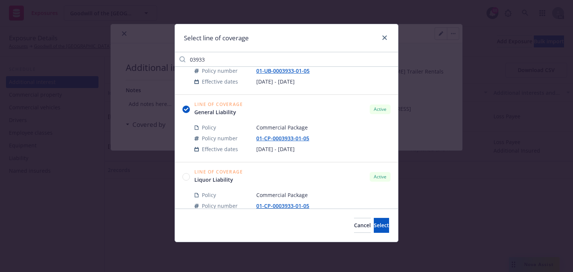
scroll to position [30, 0]
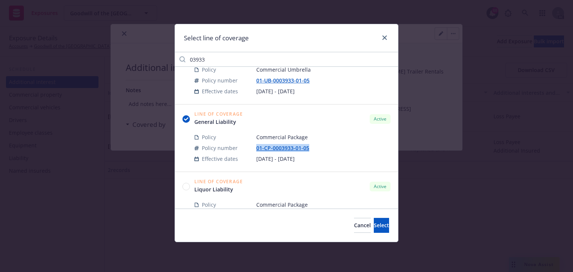
drag, startPoint x: 252, startPoint y: 151, endPoint x: 351, endPoint y: 151, distance: 99.9
click at [351, 151] on tr "Policy number 01-CP-0003933-01-05" at bounding box center [292, 147] width 196 height 11
copy tr "01-CP-0003933-01-05"
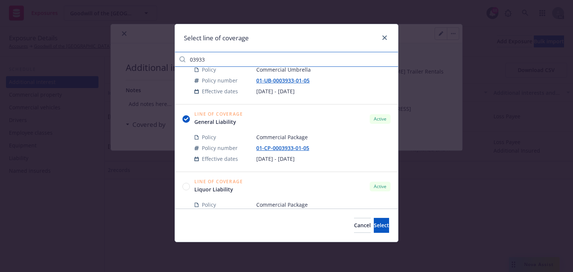
click at [230, 62] on input "03933" at bounding box center [286, 59] width 223 height 15
paste input "01-CP-0003933-01-05"
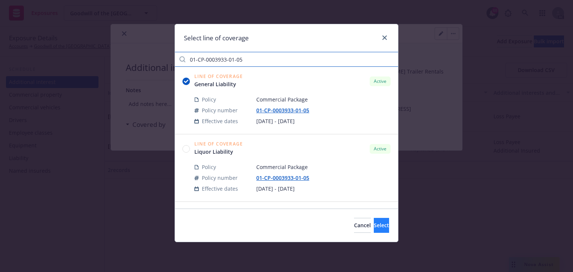
type input "01-CP-0003933-01-05"
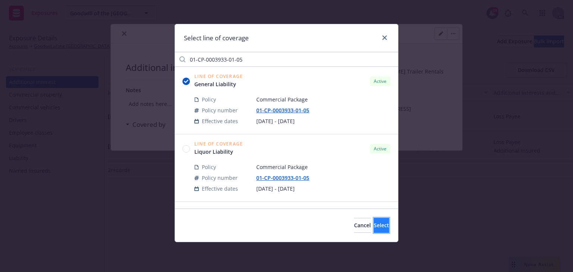
click at [373, 224] on span "Select" at bounding box center [380, 224] width 15 height 7
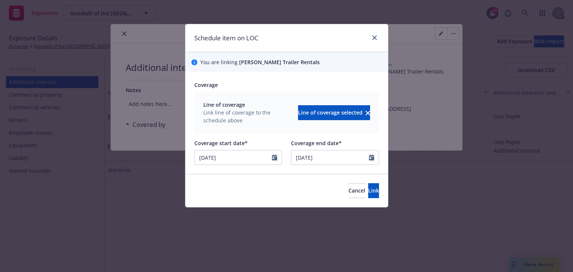
click at [363, 198] on div "Cancel Link" at bounding box center [286, 190] width 202 height 33
click at [368, 190] on span "Link" at bounding box center [373, 190] width 11 height 7
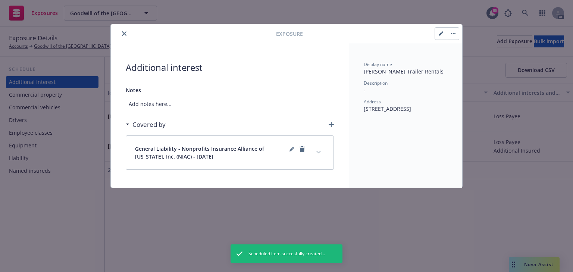
click at [332, 122] on icon "button" at bounding box center [330, 124] width 5 height 5
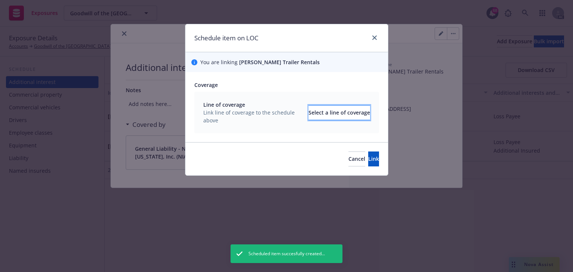
drag, startPoint x: 332, startPoint y: 114, endPoint x: 325, endPoint y: 112, distance: 7.7
click at [325, 112] on div "Select a line of coverage" at bounding box center [339, 112] width 62 height 14
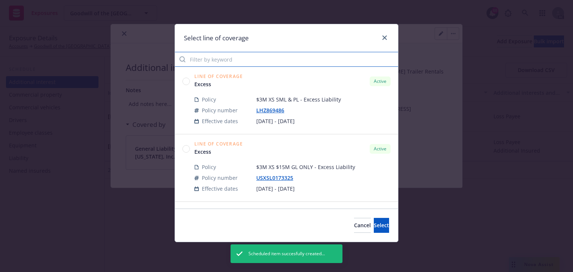
click at [230, 60] on input "Filter by keyword" at bounding box center [286, 59] width 223 height 15
paste input "01-CP-0003933-01-05"
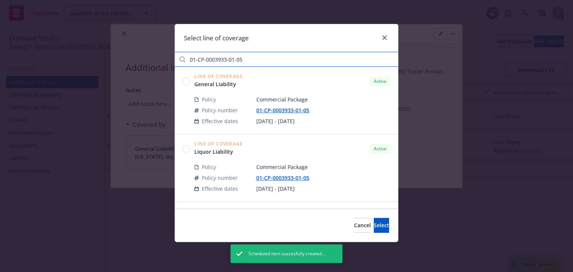
type input "01-CP-0003933-01-05"
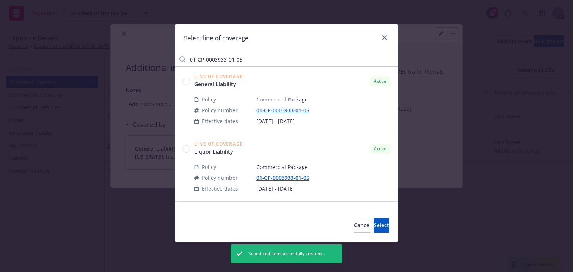
click at [185, 149] on circle at bounding box center [186, 148] width 7 height 7
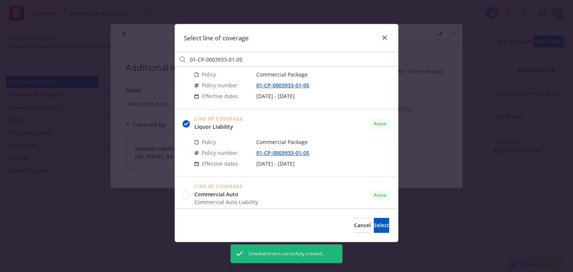
scroll to position [60, 0]
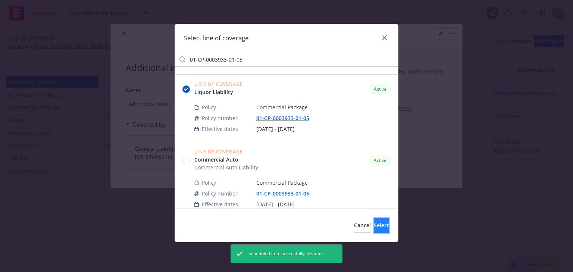
click at [378, 224] on button "Select" at bounding box center [380, 225] width 15 height 15
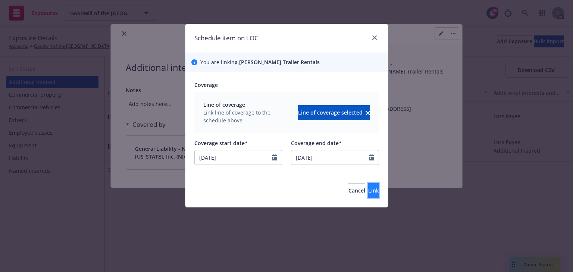
click at [368, 196] on button "Link" at bounding box center [373, 190] width 11 height 15
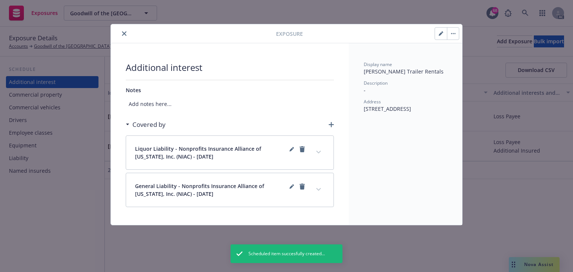
click at [329, 123] on icon "button" at bounding box center [330, 124] width 5 height 5
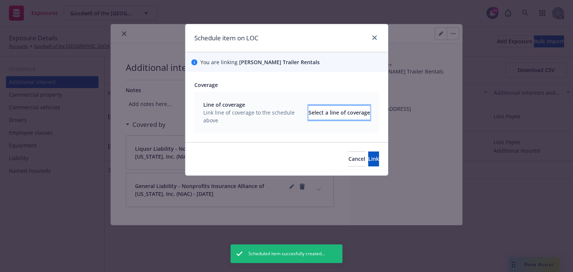
click at [308, 115] on div "Select a line of coverage" at bounding box center [339, 112] width 62 height 14
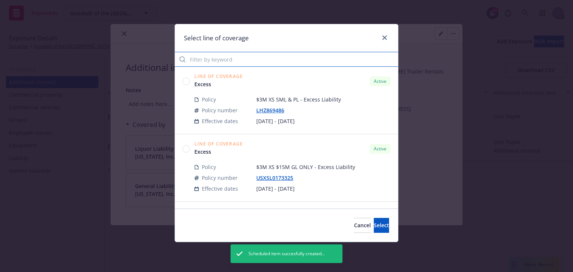
click at [224, 65] on input "Filter by keyword" at bounding box center [286, 59] width 223 height 15
paste input "01-CP-0003933-01-05"
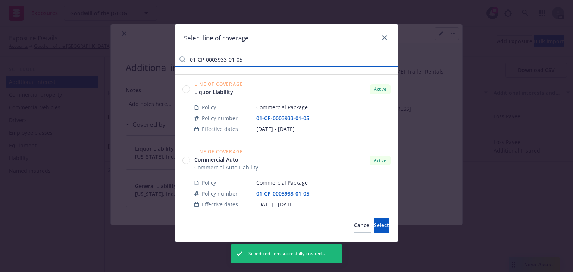
type input "01-CP-0003933-01-05"
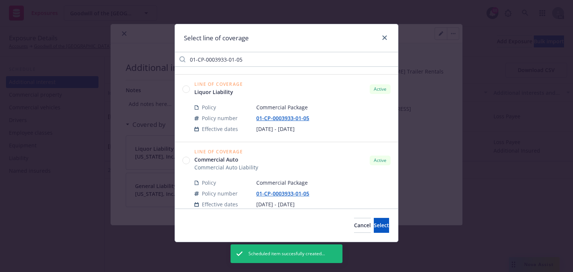
drag, startPoint x: 186, startPoint y: 160, endPoint x: 258, endPoint y: 199, distance: 81.2
click at [187, 162] on circle at bounding box center [186, 160] width 7 height 7
click at [373, 228] on span "Select" at bounding box center [380, 224] width 15 height 7
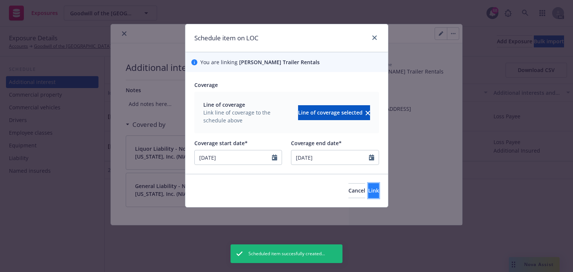
click at [368, 187] on span "Link" at bounding box center [373, 190] width 11 height 7
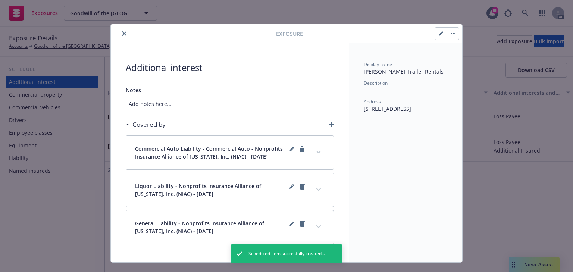
click at [329, 123] on icon "button" at bounding box center [330, 124] width 5 height 5
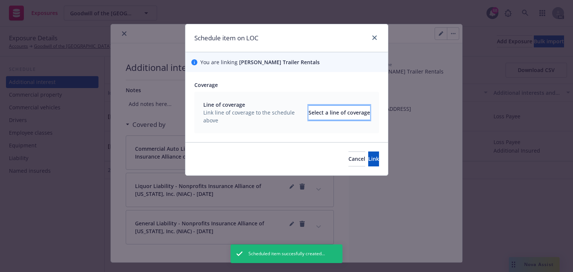
click at [327, 114] on div "Select a line of coverage" at bounding box center [339, 112] width 62 height 14
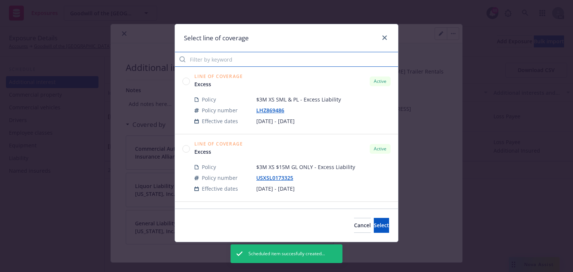
click at [241, 60] on input "Filter by keyword" at bounding box center [286, 59] width 223 height 15
paste input "01-CP-0003933-01-05"
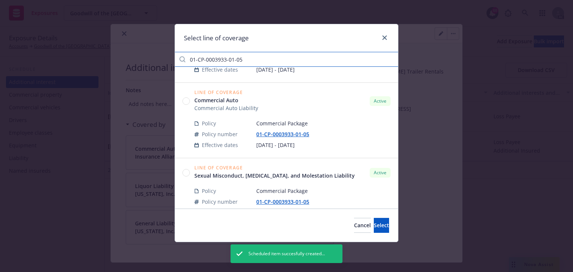
scroll to position [149, 0]
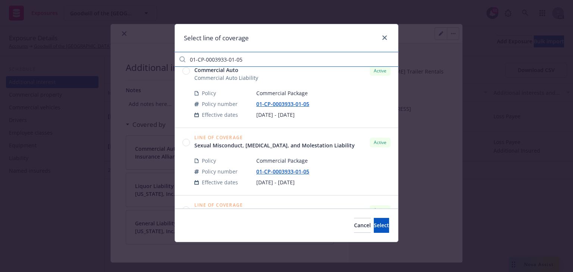
type input "01-CP-0003933-01-05"
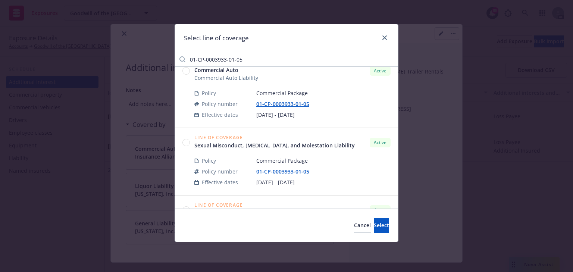
click at [186, 142] on circle at bounding box center [186, 142] width 7 height 7
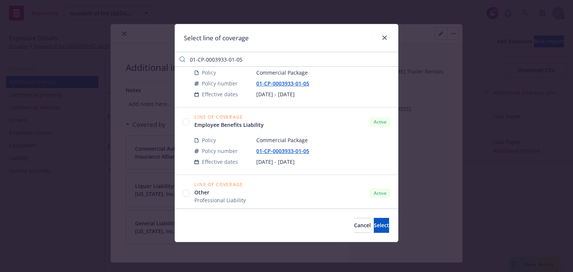
scroll to position [239, 0]
click at [373, 224] on span "Select" at bounding box center [380, 224] width 15 height 7
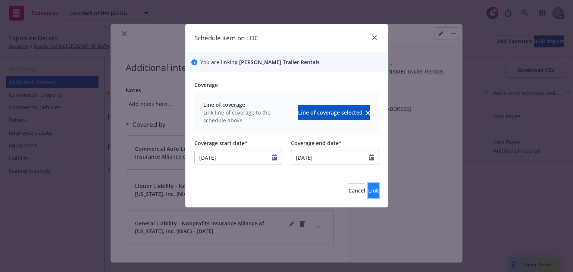
click at [368, 192] on span "Link" at bounding box center [373, 190] width 11 height 7
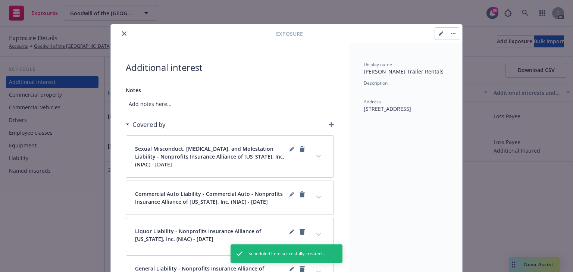
click at [328, 124] on icon "button" at bounding box center [330, 124] width 5 height 5
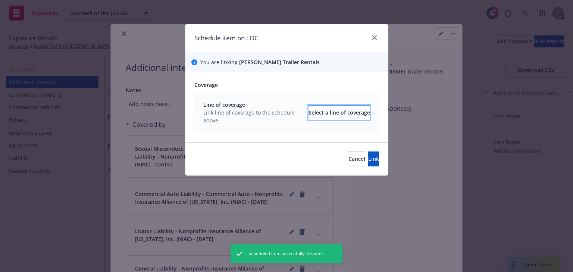
click at [325, 115] on div "Select a line of coverage" at bounding box center [339, 112] width 62 height 14
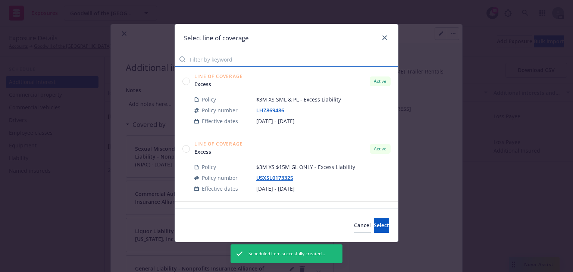
click at [242, 63] on input "Filter by keyword" at bounding box center [286, 59] width 223 height 15
paste input "01-CP-0003933-01-05"
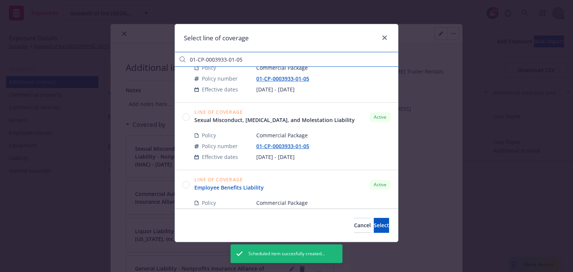
scroll to position [179, 0]
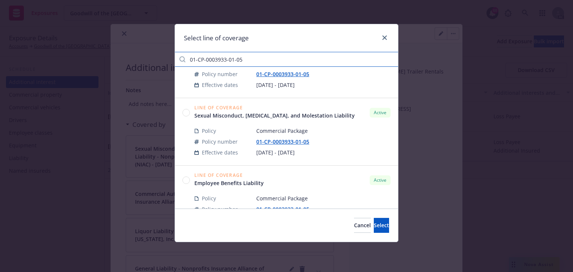
type input "01-CP-0003933-01-05"
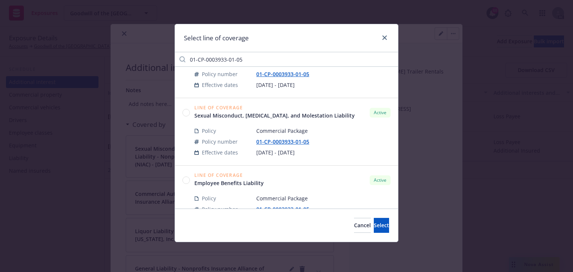
click at [183, 181] on circle at bounding box center [186, 179] width 7 height 7
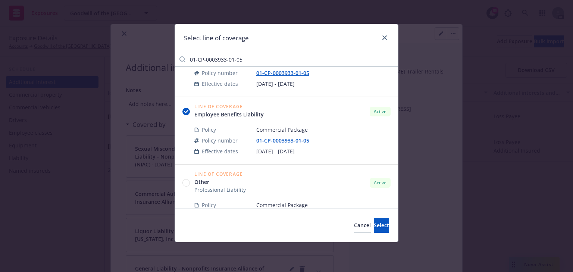
scroll to position [268, 0]
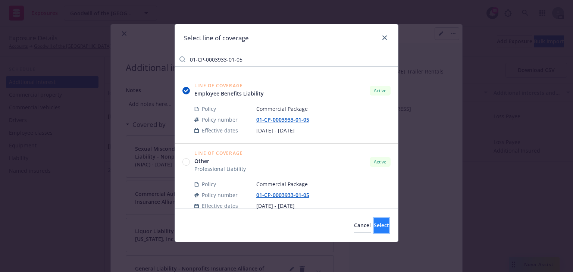
click at [373, 221] on button "Select" at bounding box center [380, 225] width 15 height 15
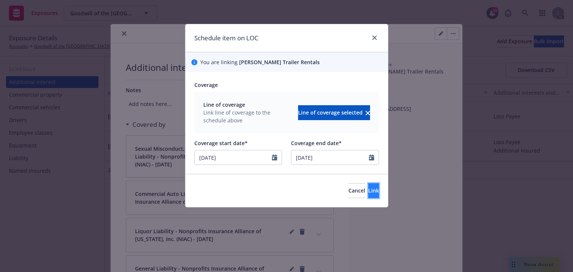
click at [368, 193] on span "Link" at bounding box center [373, 190] width 11 height 7
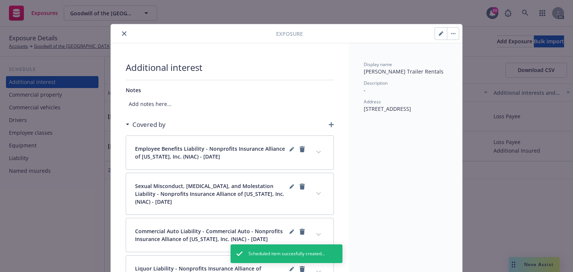
click at [328, 123] on icon "button" at bounding box center [330, 124] width 5 height 5
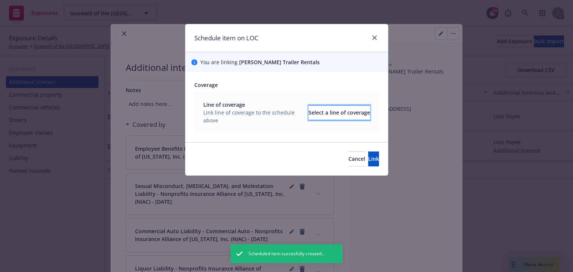
click at [308, 114] on div "Select a line of coverage" at bounding box center [339, 112] width 62 height 14
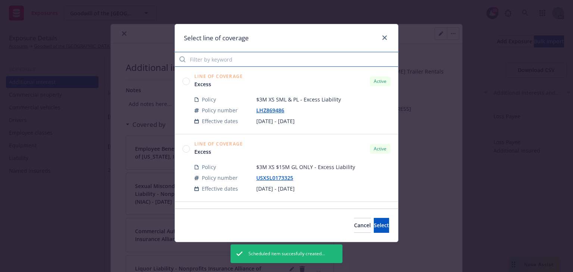
click at [225, 60] on input "Filter by keyword" at bounding box center [286, 59] width 223 height 15
paste input "01-CP-0003933-01-05"
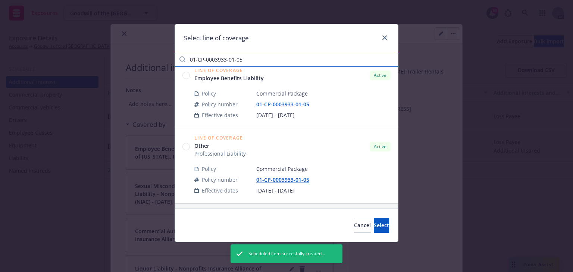
scroll to position [284, 0]
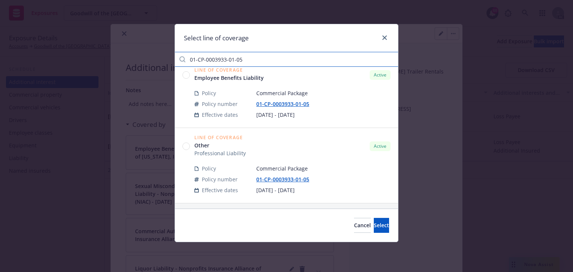
type input "01-CP-0003933-01-05"
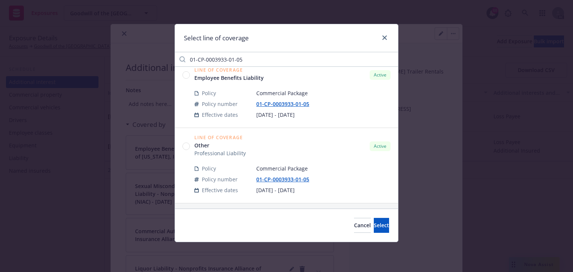
click at [186, 146] on circle at bounding box center [186, 146] width 7 height 7
click at [374, 222] on span "Select" at bounding box center [380, 224] width 15 height 7
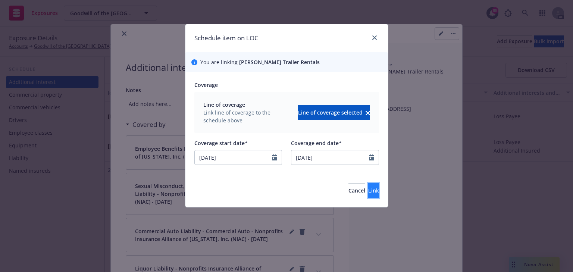
click at [368, 195] on button "Link" at bounding box center [373, 190] width 11 height 15
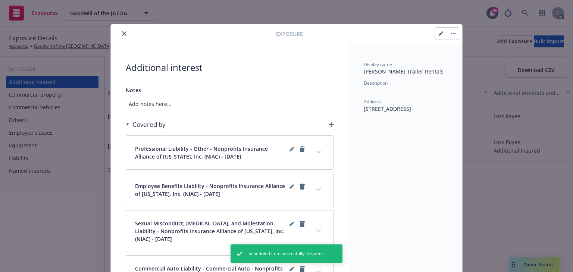
click at [120, 31] on button "close" at bounding box center [124, 33] width 9 height 9
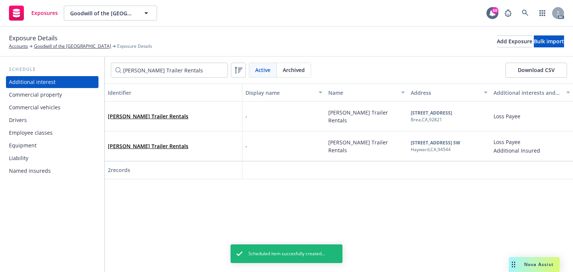
click at [212, 214] on div "Identifier Display name Name Address Additional interests and endorsements appl…" at bounding box center [339, 177] width 468 height 188
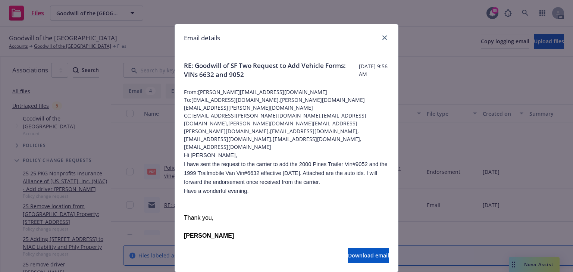
scroll to position [89, 0]
click at [244, 213] on p "Thank you," at bounding box center [286, 217] width 205 height 9
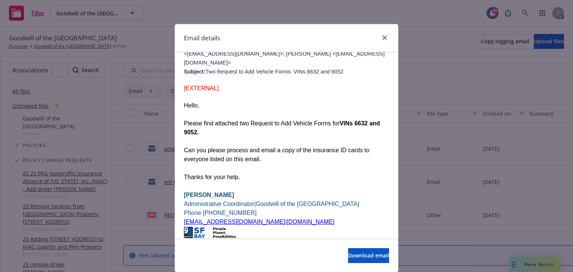
scroll to position [473, 0]
click at [380, 37] on link "close" at bounding box center [384, 37] width 9 height 9
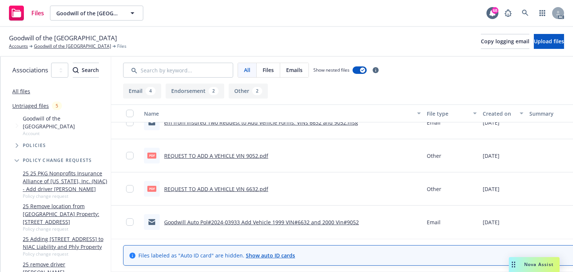
scroll to position [152, 0]
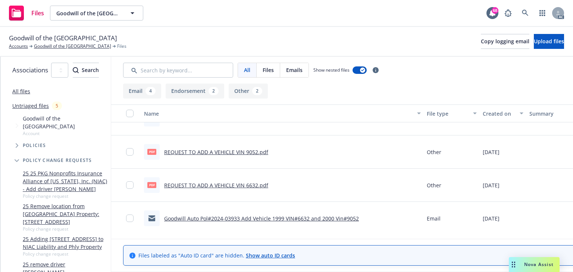
click at [271, 221] on div "Goodwill Auto Pol#2024-03933 Add Vehicle 1999 VIN#6632 and 2000 Vin#9052" at bounding box center [261, 218] width 195 height 8
click at [268, 218] on link "Goodwill Auto Pol#2024-03933 Add Vehicle 1999 VIN#6632 and 2000 Vin#9052" at bounding box center [261, 218] width 195 height 7
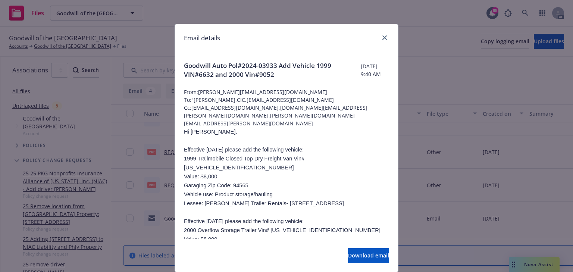
click at [268, 234] on p "Value: $8,000" at bounding box center [286, 238] width 205 height 9
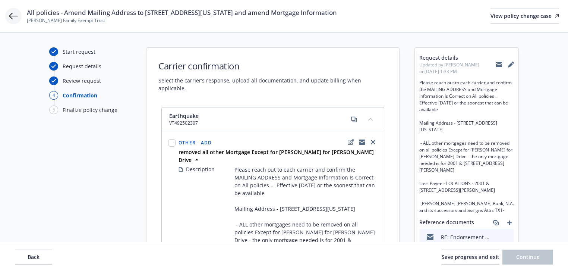
click at [13, 16] on icon at bounding box center [13, 16] width 9 height 9
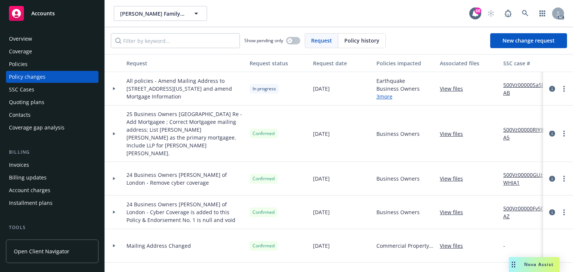
click at [15, 65] on div "Policies" at bounding box center [18, 64] width 19 height 12
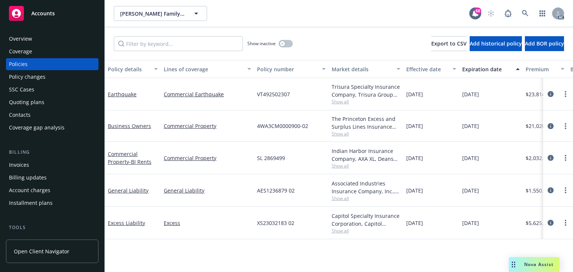
click at [340, 103] on span "Show all" at bounding box center [365, 101] width 69 height 6
click at [315, 79] on div "VT492502307" at bounding box center [291, 94] width 75 height 32
click at [340, 132] on span "Show all" at bounding box center [365, 133] width 69 height 6
click at [309, 129] on div "4WA3CM0000900-02" at bounding box center [291, 125] width 75 height 31
click at [344, 199] on span "Show all" at bounding box center [365, 198] width 69 height 6
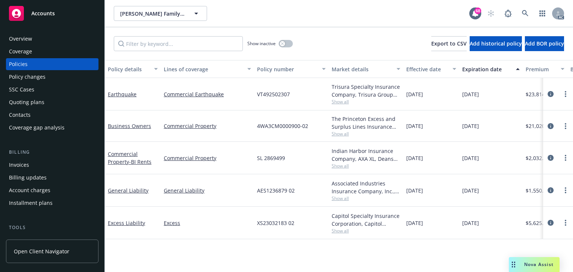
click at [317, 206] on div "AES1236879 02" at bounding box center [291, 190] width 75 height 32
click at [345, 231] on span "Show all" at bounding box center [365, 230] width 69 height 6
click at [310, 249] on div "Policy details Lines of coverage Policy number Market details Effective date Ex…" at bounding box center [339, 166] width 468 height 212
click at [550, 94] on icon "circleInformation" at bounding box center [550, 94] width 6 height 6
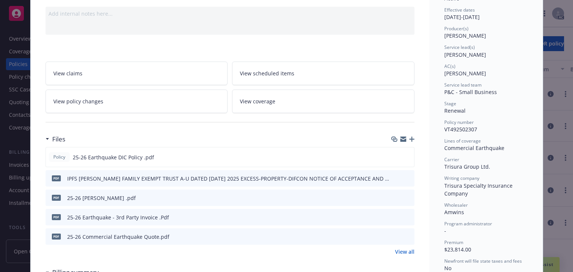
scroll to position [112, 0]
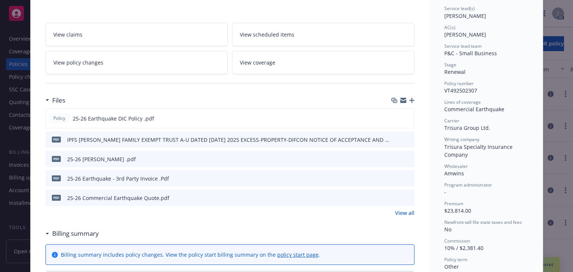
click at [174, 58] on link "View policy changes" at bounding box center [136, 62] width 182 height 23
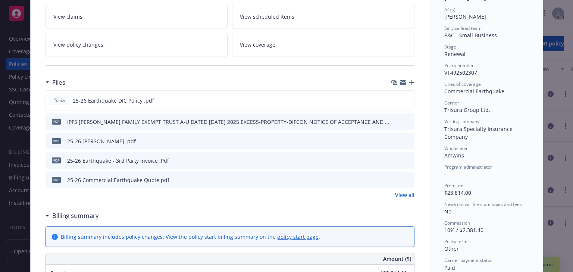
scroll to position [142, 0]
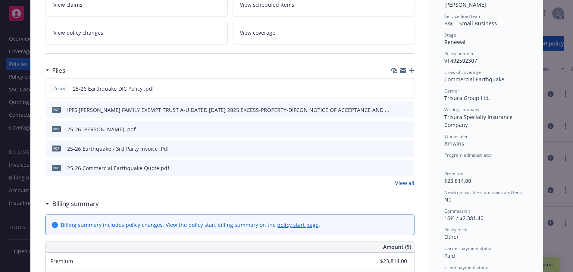
click at [404, 127] on icon "preview file" at bounding box center [407, 128] width 7 height 5
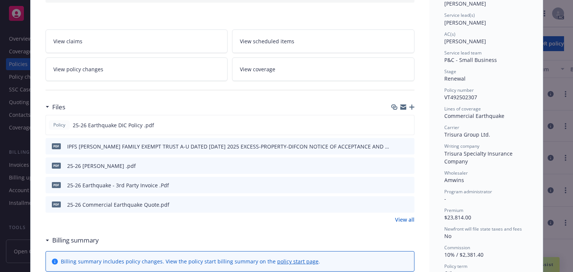
scroll to position [22, 0]
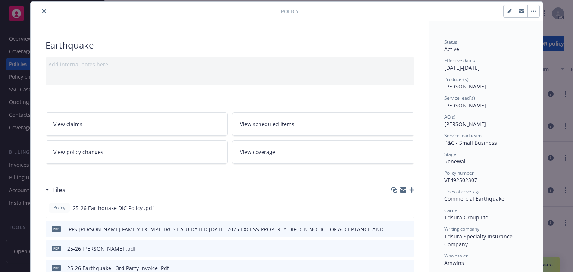
click at [42, 10] on icon "close" at bounding box center [44, 11] width 4 height 4
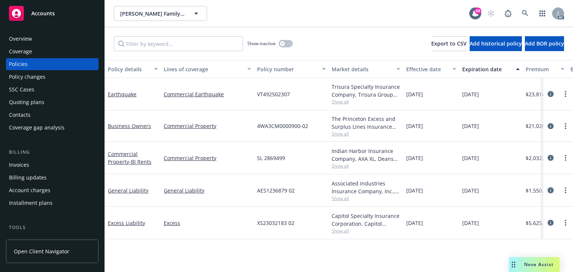
click at [550, 189] on icon "circleInformation" at bounding box center [550, 190] width 6 height 6
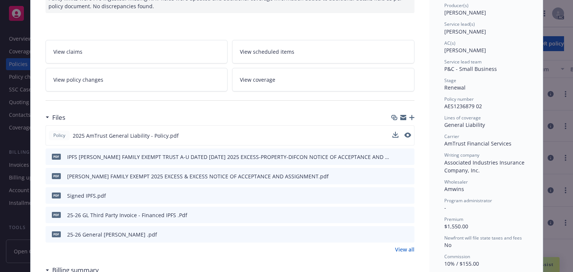
scroll to position [112, 0]
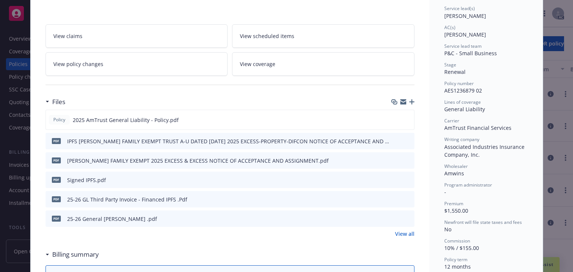
click at [406, 218] on icon "preview file" at bounding box center [407, 217] width 7 height 5
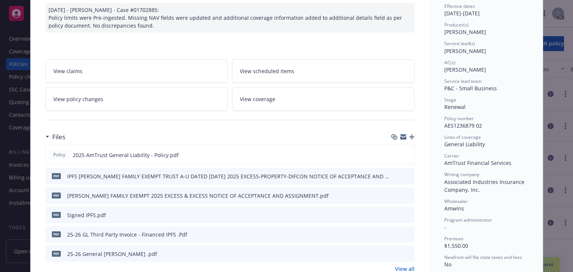
scroll to position [0, 0]
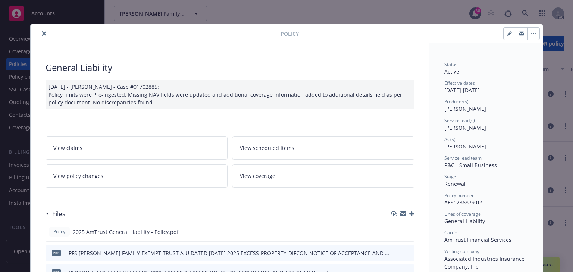
click at [40, 32] on button "close" at bounding box center [44, 33] width 9 height 9
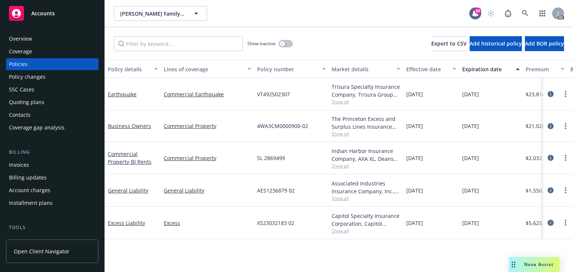
click at [552, 221] on icon "circleInformation" at bounding box center [550, 223] width 6 height 6
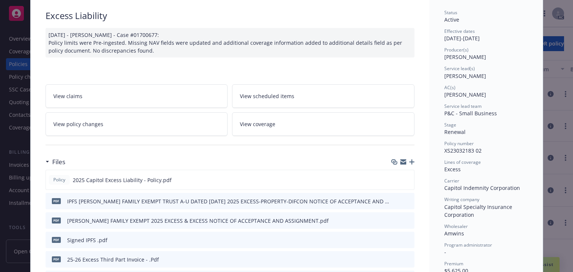
scroll to position [82, 0]
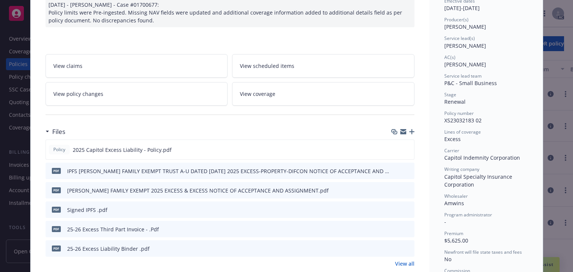
click at [404, 247] on icon "preview file" at bounding box center [407, 247] width 7 height 5
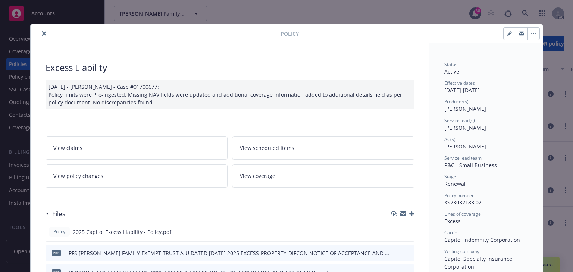
scroll to position [0, 0]
drag, startPoint x: 43, startPoint y: 32, endPoint x: 39, endPoint y: 76, distance: 44.5
click at [42, 32] on icon "close" at bounding box center [44, 33] width 4 height 4
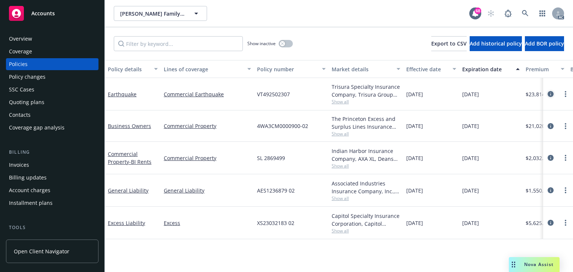
click at [550, 91] on icon "circleInformation" at bounding box center [550, 94] width 6 height 6
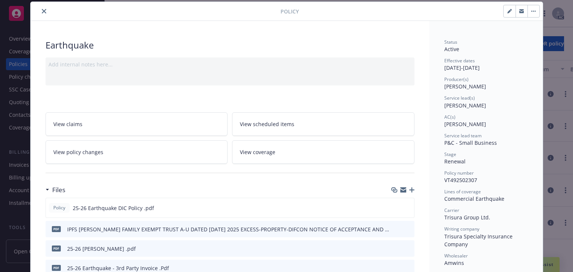
scroll to position [82, 0]
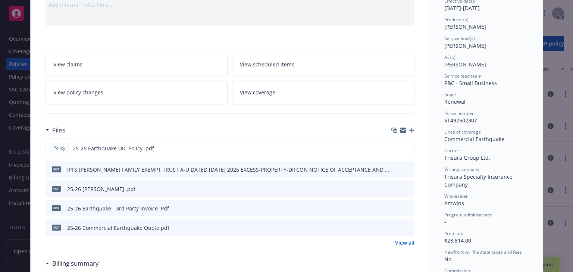
click at [407, 226] on icon "preview file" at bounding box center [407, 226] width 7 height 5
click at [407, 187] on icon "preview file" at bounding box center [407, 188] width 7 height 5
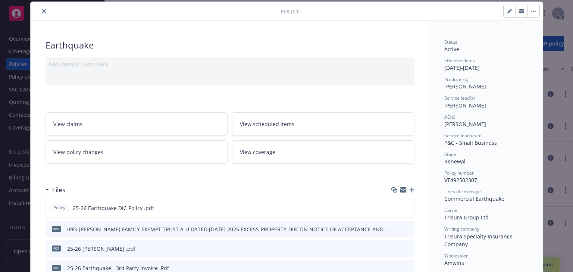
click at [44, 14] on button "close" at bounding box center [44, 11] width 9 height 9
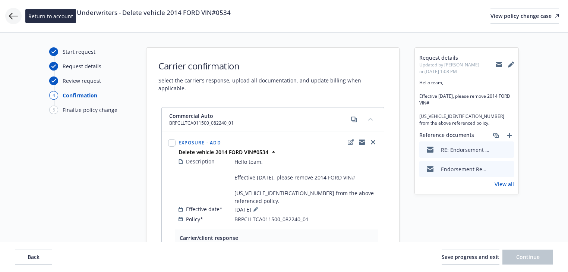
click at [14, 18] on icon at bounding box center [13, 16] width 9 height 9
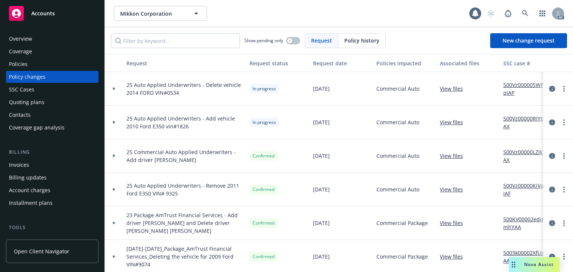
click at [32, 63] on div "Policies" at bounding box center [52, 64] width 86 height 12
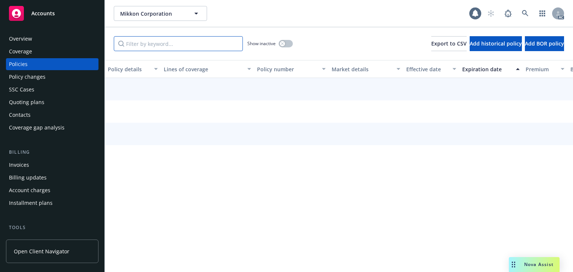
click at [164, 41] on input "Filter by keyword..." at bounding box center [178, 43] width 129 height 15
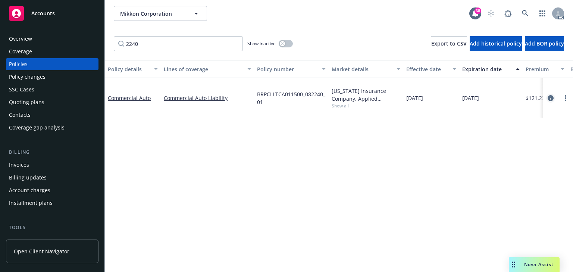
click at [552, 95] on icon "circleInformation" at bounding box center [550, 98] width 6 height 6
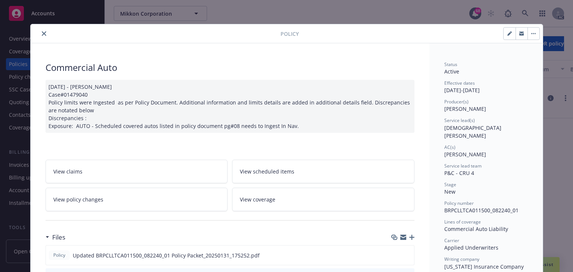
scroll to position [22, 0]
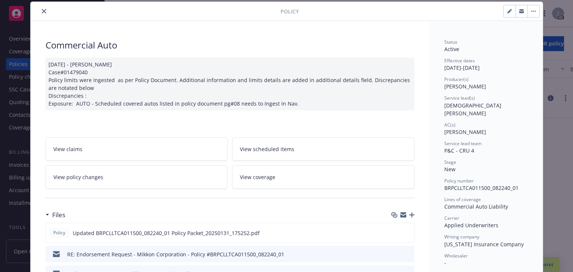
click at [42, 9] on icon "close" at bounding box center [44, 11] width 4 height 4
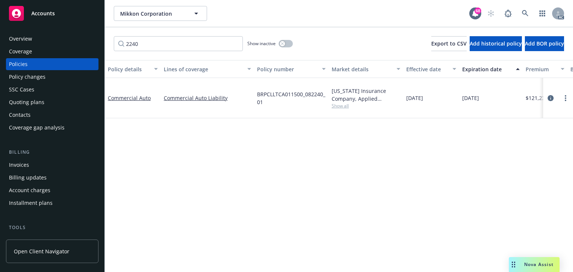
click at [260, 149] on div "Policy details Lines of coverage Policy number Market details Effective date Ex…" at bounding box center [339, 166] width 468 height 212
click at [169, 44] on input "2240" at bounding box center [178, 43] width 129 height 15
paste input "BRPCLLTCA011500_082240_01"
type input "BRPCLLTCA011500_082240_01"
drag, startPoint x: 332, startPoint y: 198, endPoint x: 541, endPoint y: 127, distance: 220.4
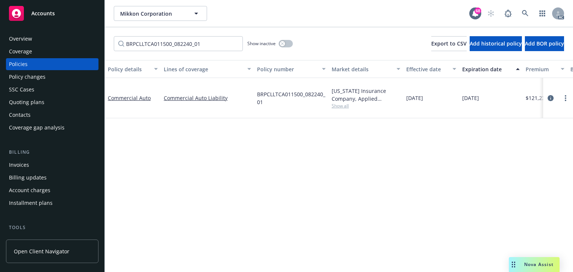
click at [335, 196] on div "Policy details Lines of coverage Policy number Market details Effective date Ex…" at bounding box center [339, 166] width 468 height 212
click at [551, 96] on icon "circleInformation" at bounding box center [550, 98] width 6 height 6
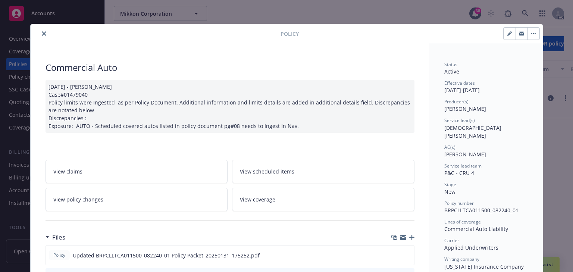
scroll to position [22, 0]
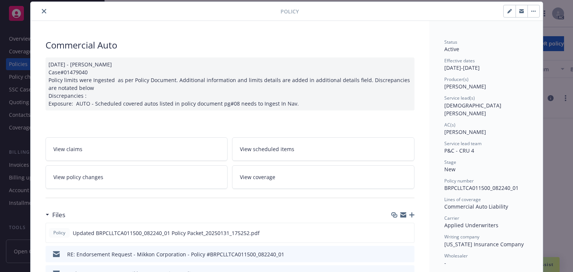
click at [451, 104] on span "[DEMOGRAPHIC_DATA][PERSON_NAME]" at bounding box center [472, 109] width 57 height 15
copy span "[DEMOGRAPHIC_DATA]"
drag, startPoint x: 443, startPoint y: 122, endPoint x: 470, endPoint y: 124, distance: 27.3
click at [470, 128] on span "[PERSON_NAME]" at bounding box center [465, 131] width 42 height 7
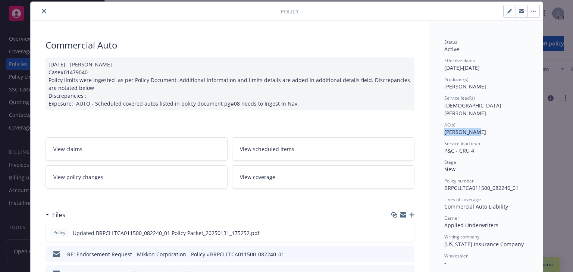
copy span "[PERSON_NAME]"
